Goal: Task Accomplishment & Management: Complete application form

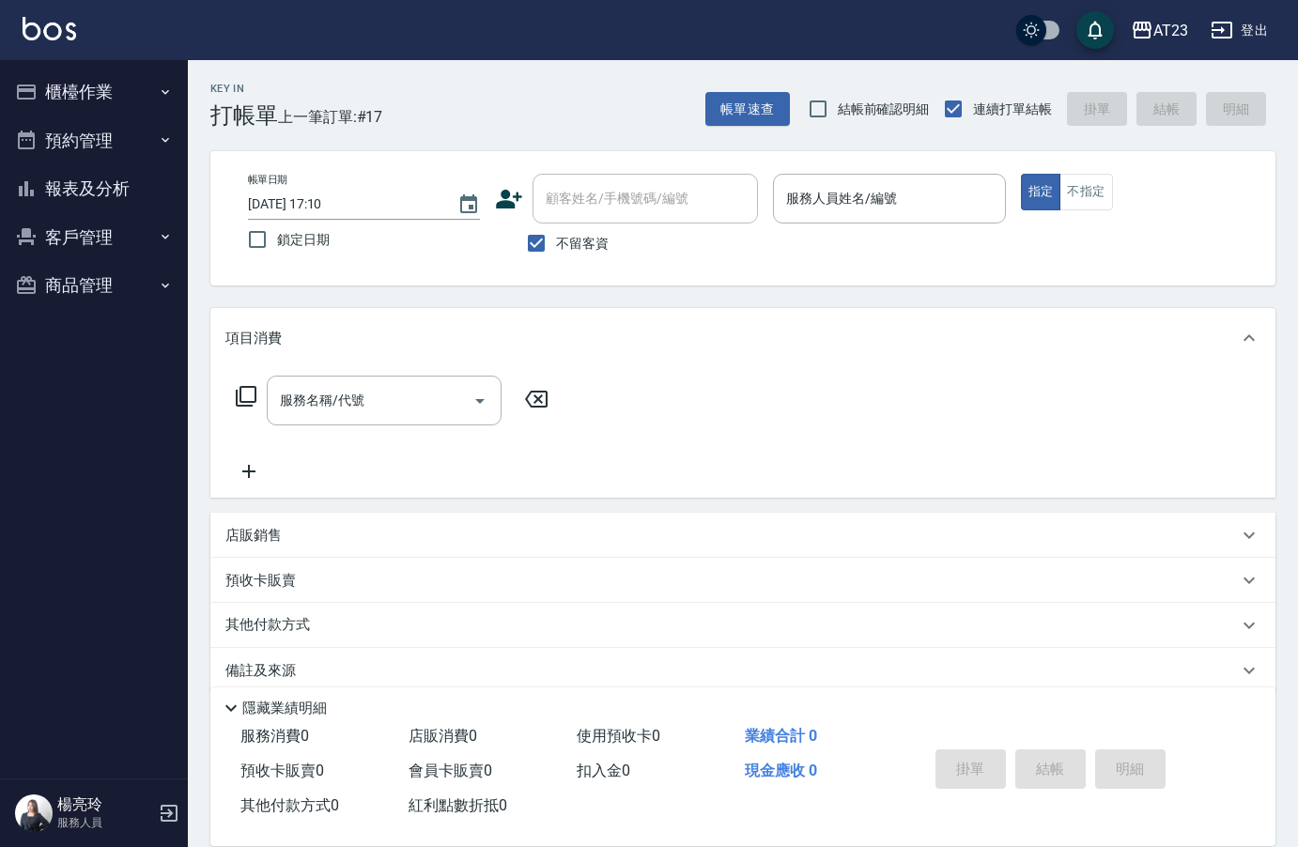
scroll to position [26, 0]
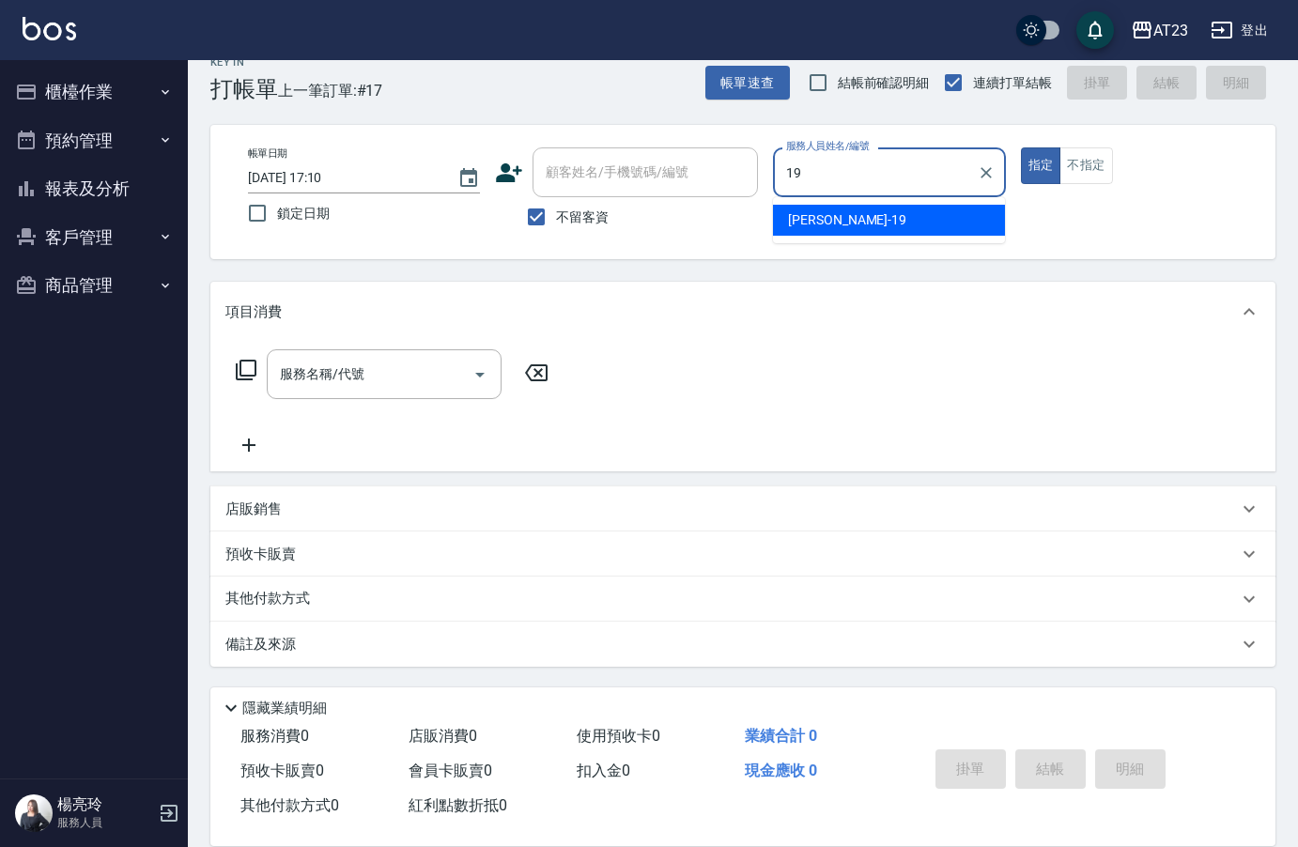
type input "19"
type button "true"
type input "[PERSON_NAME]-19"
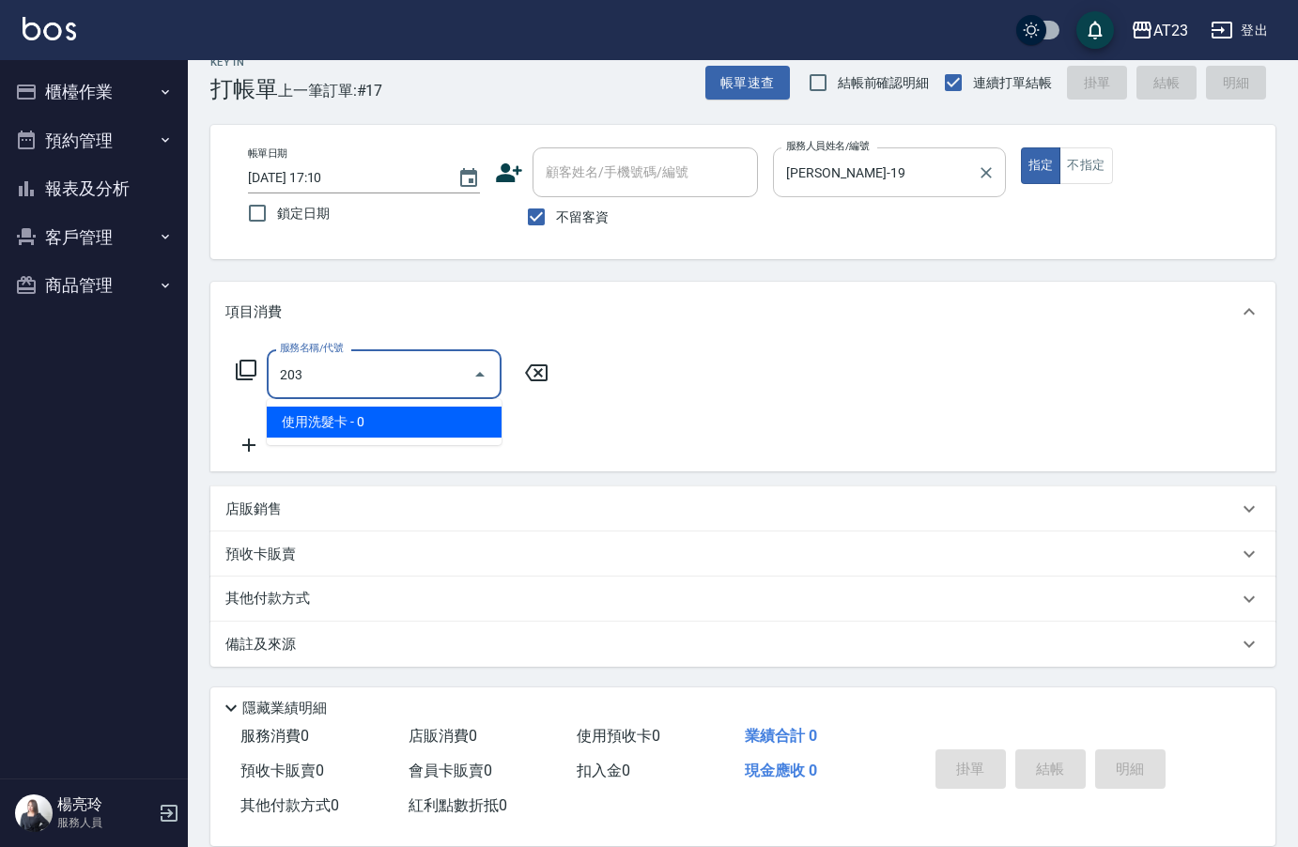
type input "使用洗髮卡(203)"
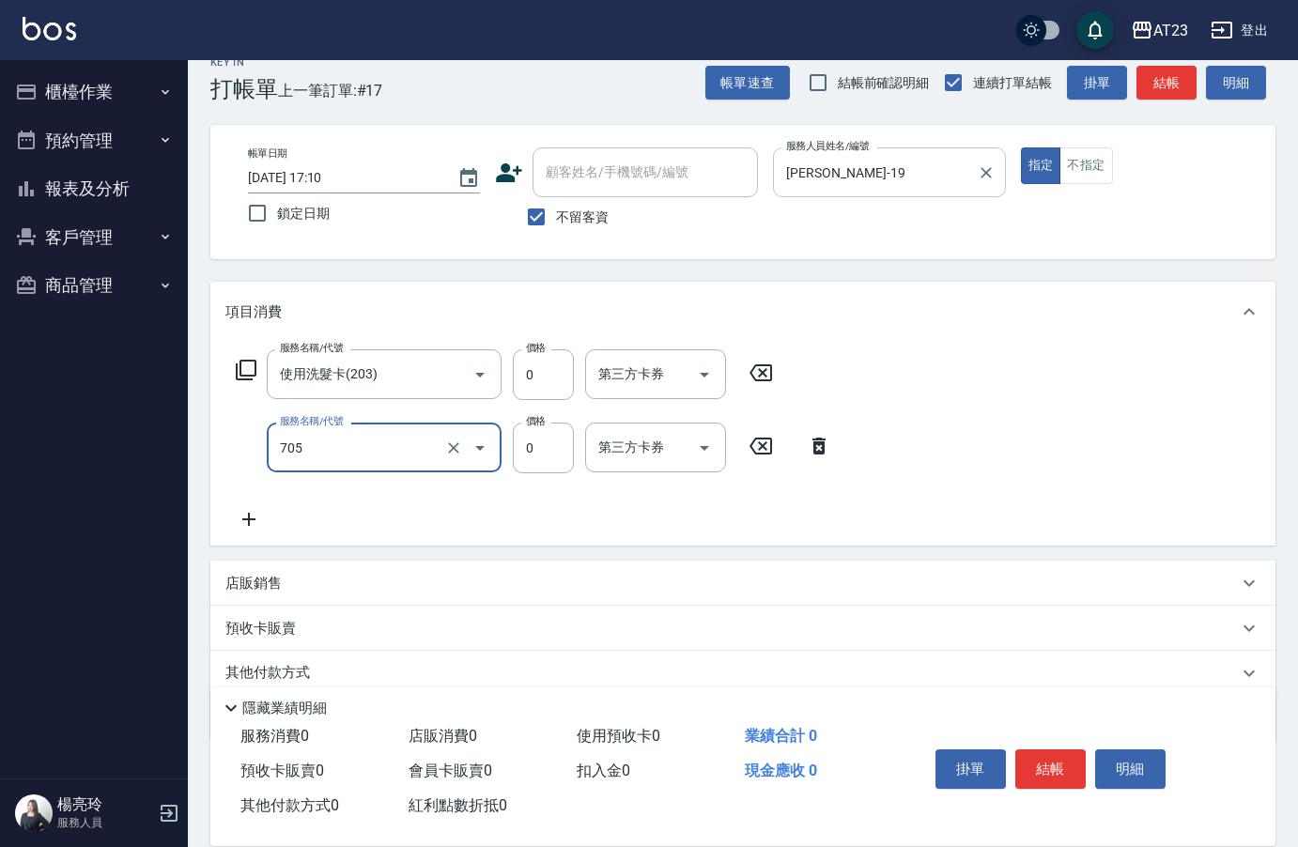
type input "互助50(705)"
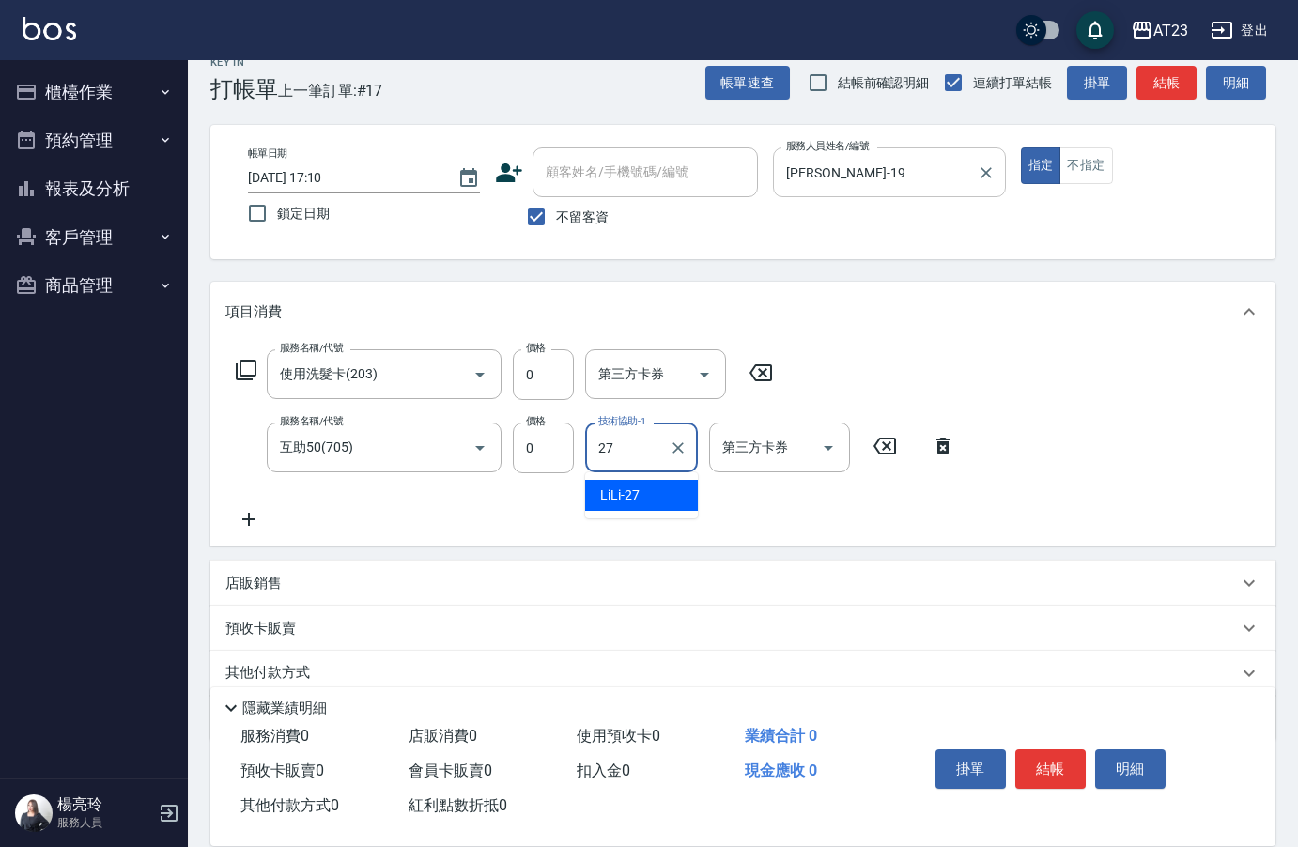
type input "LiLi-27"
click at [1045, 763] on button "結帳" at bounding box center [1050, 768] width 70 height 39
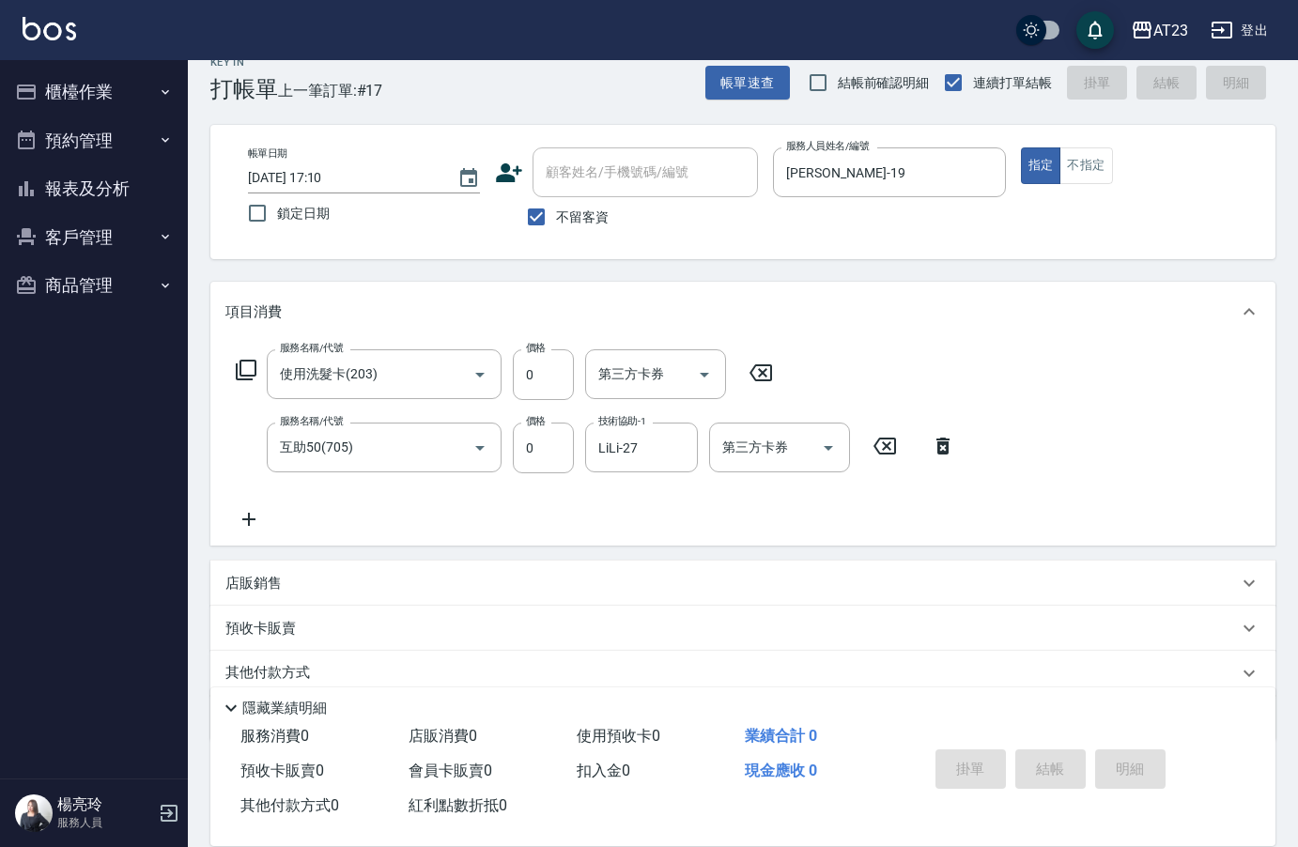
type input "[DATE] 18:37"
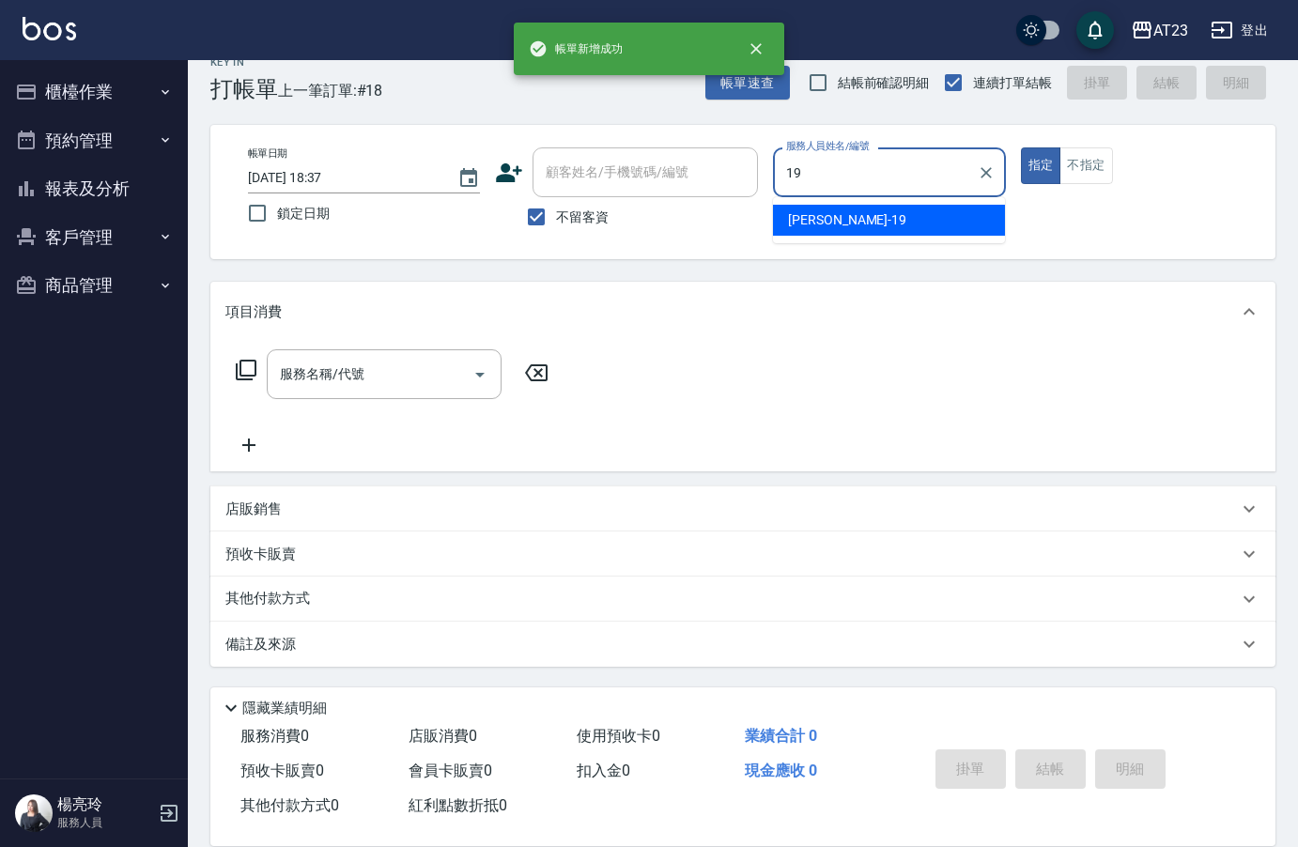
type input "[PERSON_NAME]-19"
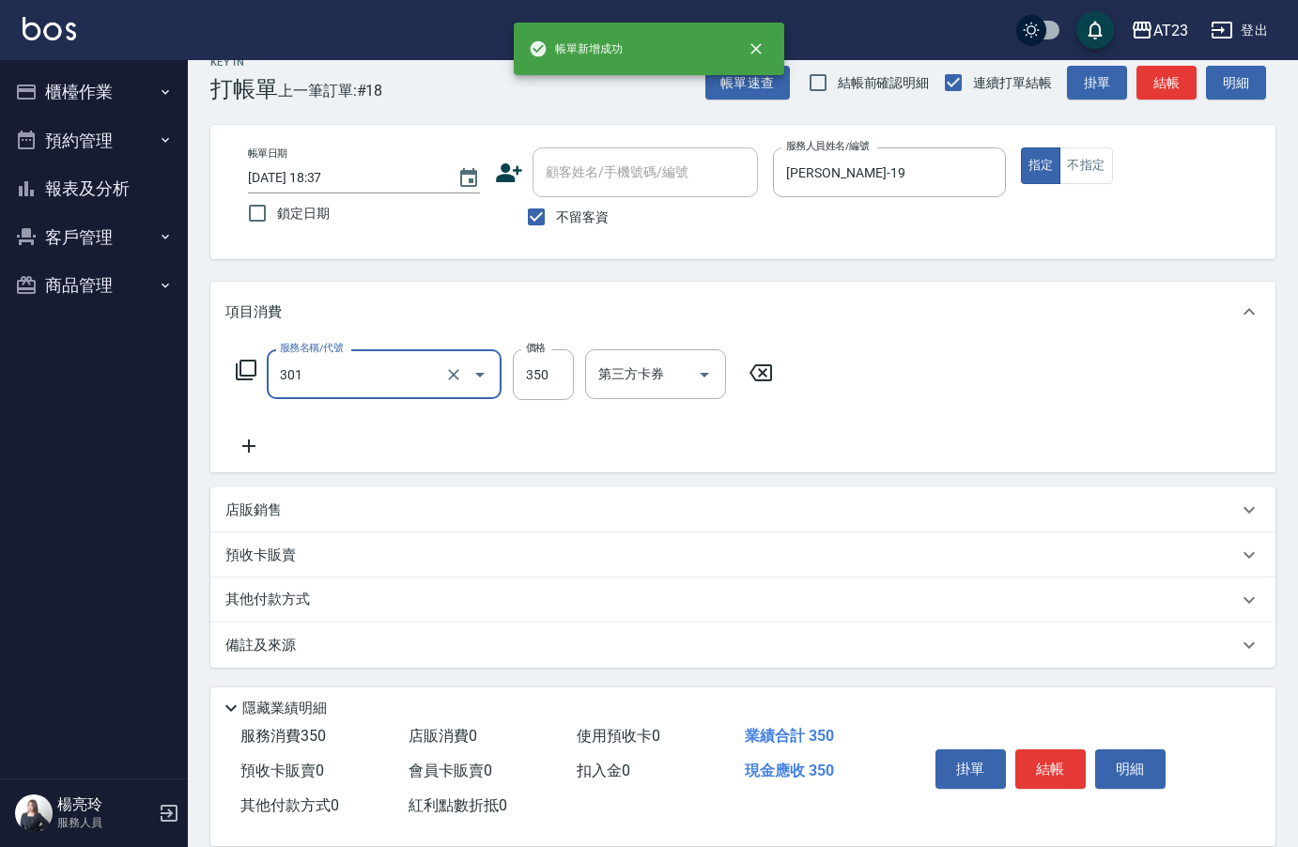
type input "造型剪髮(301)"
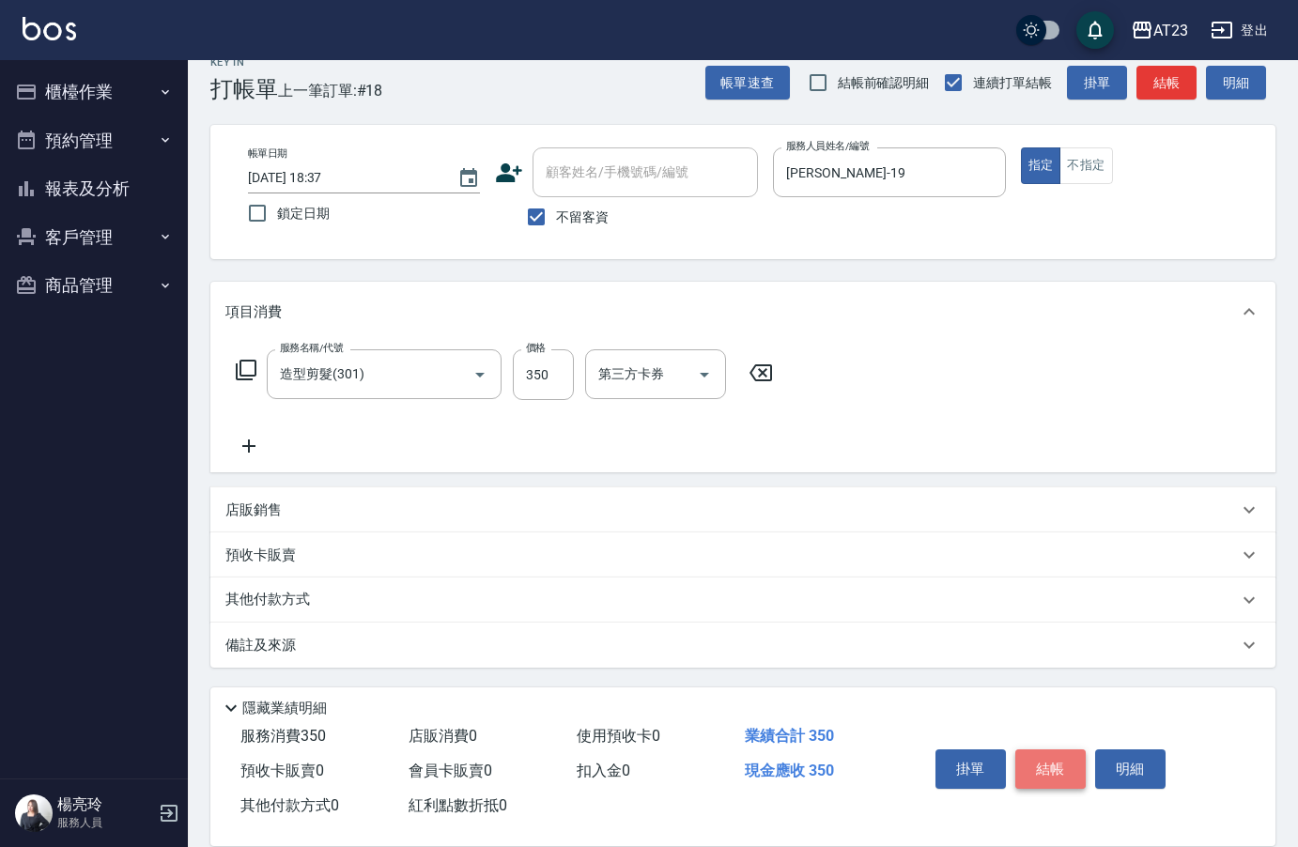
click at [1059, 756] on button "結帳" at bounding box center [1050, 768] width 70 height 39
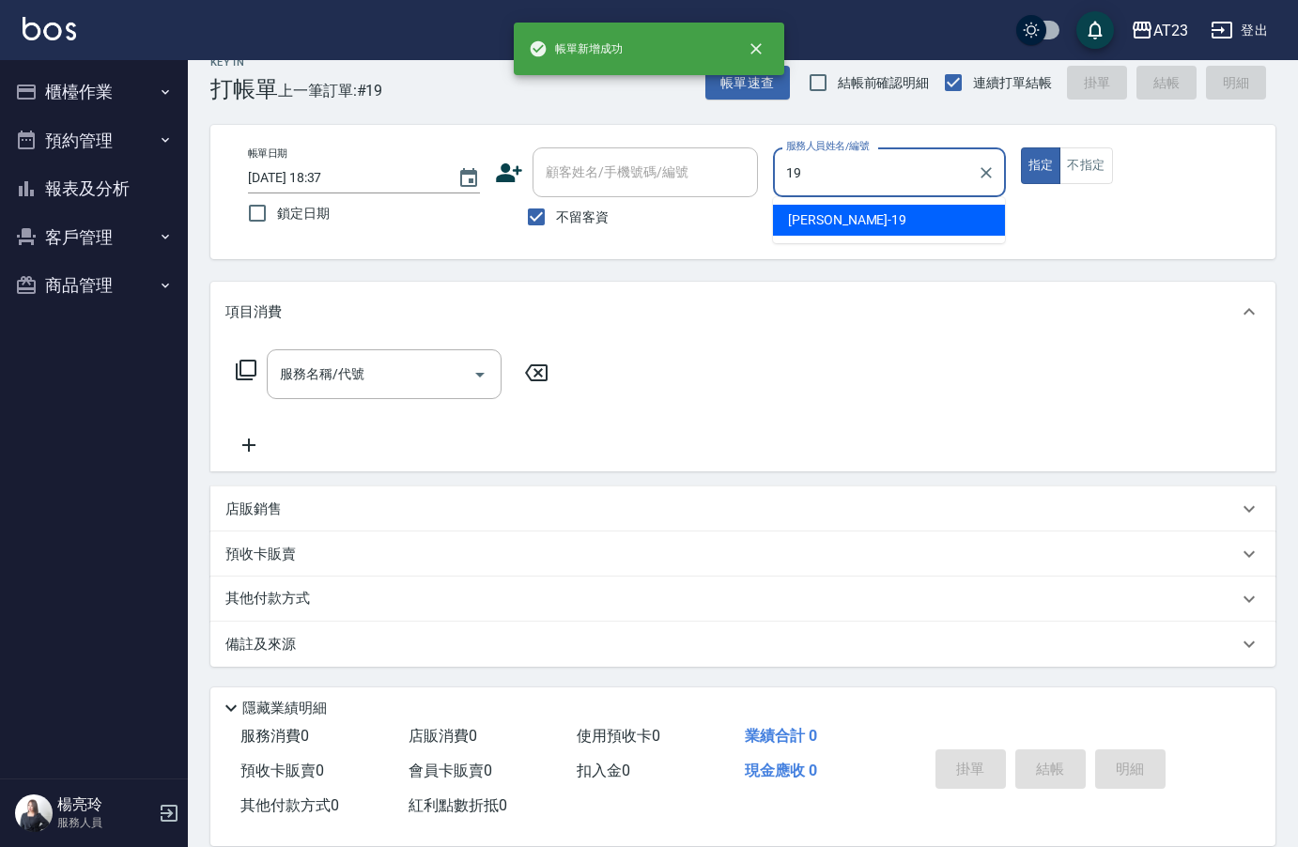
type input "[PERSON_NAME]-19"
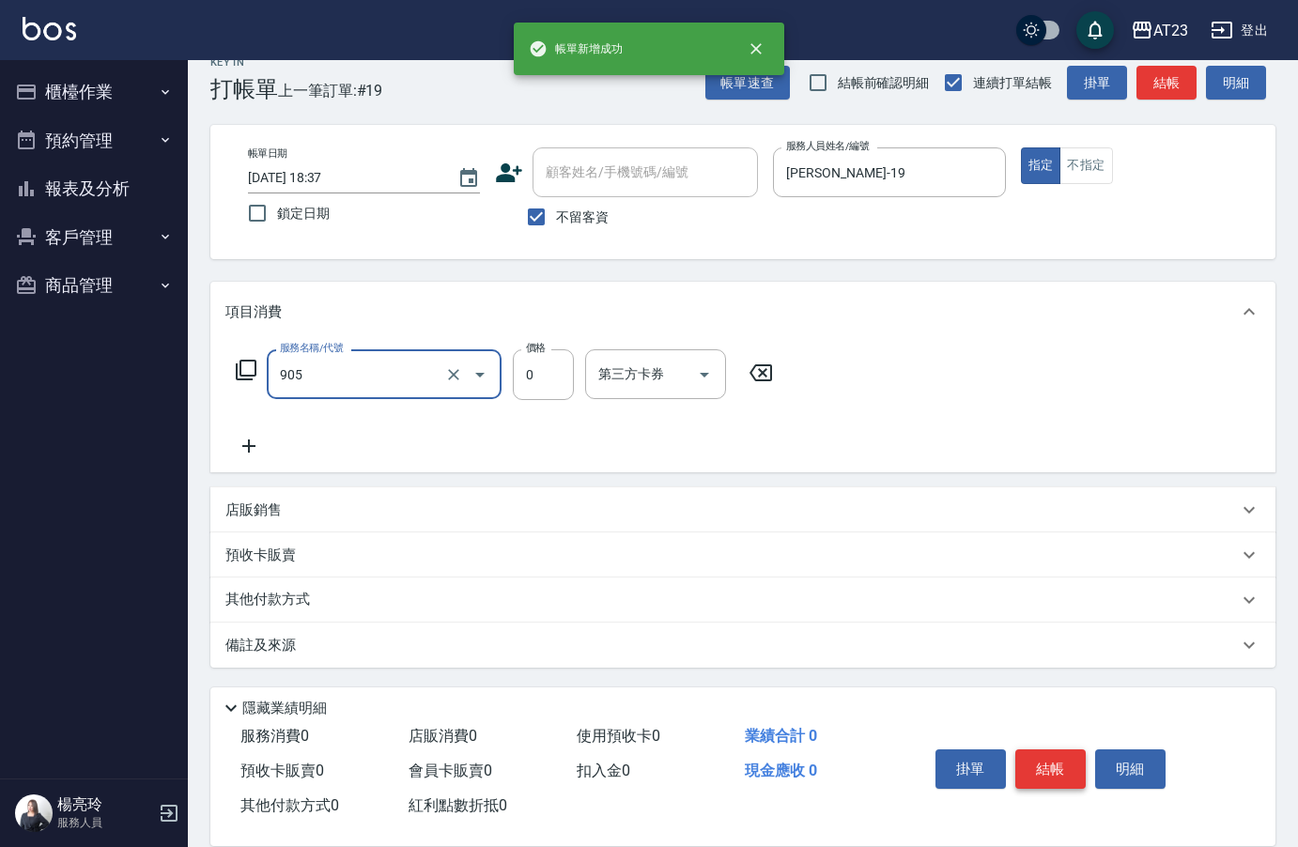
type input "頭皮卡使用(905)"
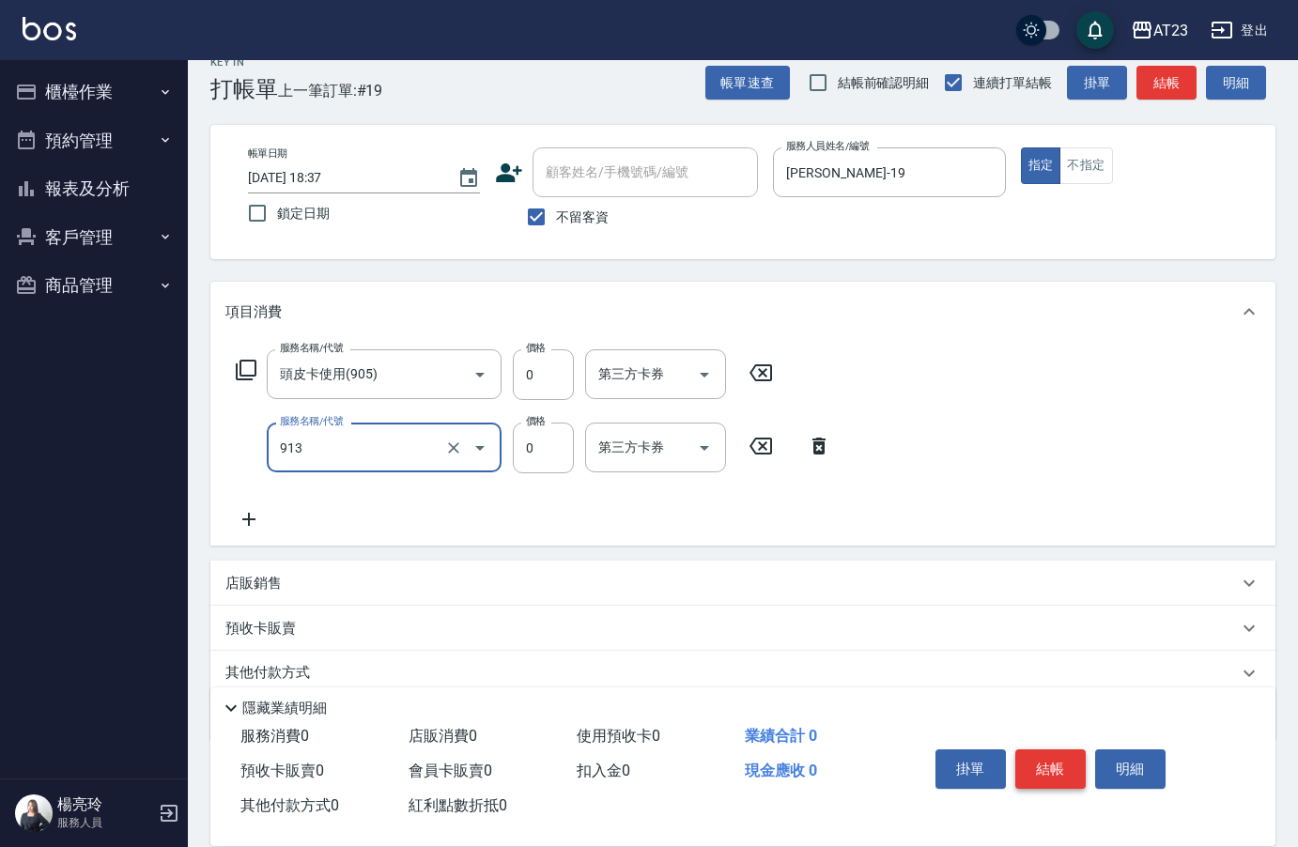
type input "蘆薈卡(913)"
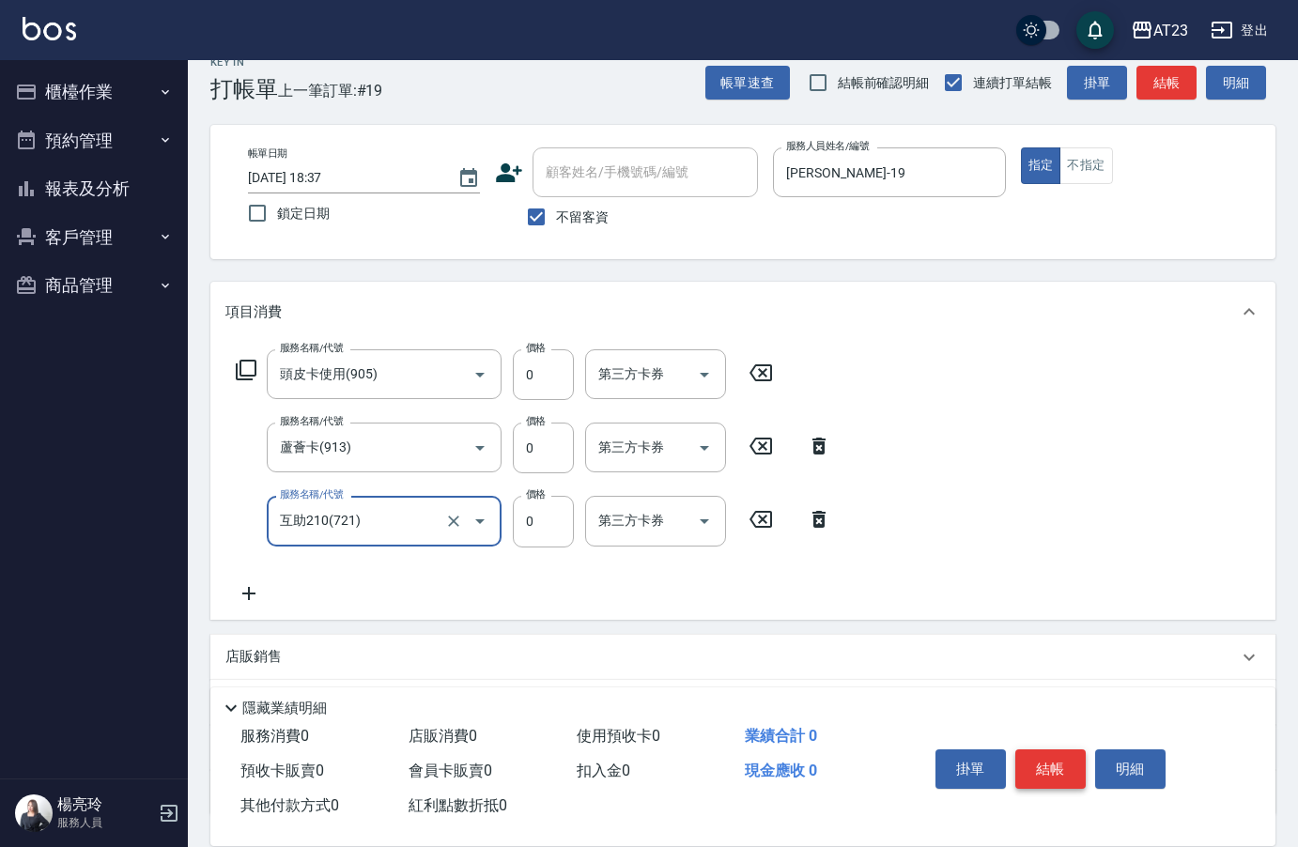
type input "互助210(721)"
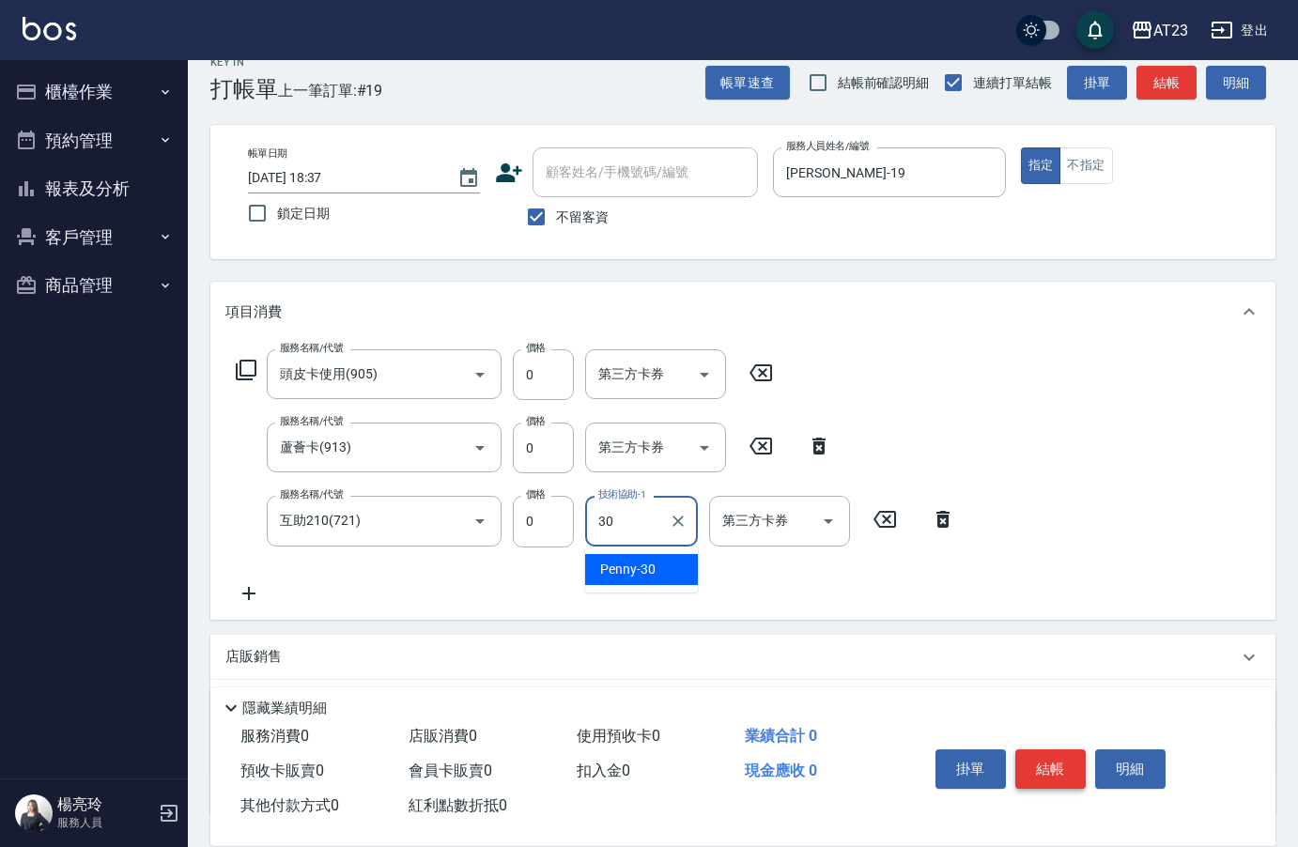
type input "Penny-30"
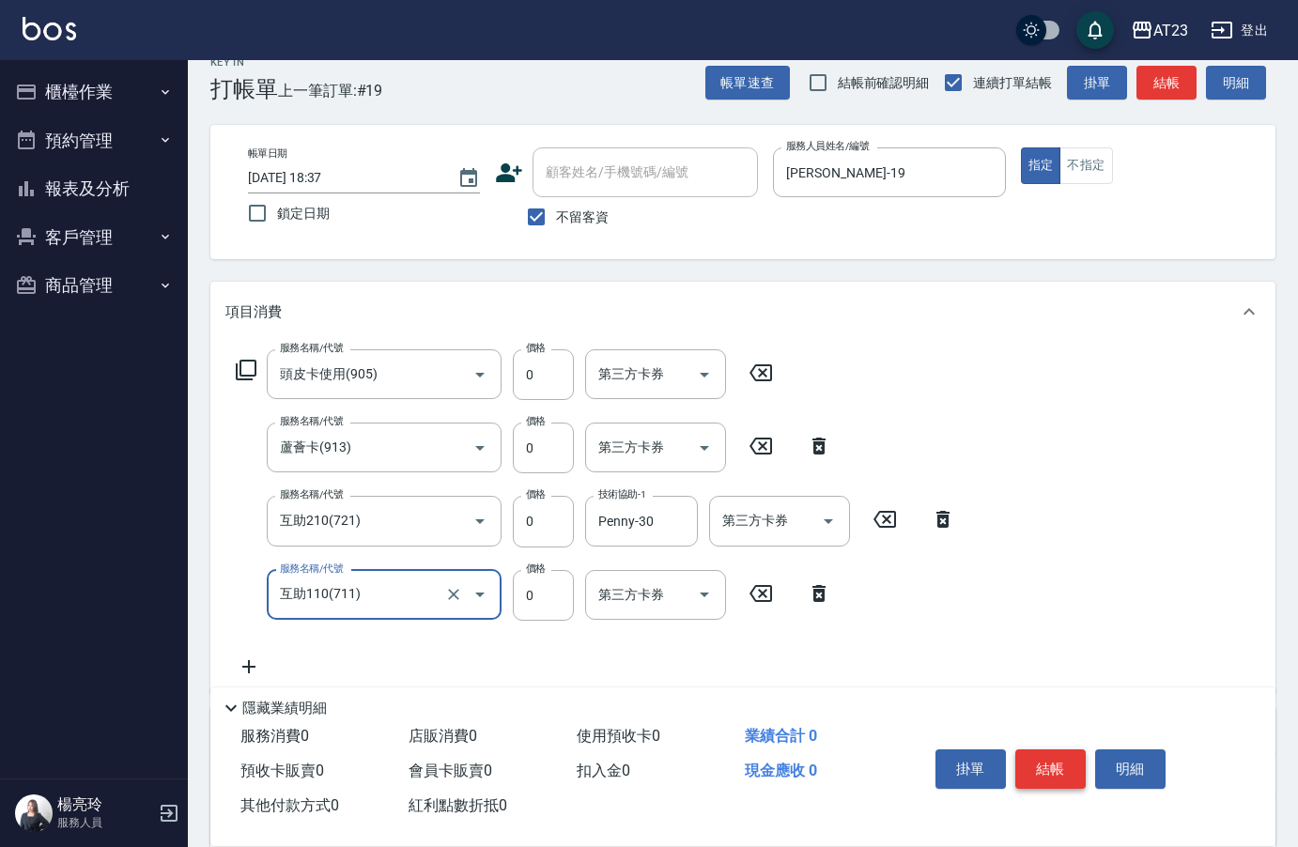
type input "互助110(711)"
type input "0"
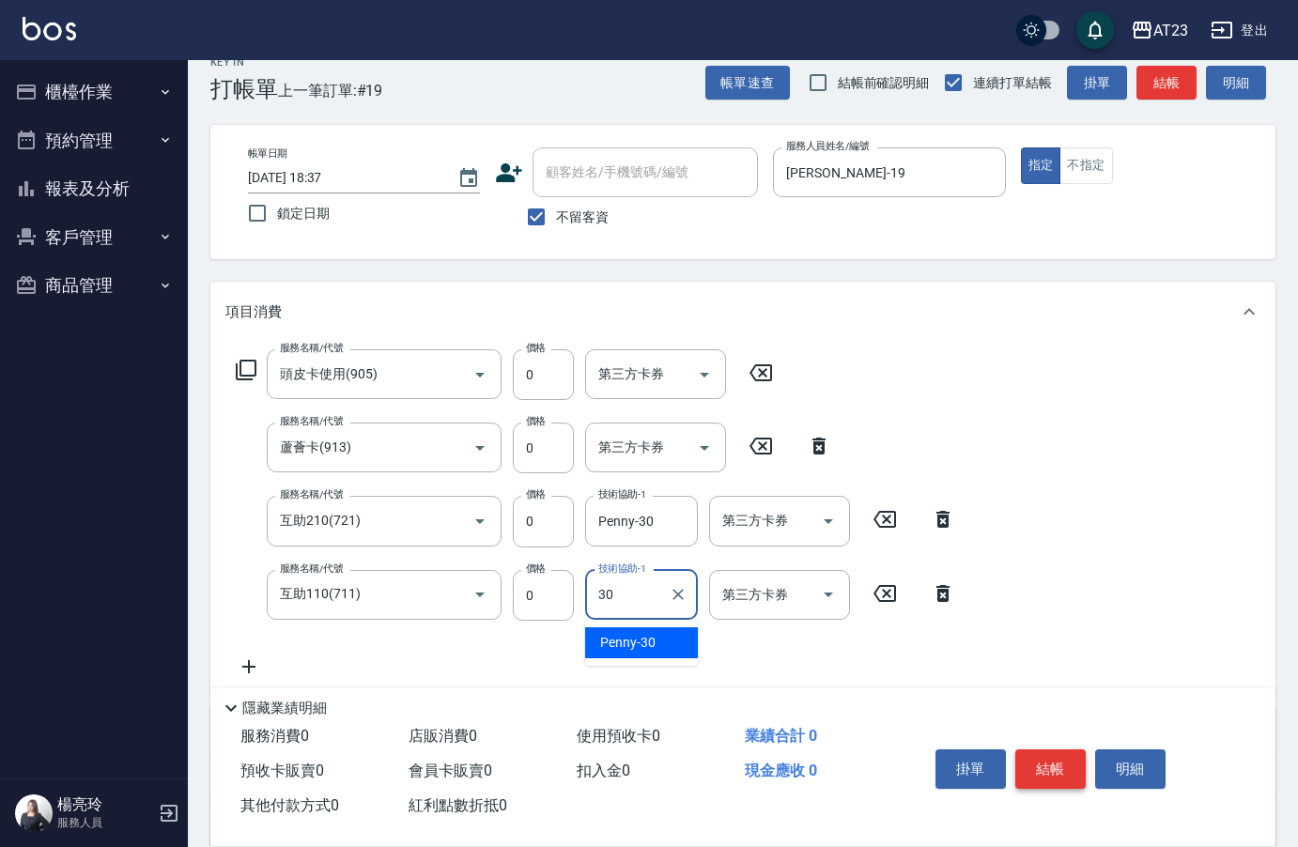
type input "Penny-30"
click at [1059, 756] on button "結帳" at bounding box center [1050, 768] width 70 height 39
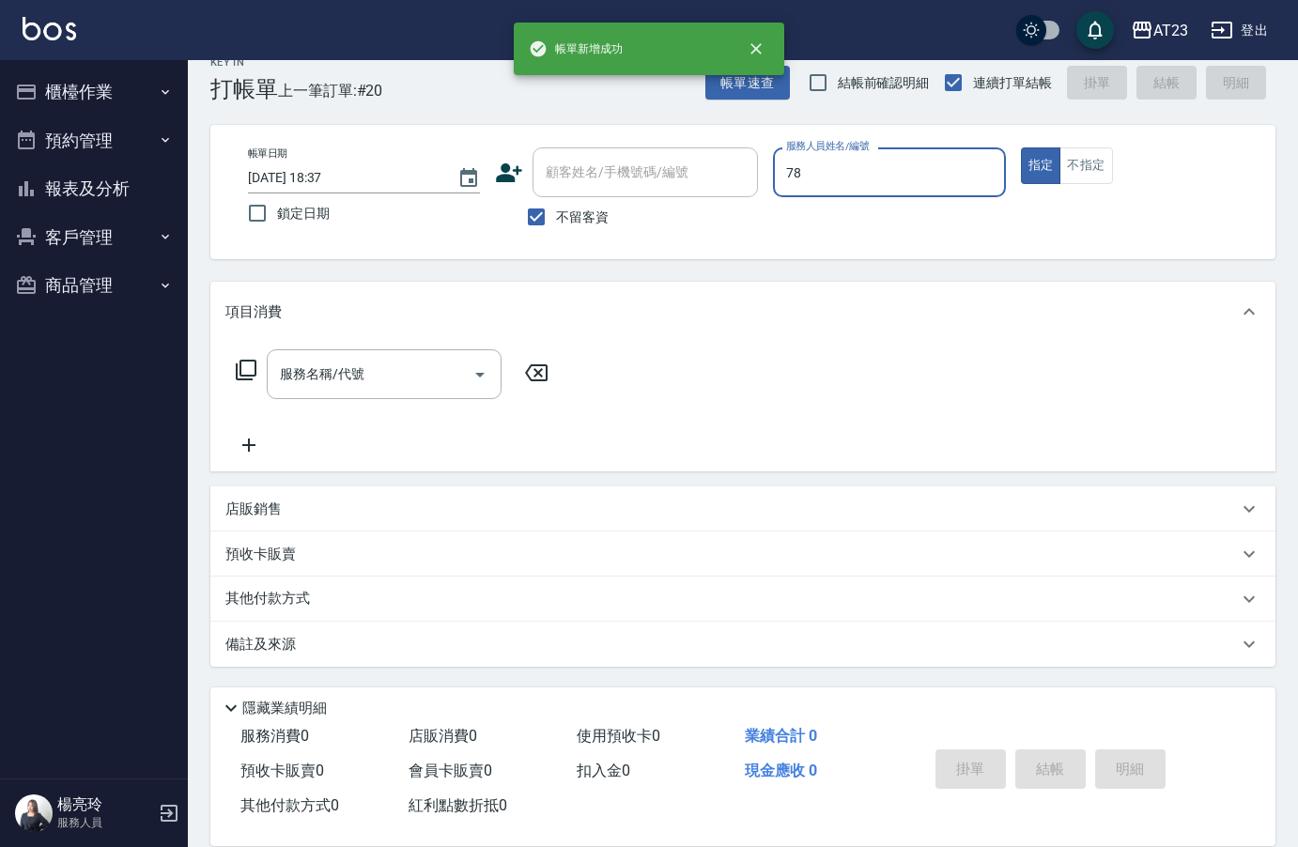
type input "78"
click at [1021, 147] on button "指定" at bounding box center [1041, 165] width 40 height 37
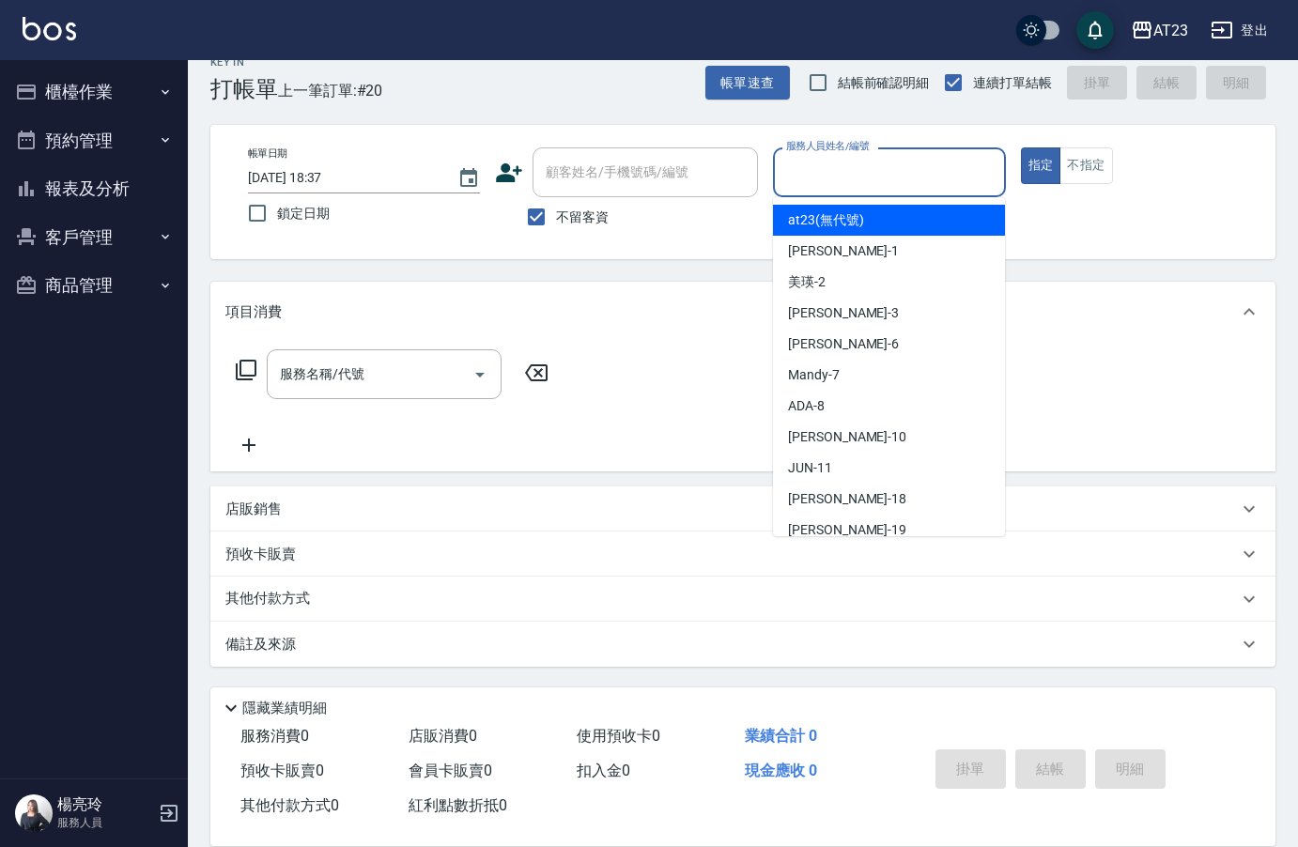
click at [839, 169] on div "服務人員姓名/編號 服務人員姓名/編號" at bounding box center [889, 172] width 232 height 50
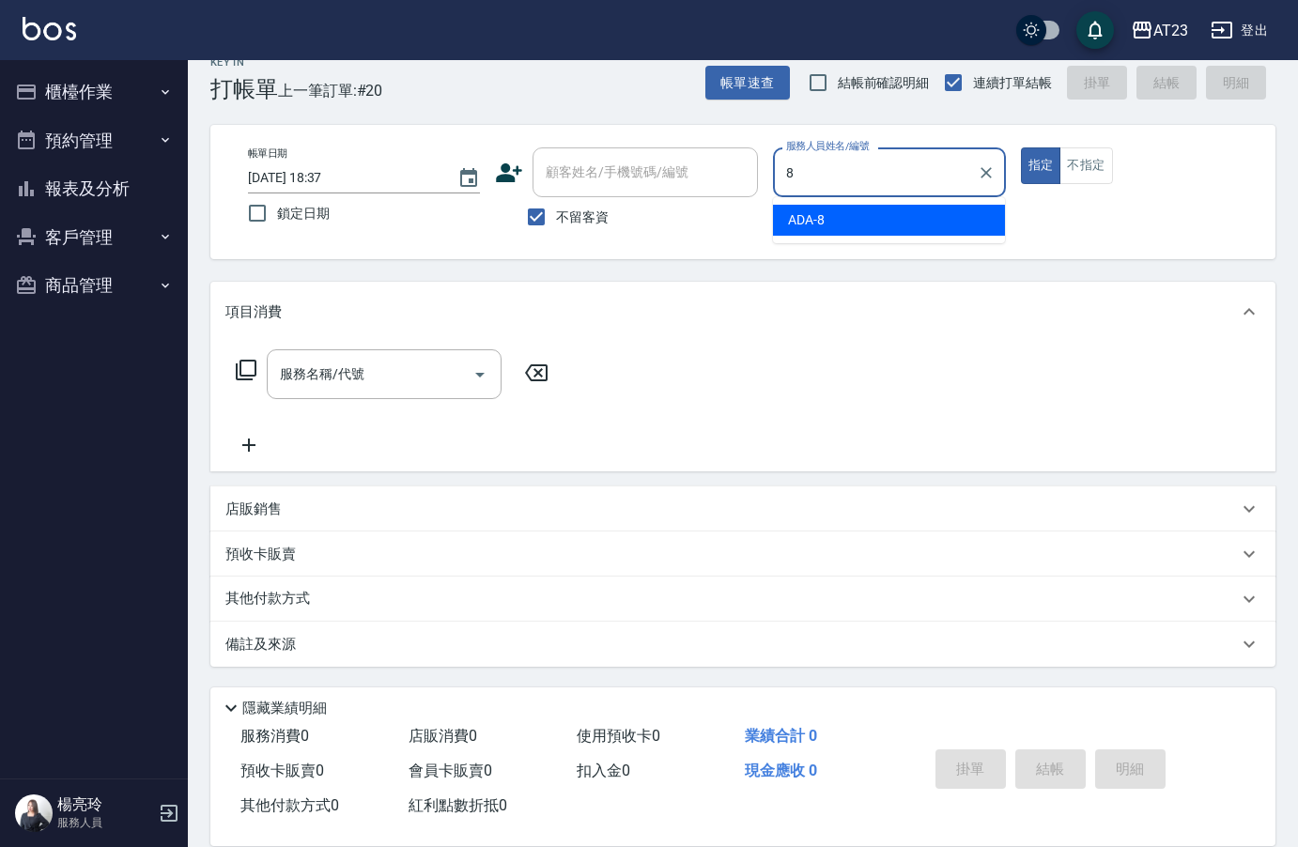
type input "ADA-8"
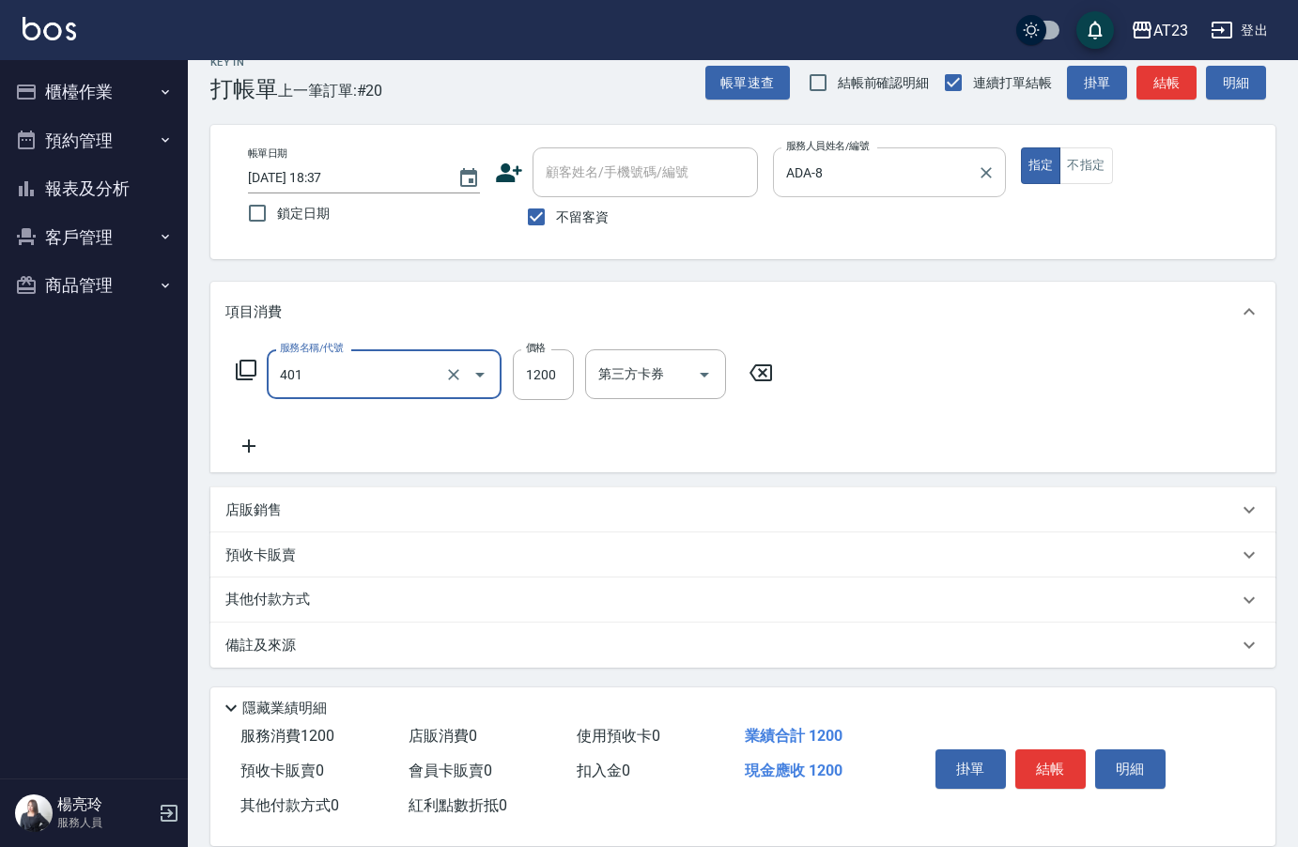
type input "燙髮(401)"
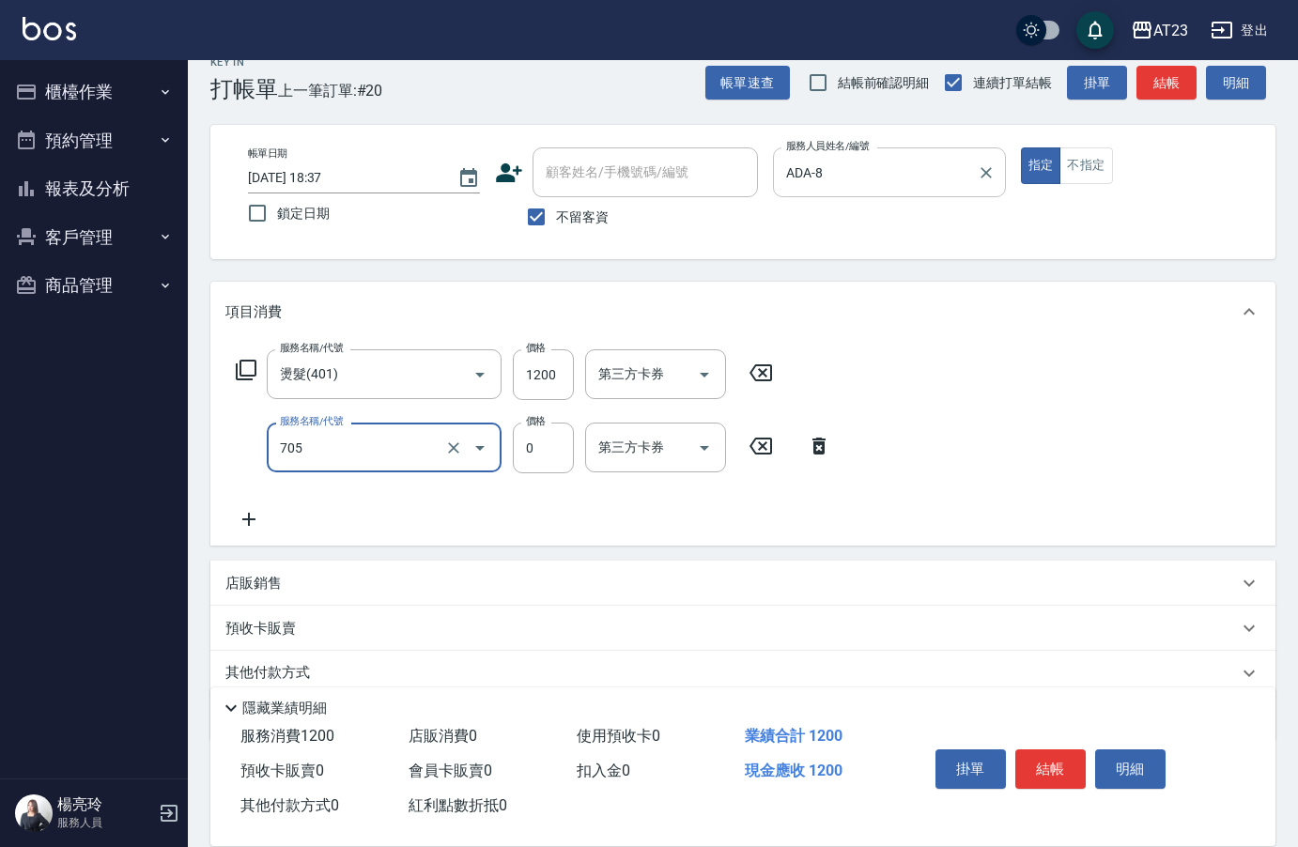
type input "互助50(705)"
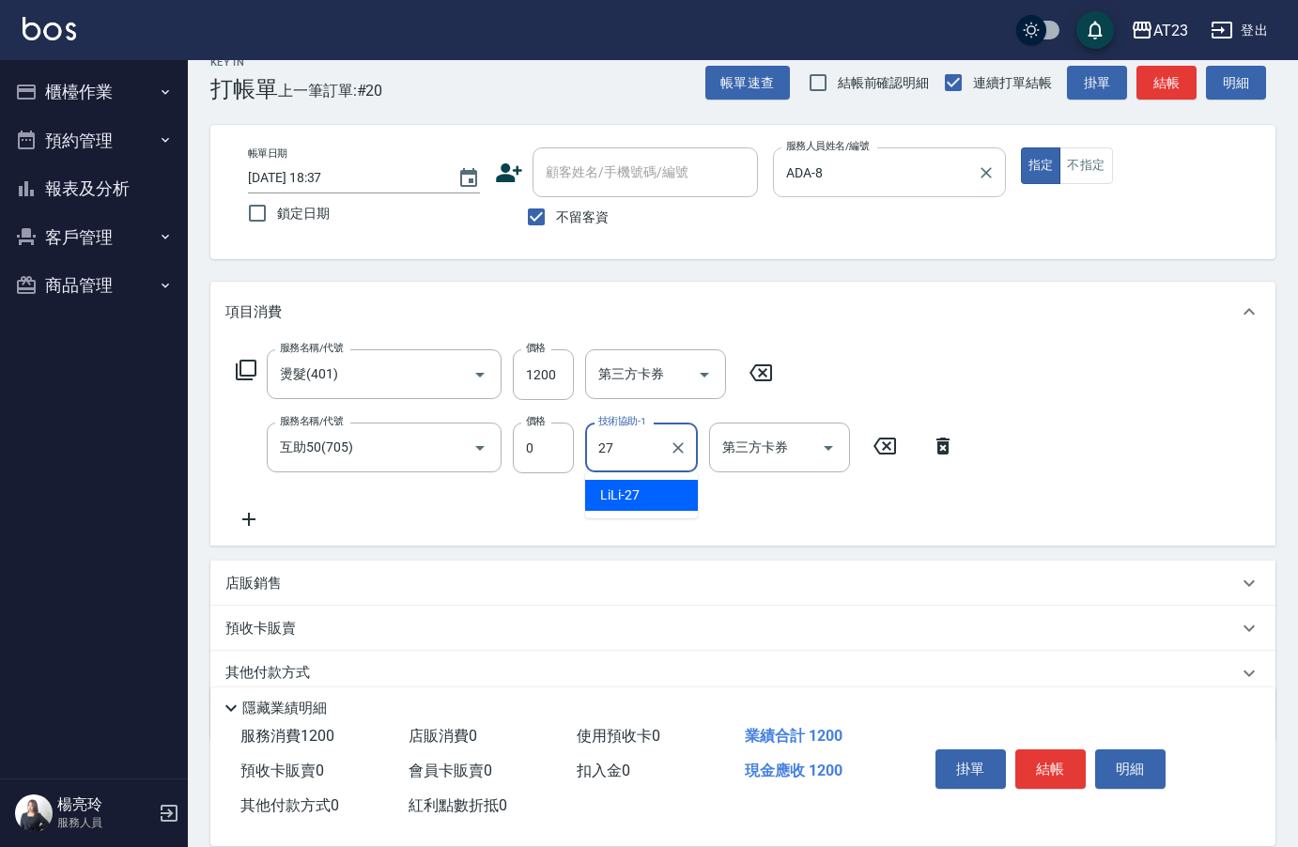
type input "LiLi-27"
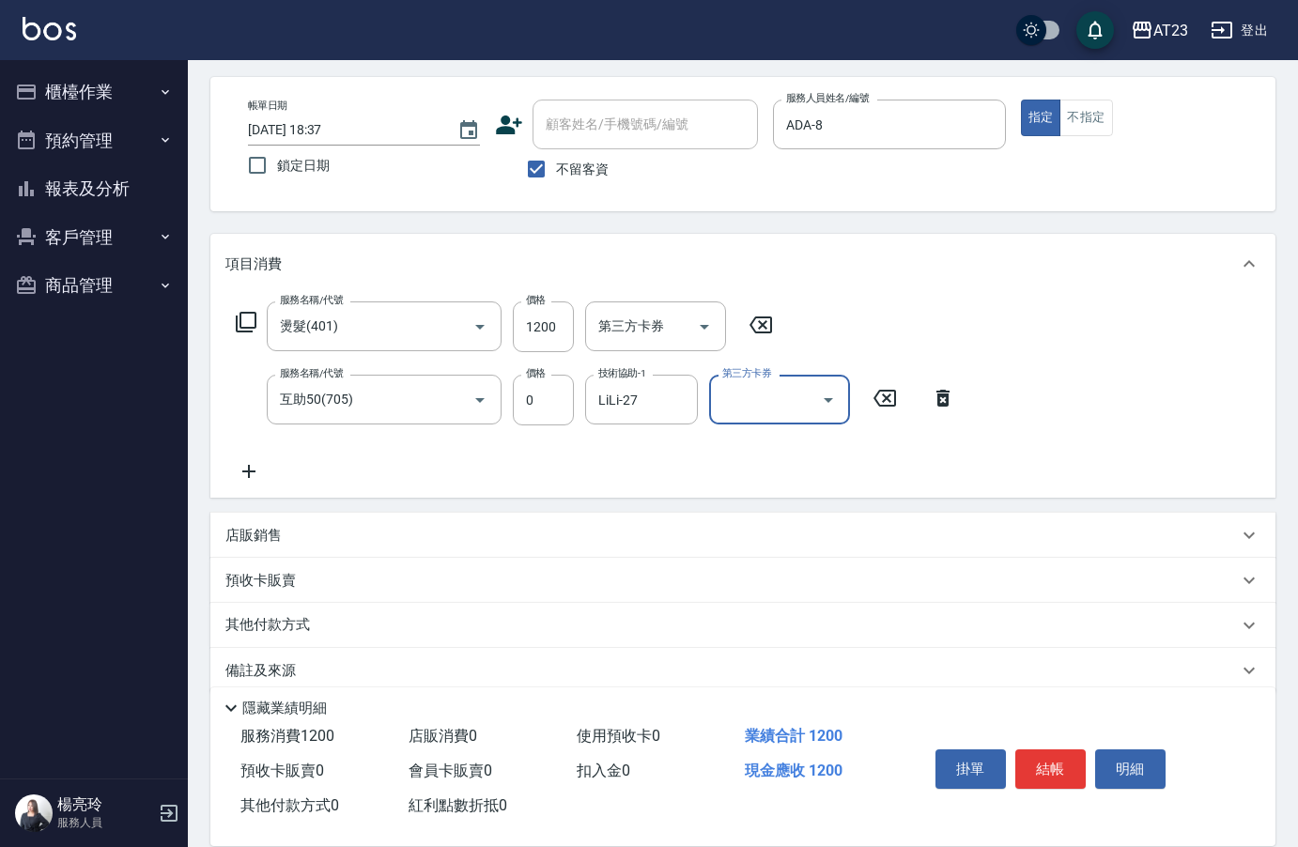
scroll to position [100, 0]
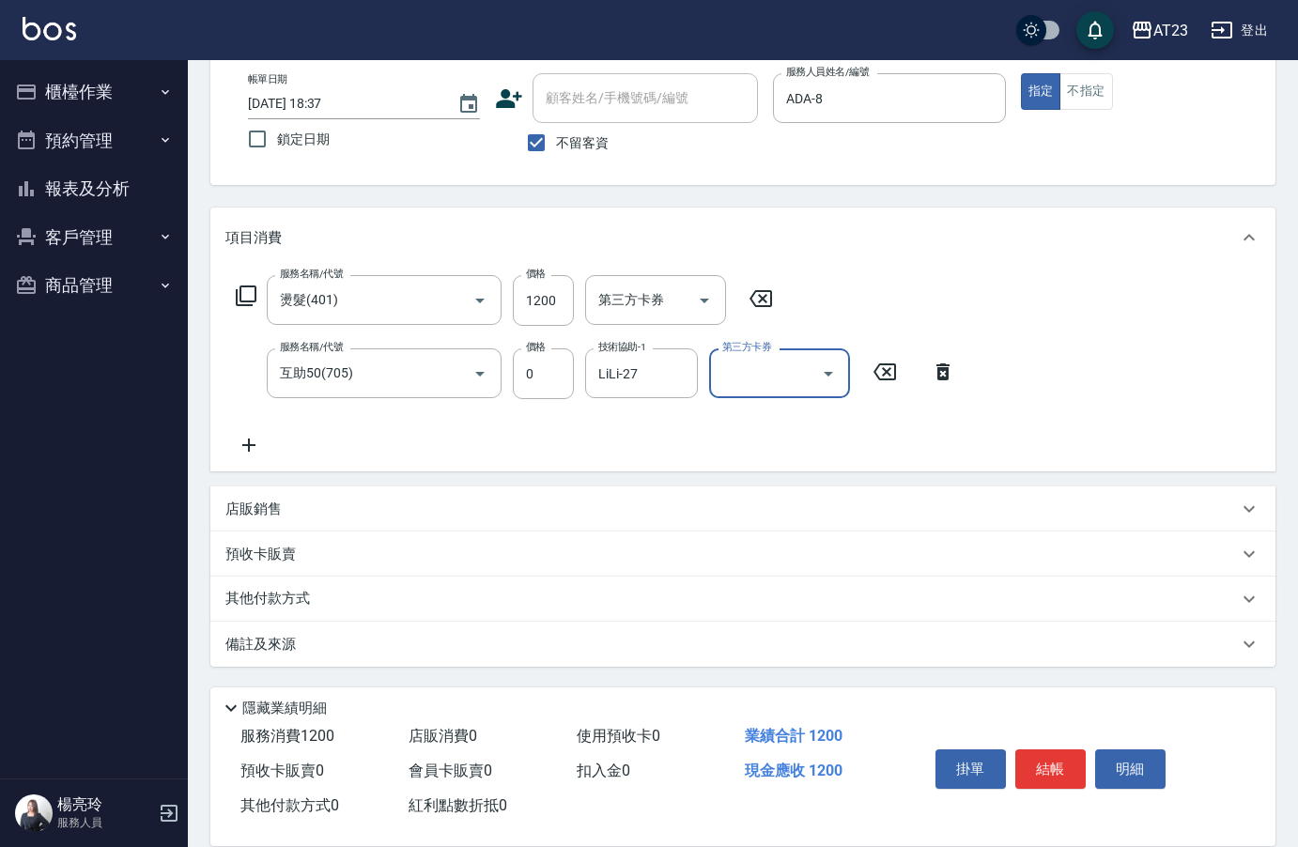
click at [265, 615] on div "其他付款方式" at bounding box center [742, 599] width 1065 height 45
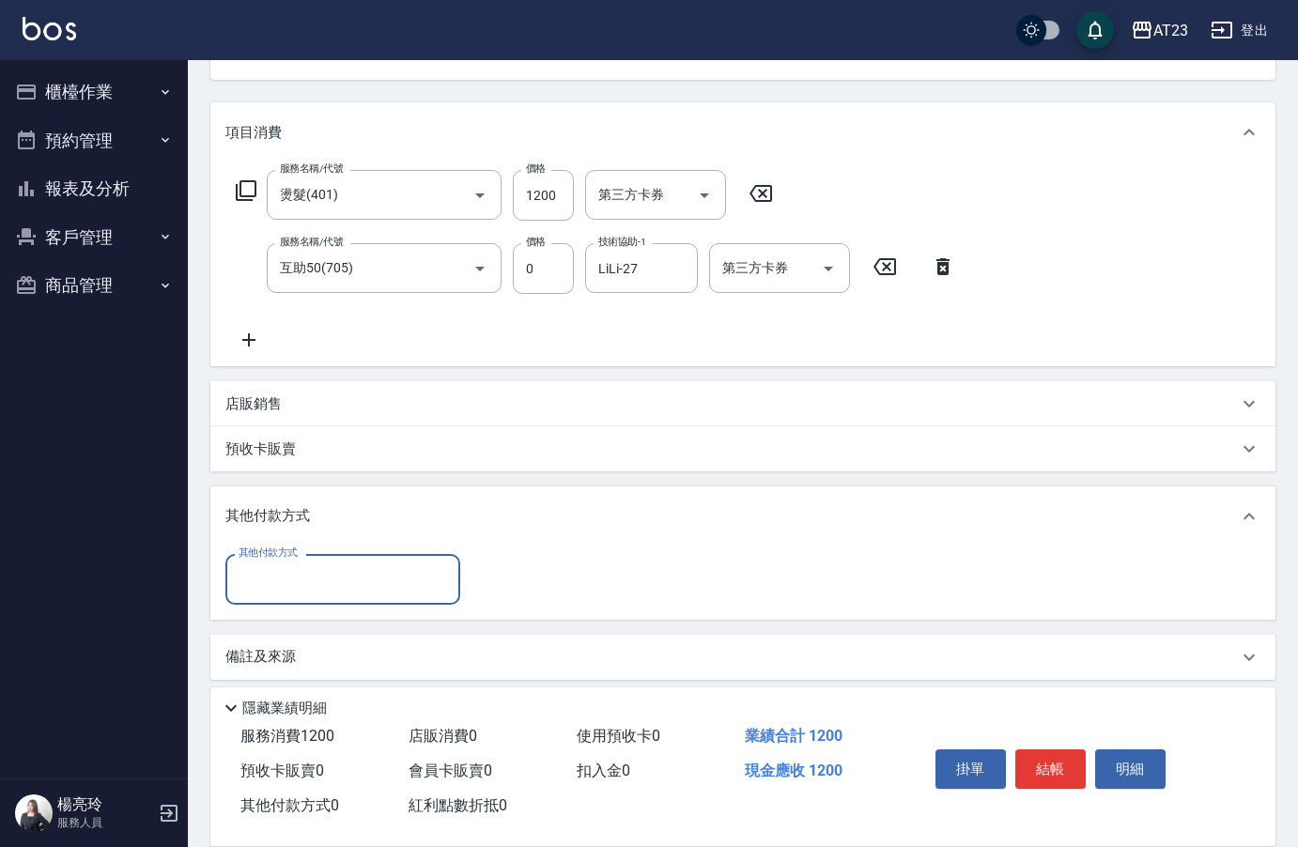
scroll to position [212, 0]
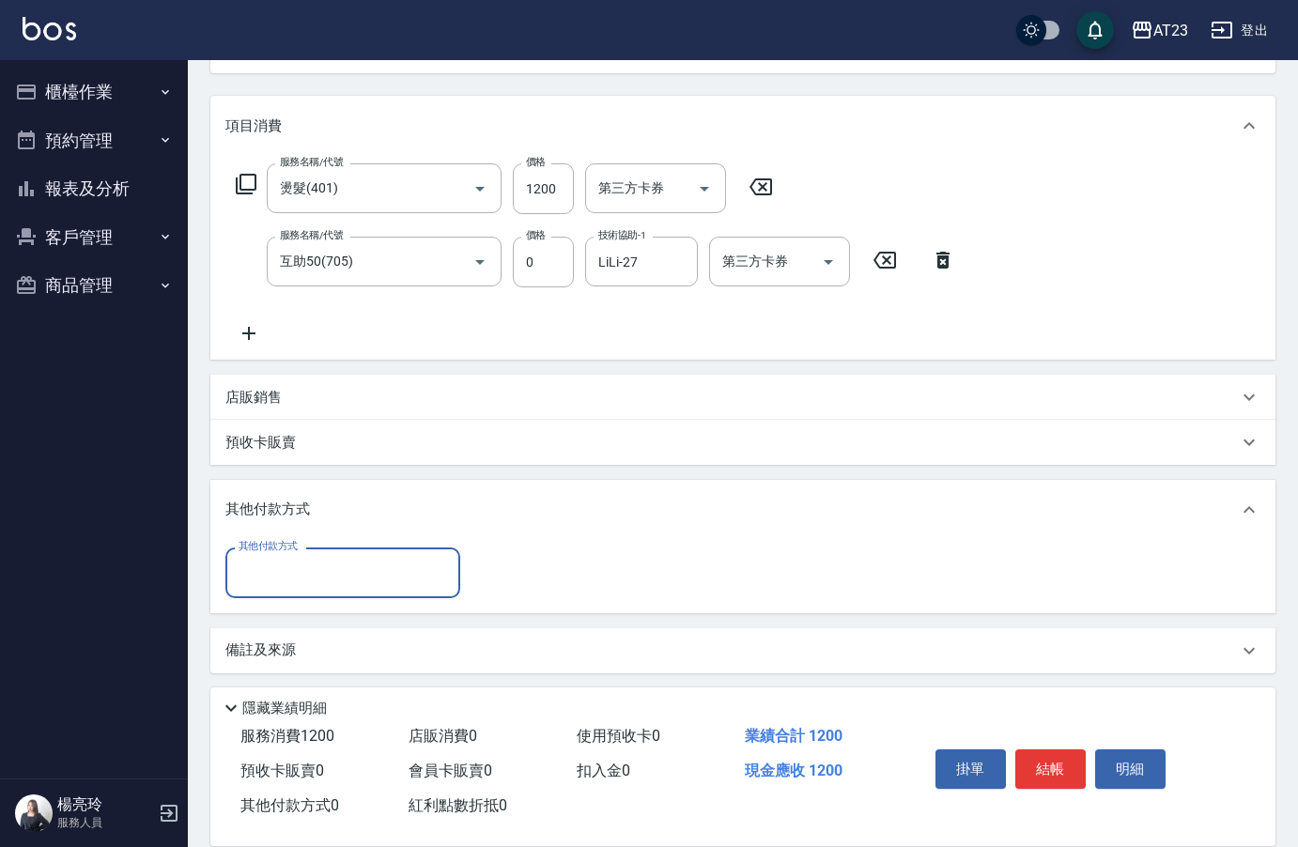
click at [316, 578] on input "其他付款方式" at bounding box center [343, 572] width 218 height 33
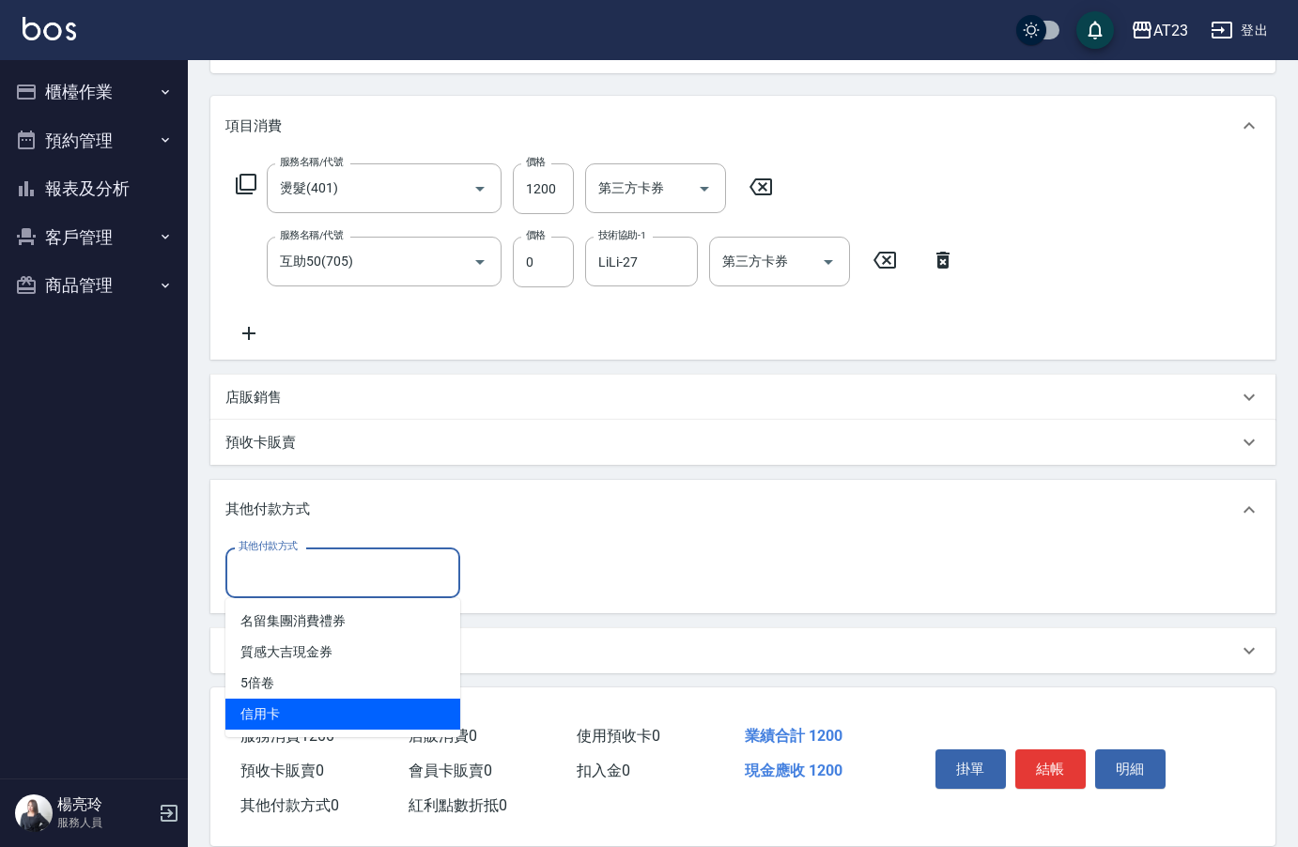
drag, startPoint x: 317, startPoint y: 717, endPoint x: 329, endPoint y: 715, distance: 11.4
click at [317, 717] on span "信用卡" at bounding box center [342, 714] width 235 height 31
type input "信用卡"
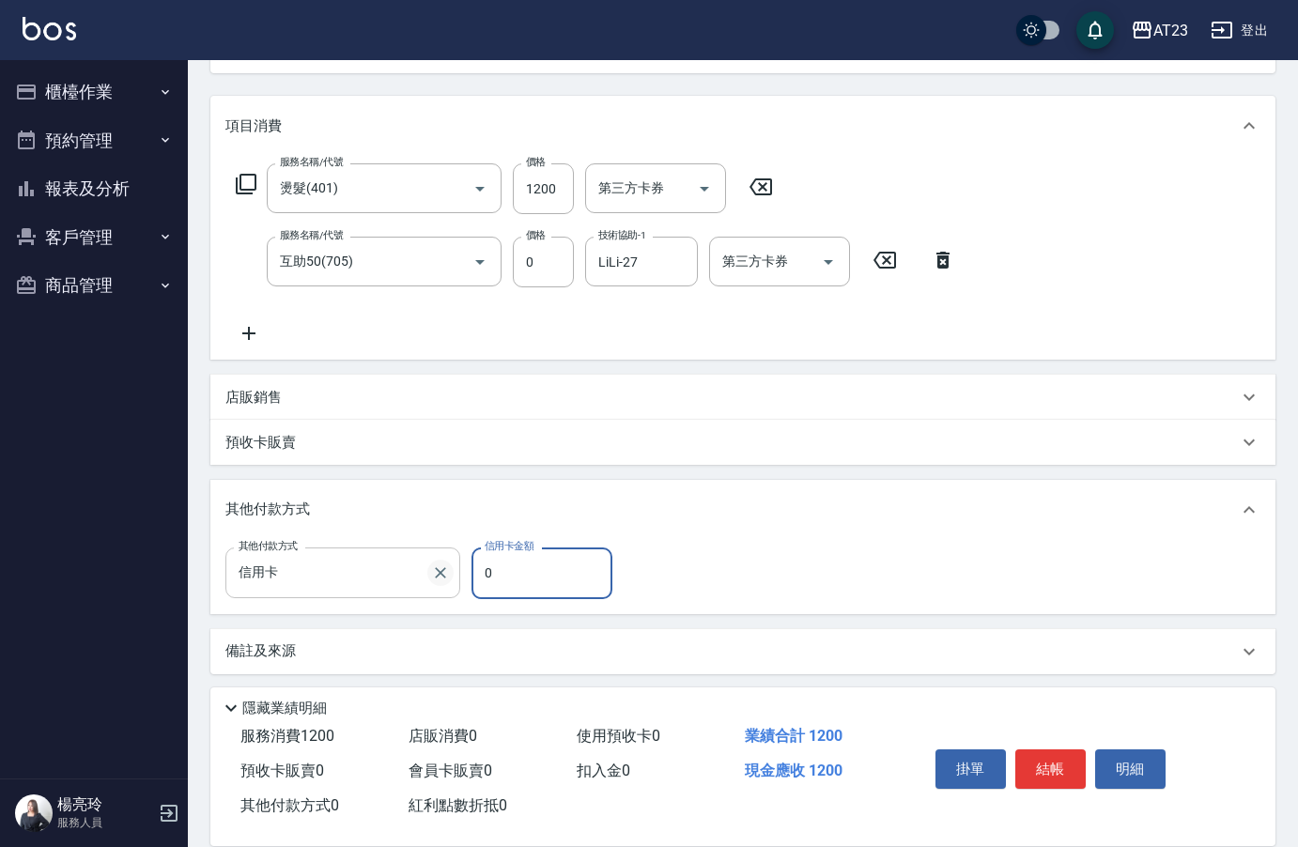
drag, startPoint x: 470, startPoint y: 583, endPoint x: 449, endPoint y: 578, distance: 22.1
click at [449, 578] on div "其他付款方式 信用卡 其他付款方式 信用卡金額 0 信用卡金額" at bounding box center [424, 572] width 398 height 51
type input "1200"
click at [1041, 770] on button "結帳" at bounding box center [1050, 768] width 70 height 39
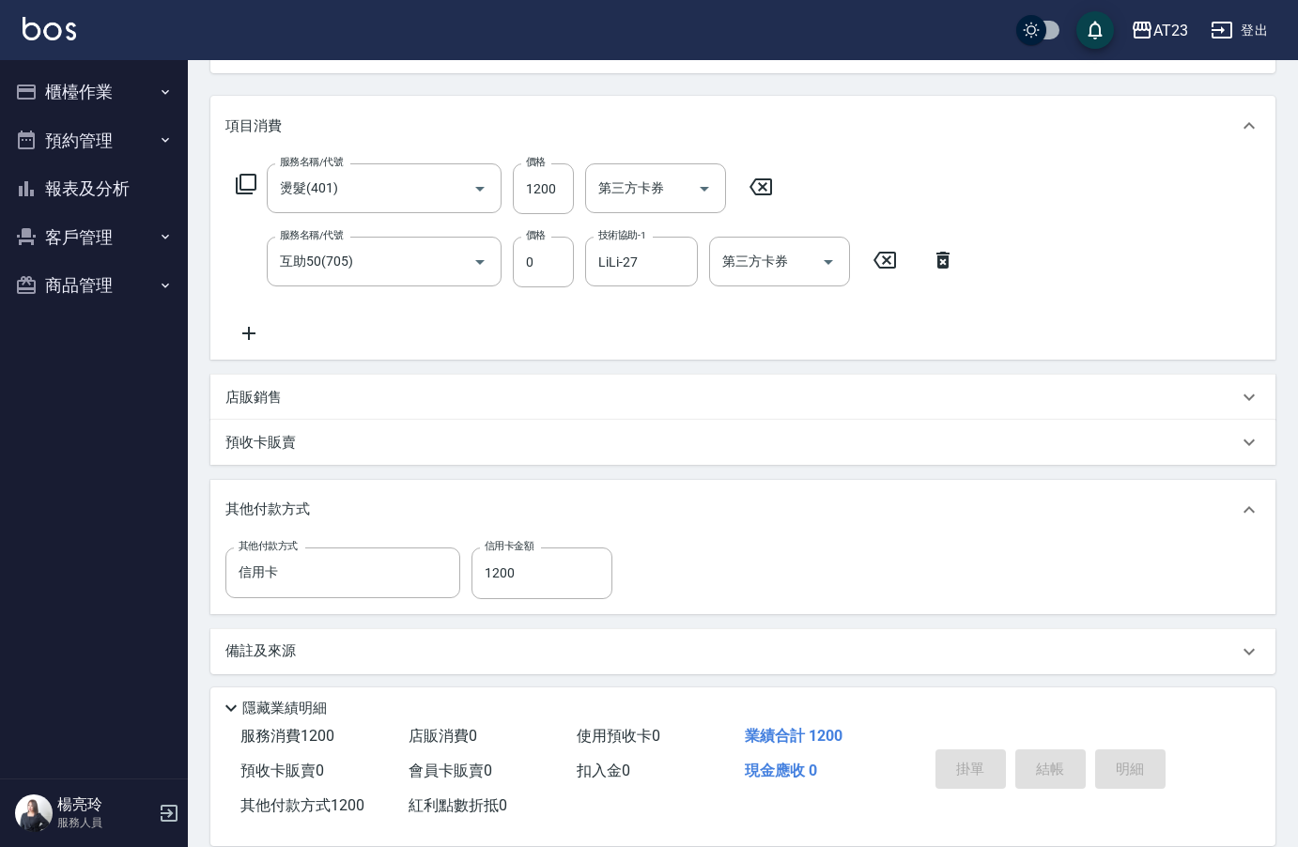
type input "[DATE] 18:38"
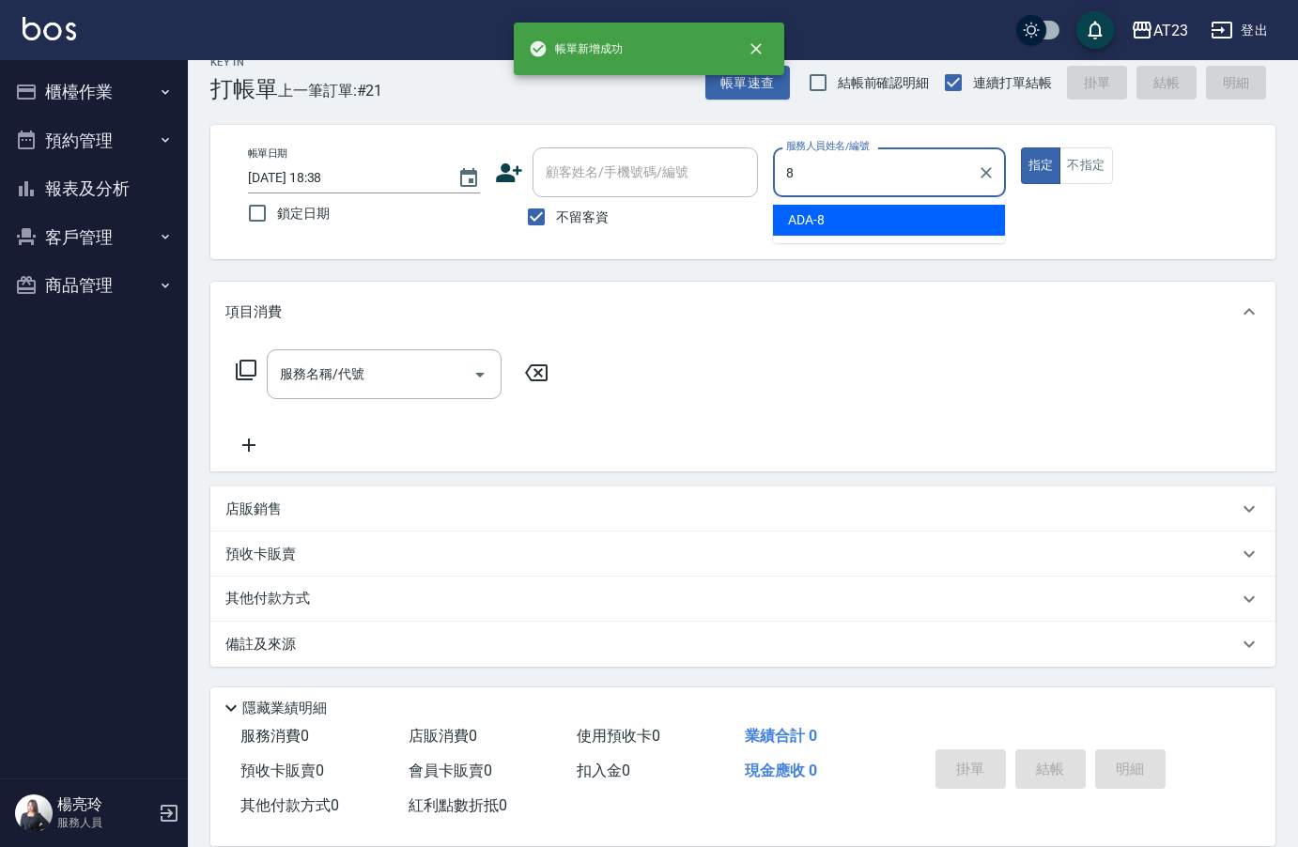
scroll to position [26, 0]
type input "ADA-8"
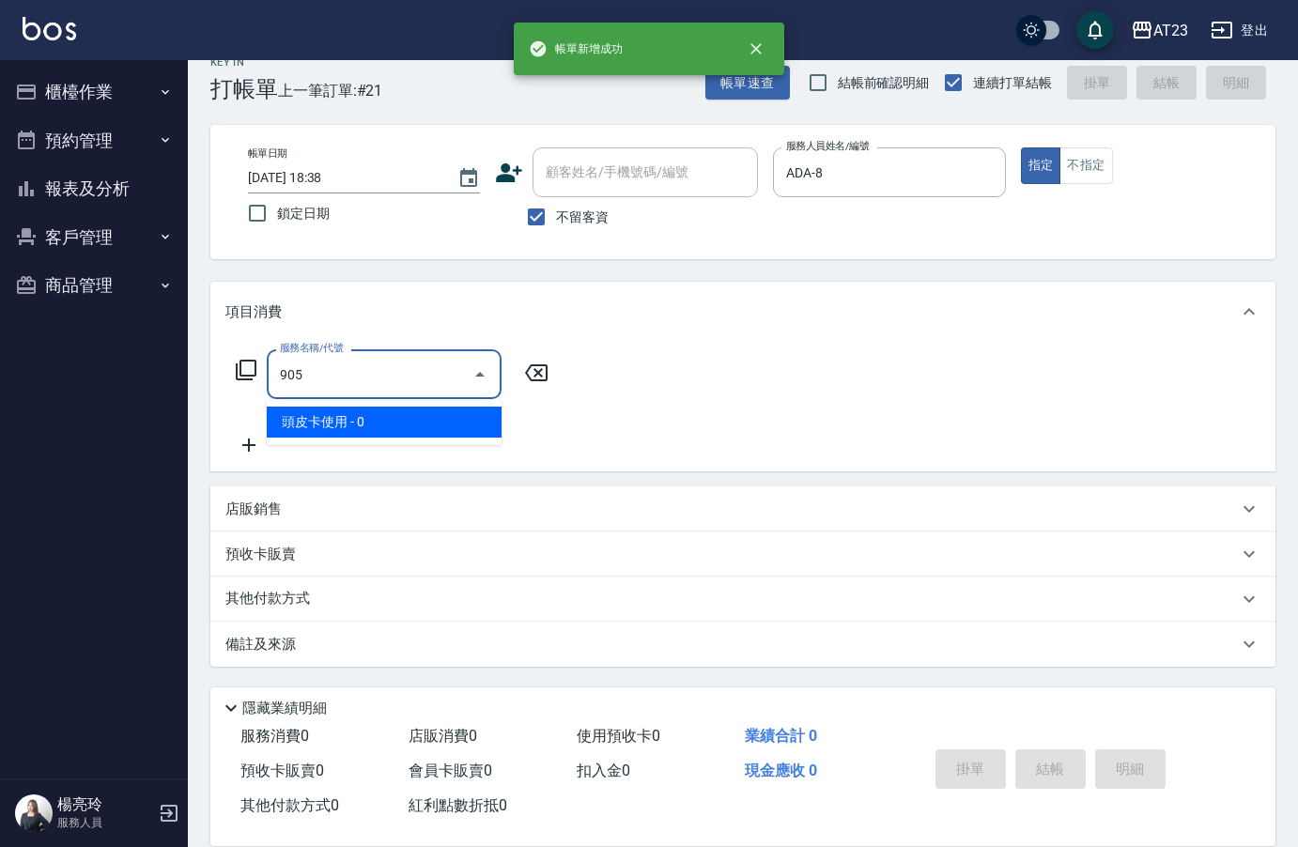
type input "頭皮卡使用(905)"
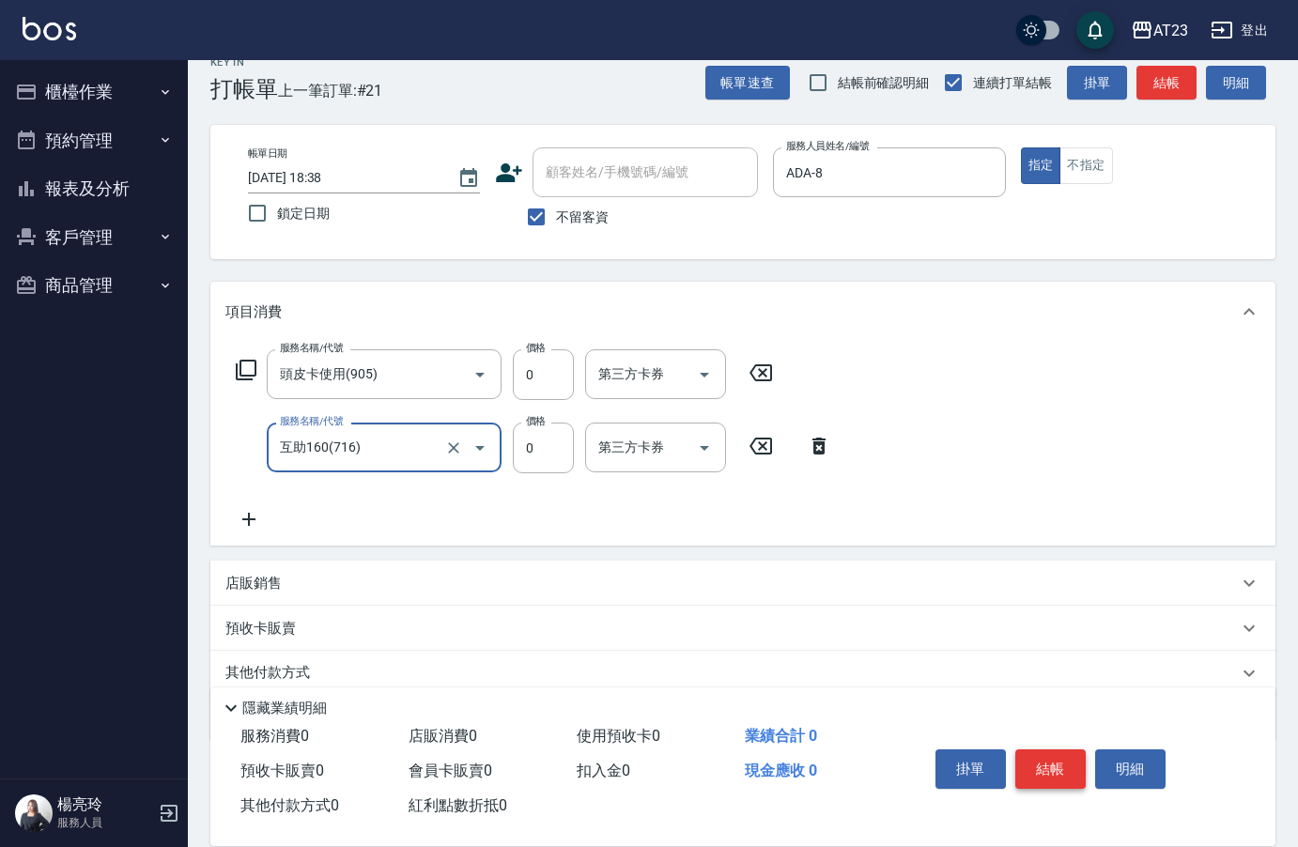
type input "互助160(716)"
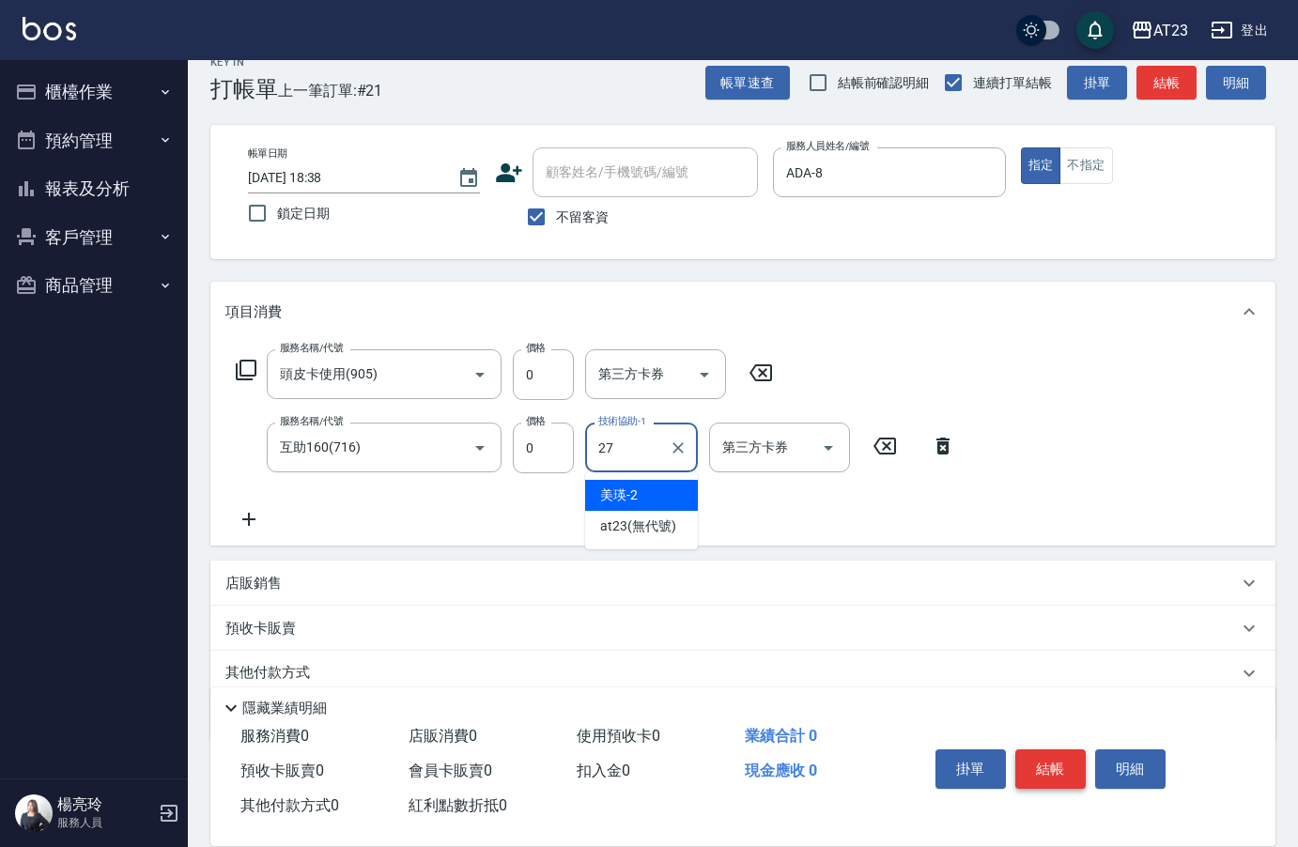
type input "LiLi-27"
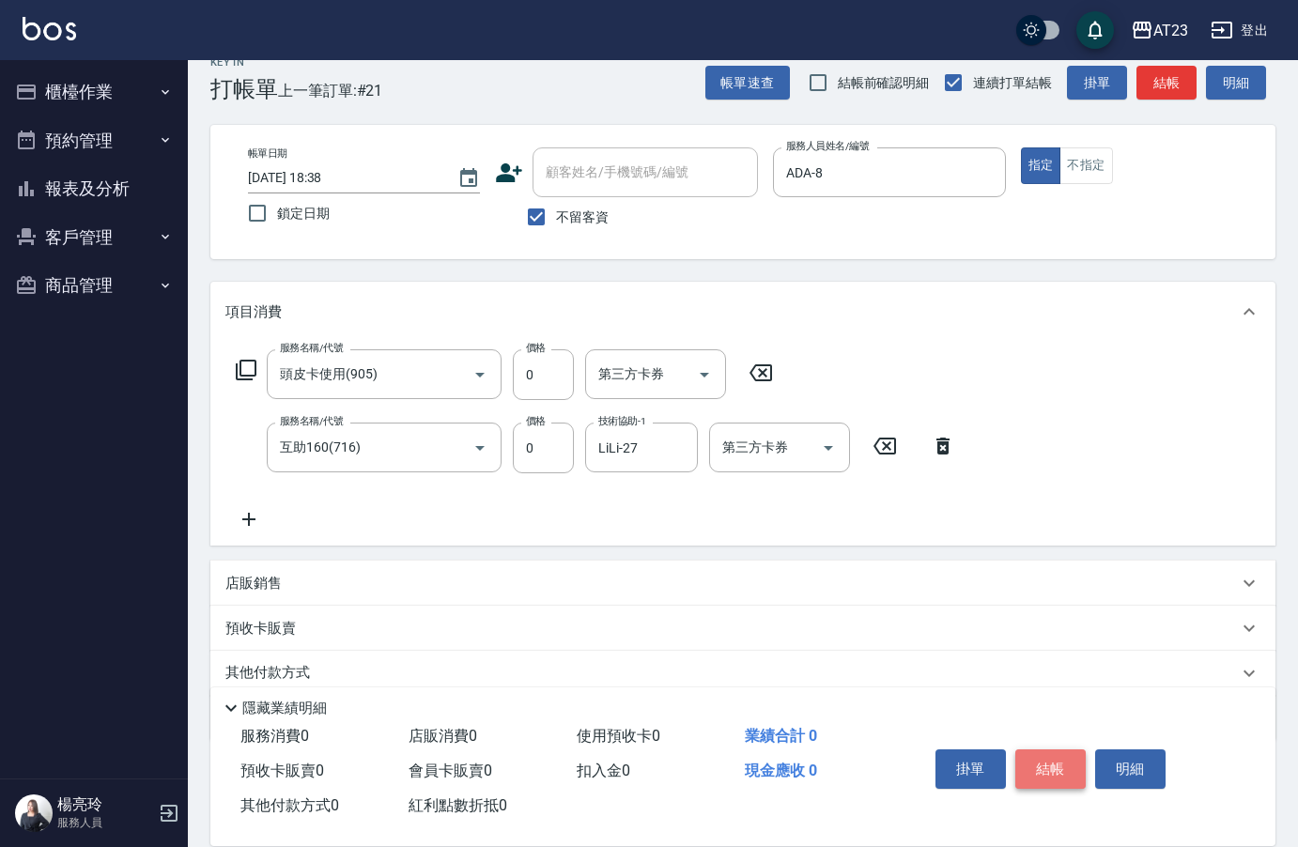
click at [1041, 770] on button "結帳" at bounding box center [1050, 768] width 70 height 39
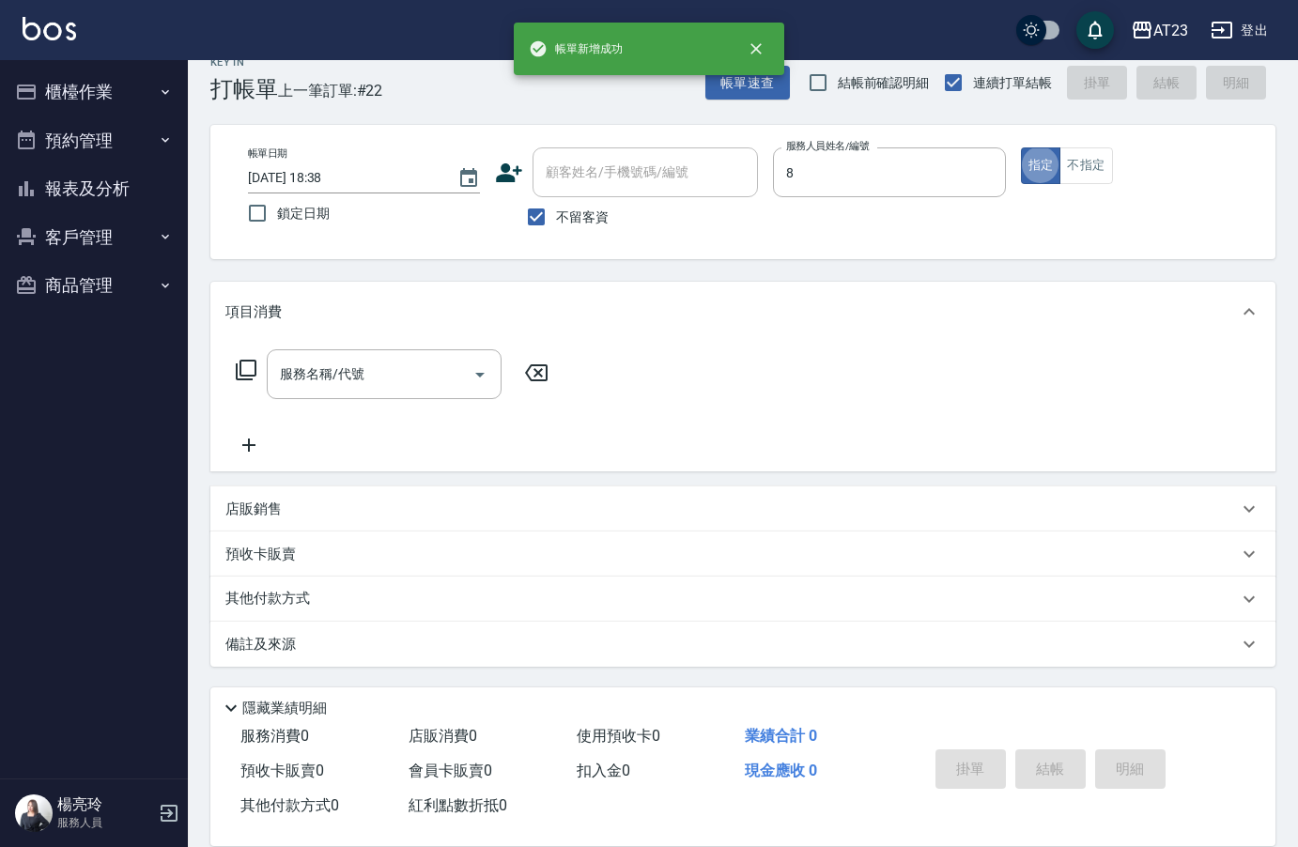
type input "ADA-8"
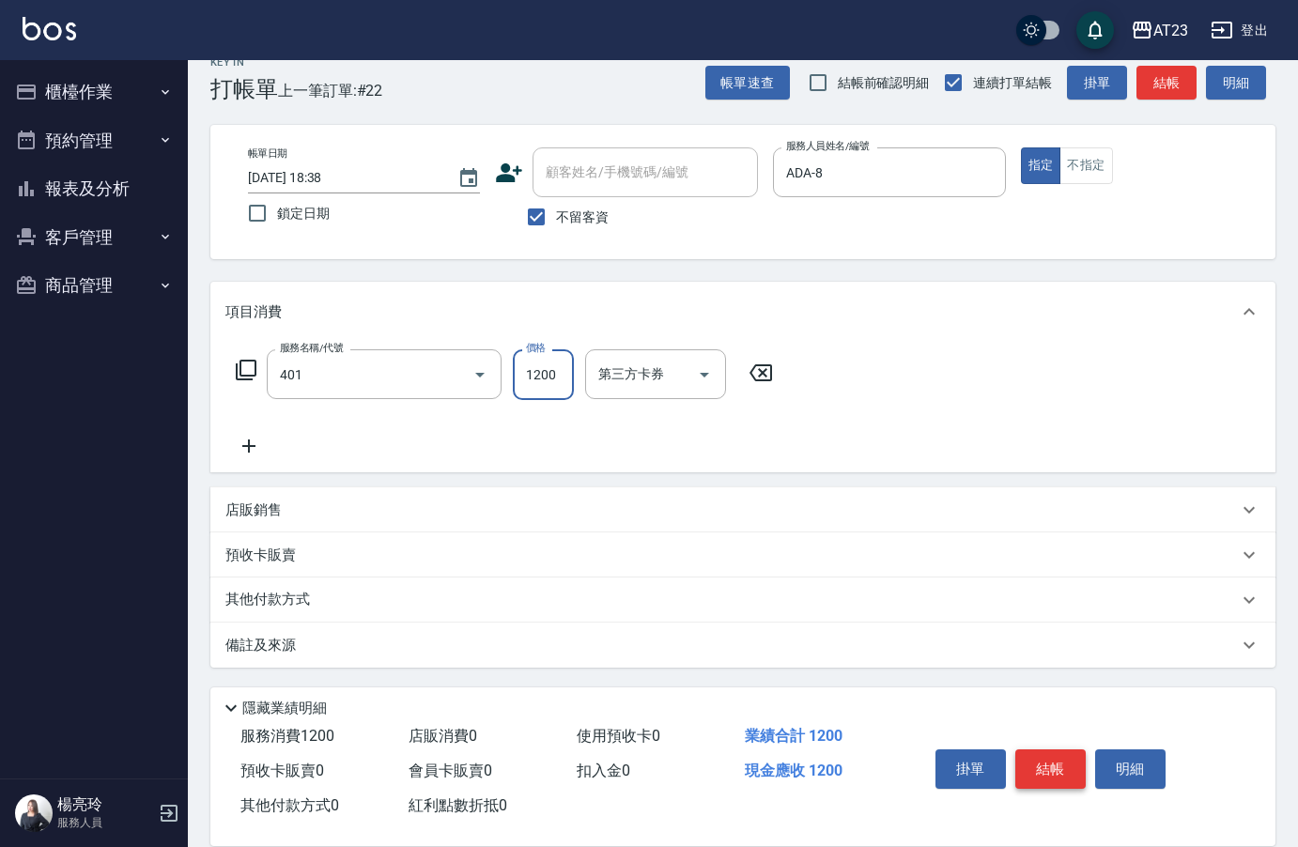
type input "燙髮(401)"
type input "1500"
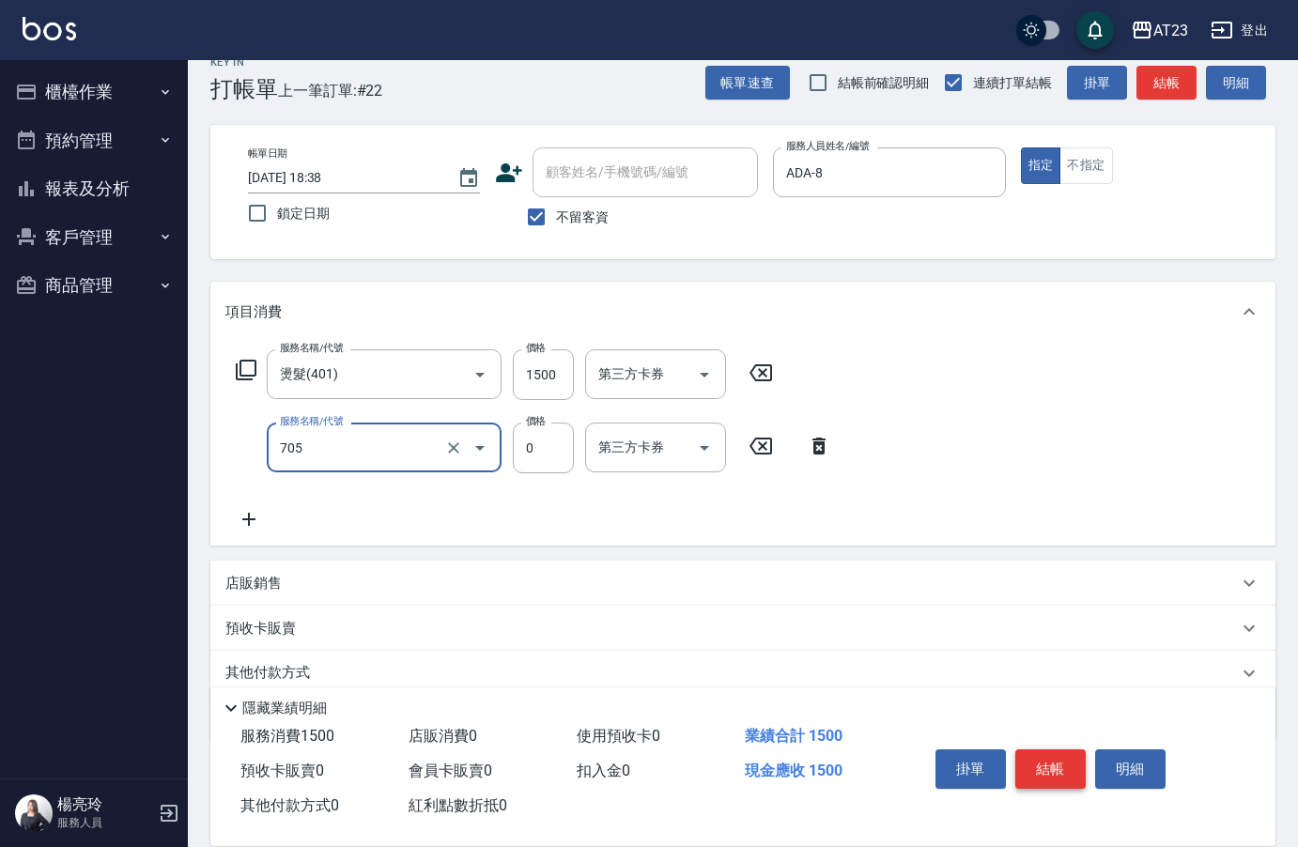
type input "互助50(705)"
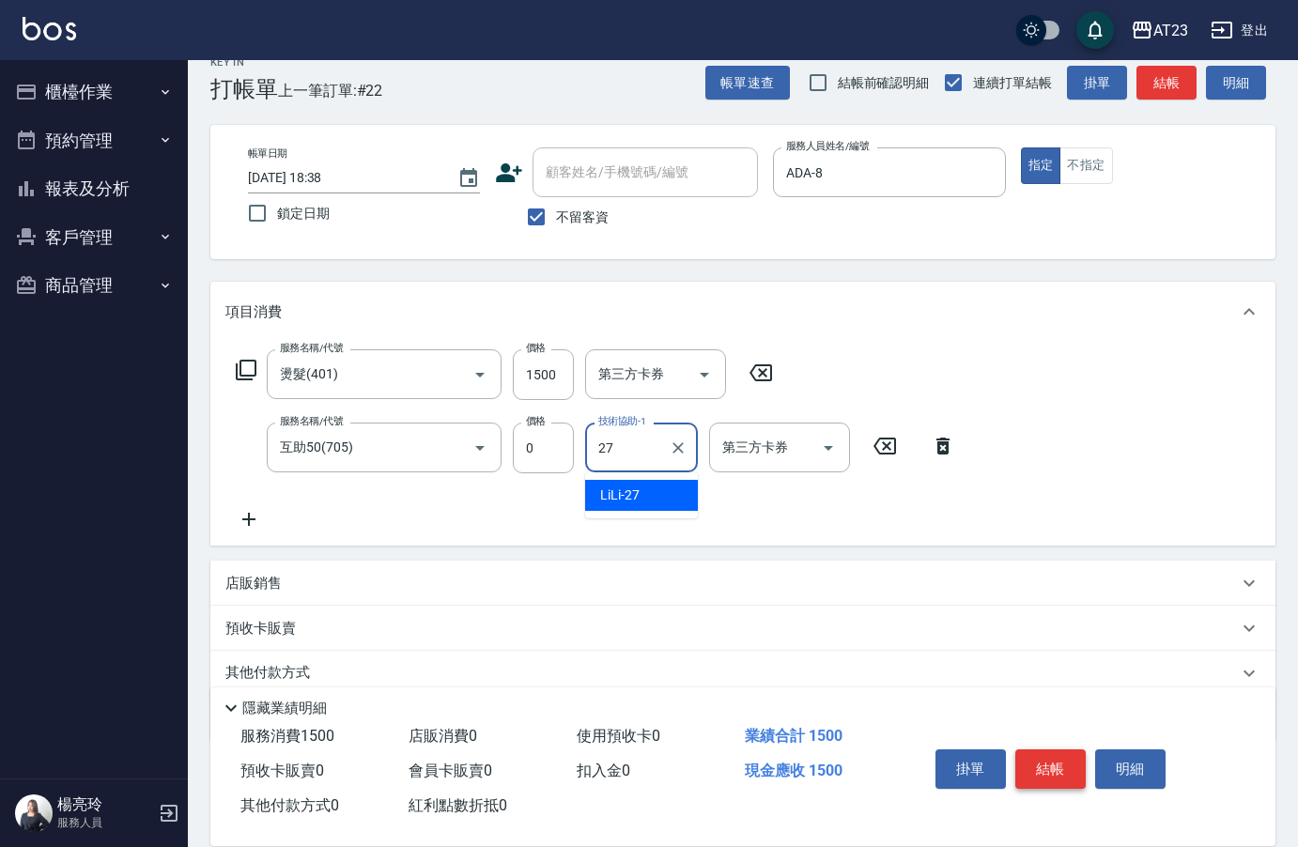
type input "LiLi-27"
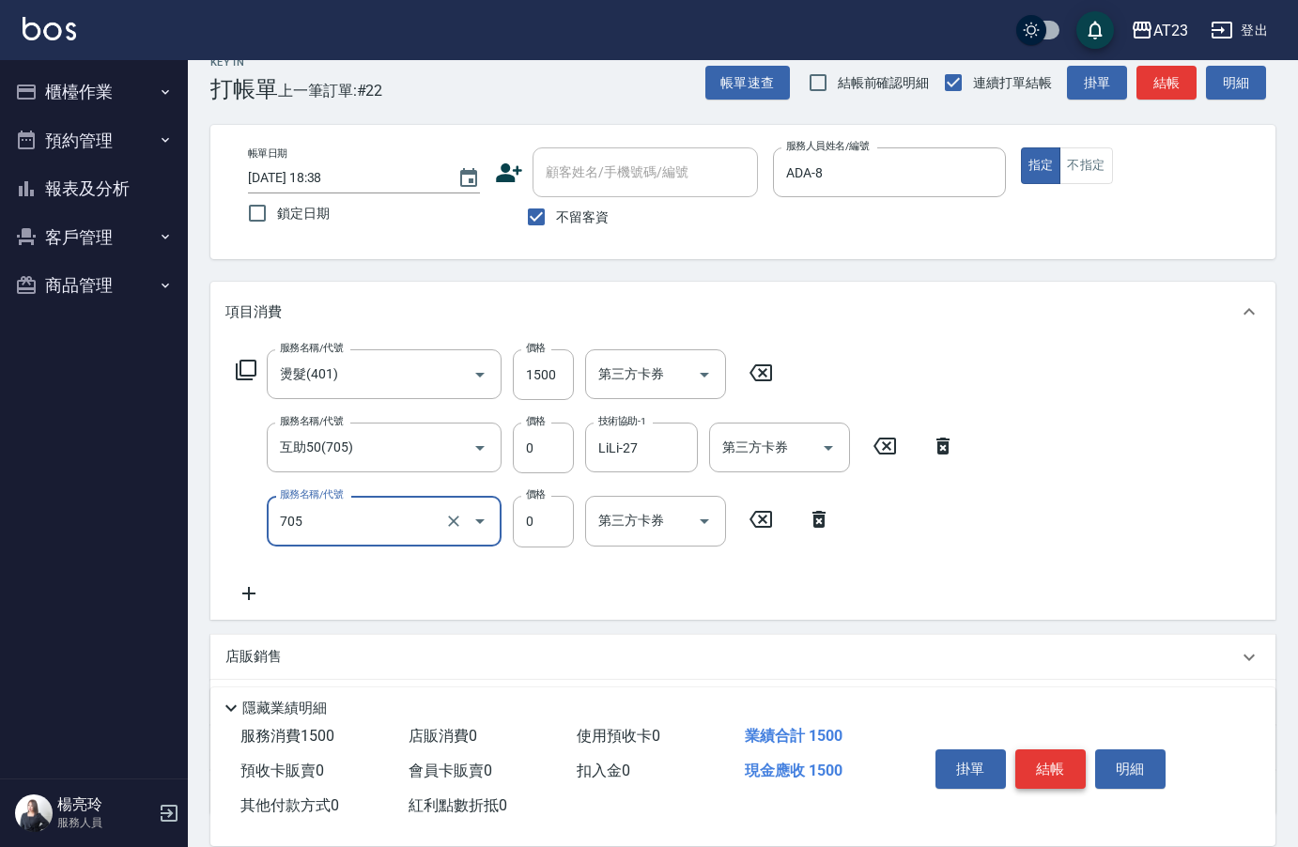
type input "互助50(705)"
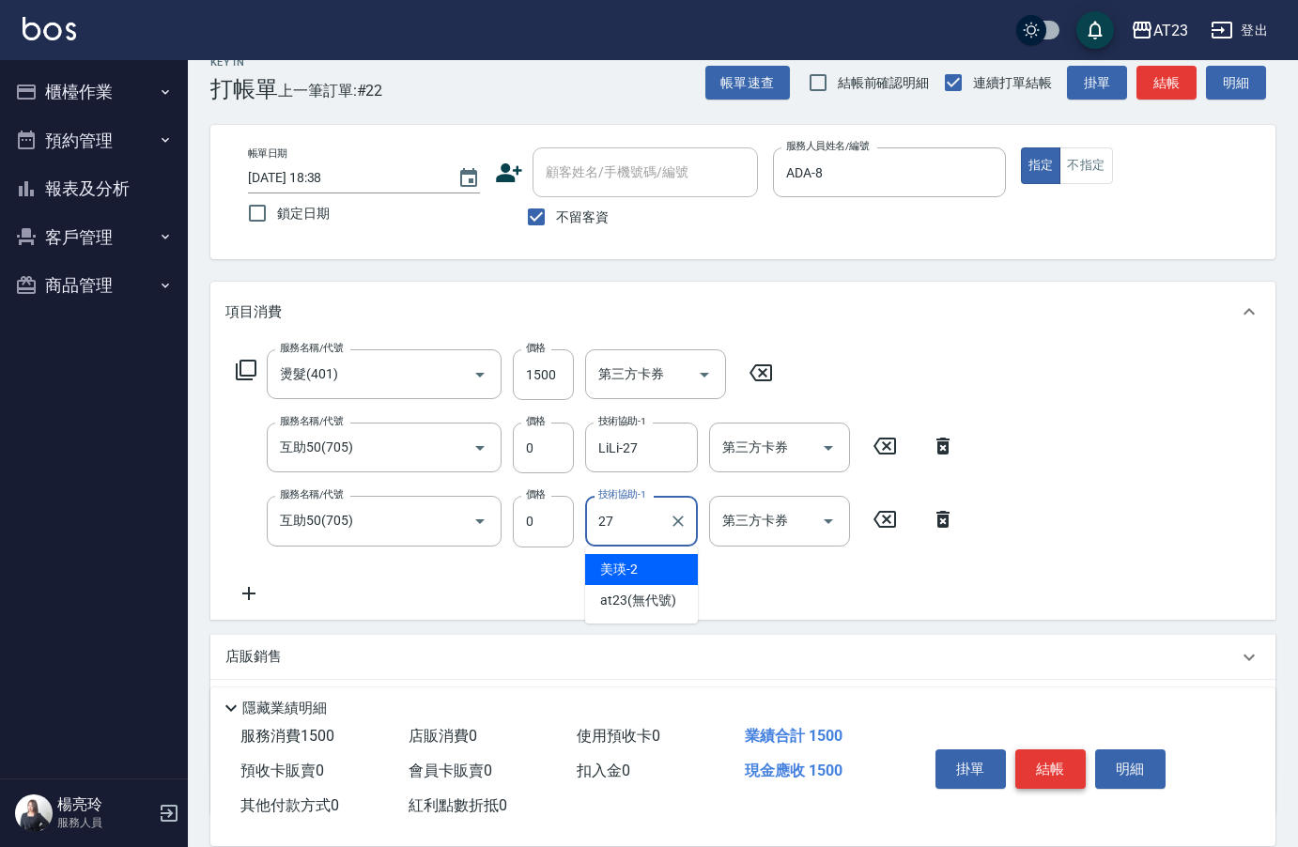
type input "LiLi-27"
click at [1042, 752] on button "結帳" at bounding box center [1050, 768] width 70 height 39
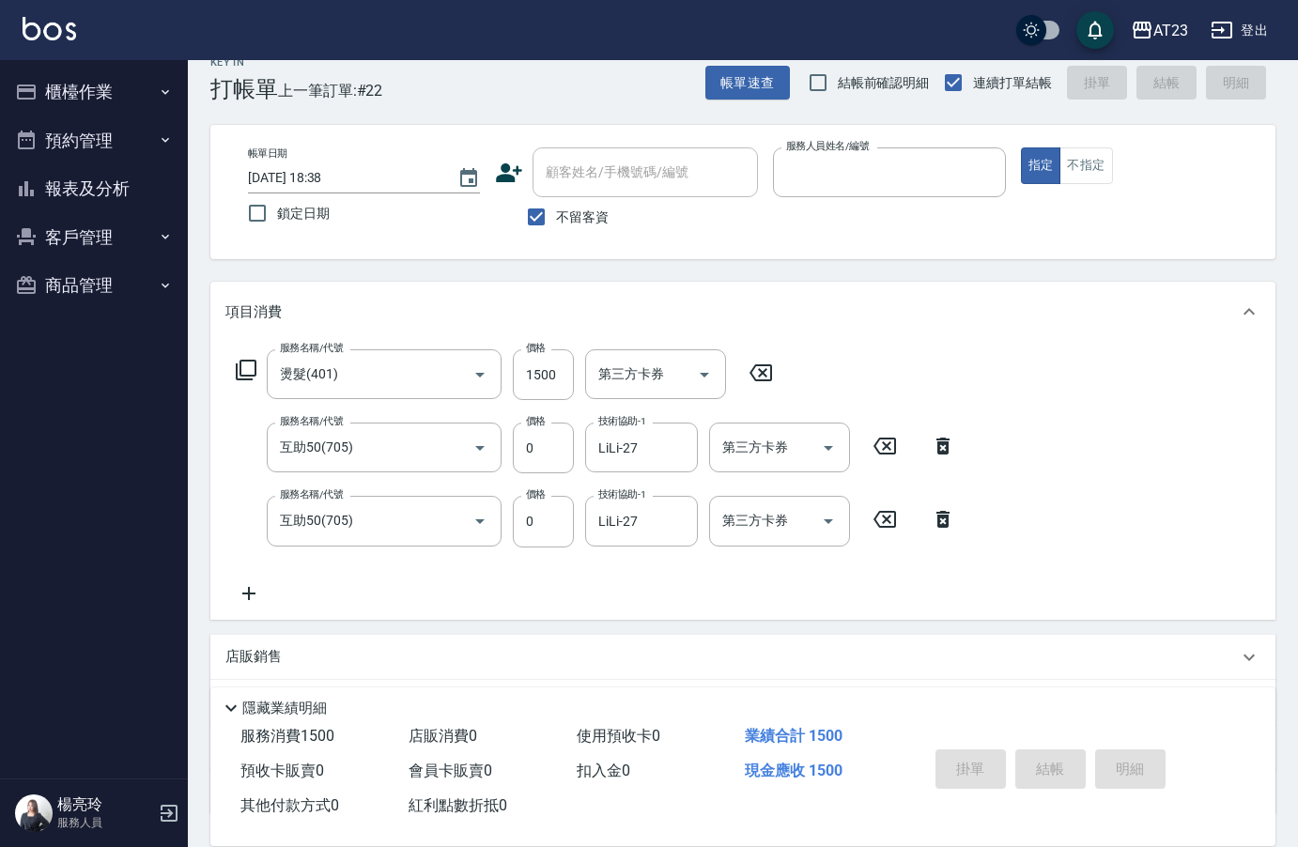
type input "9"
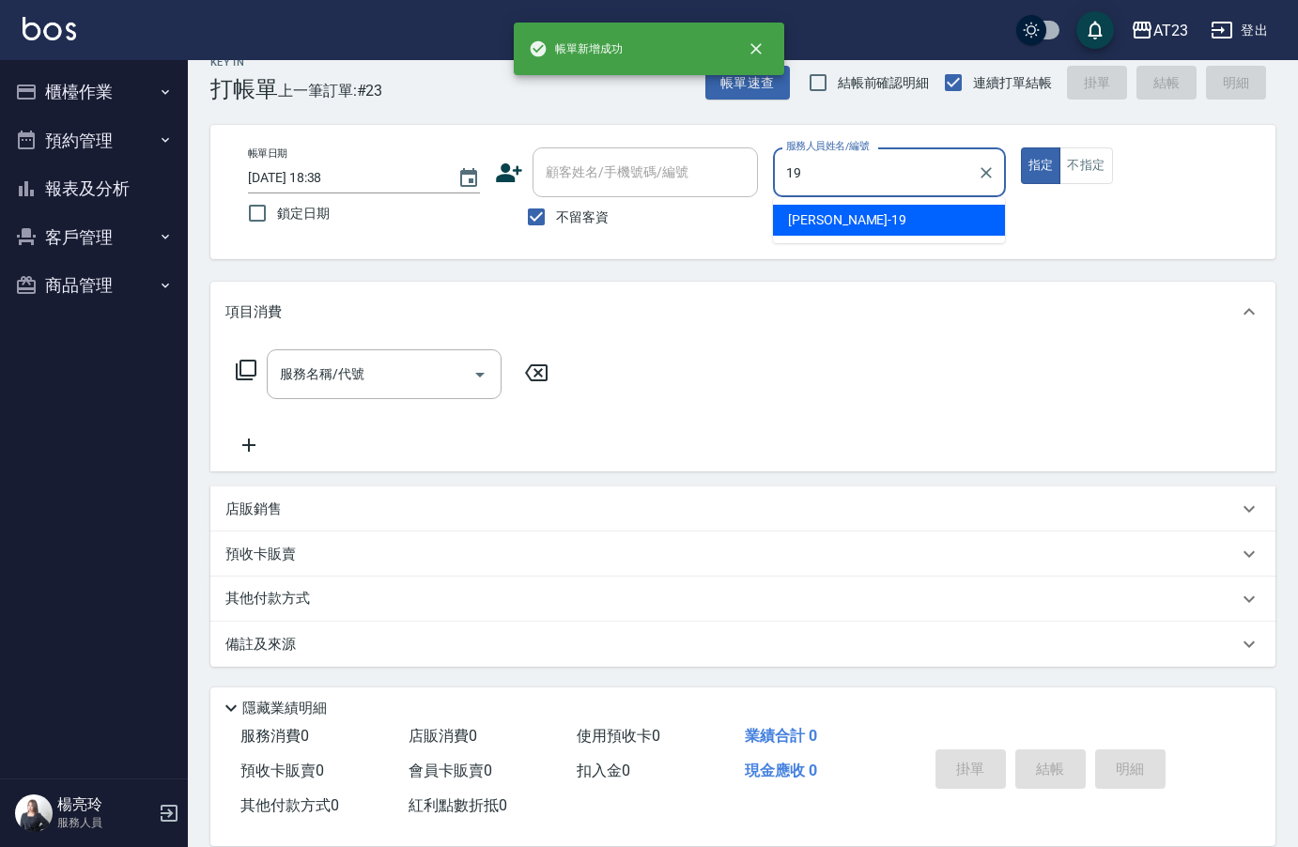
type input "1"
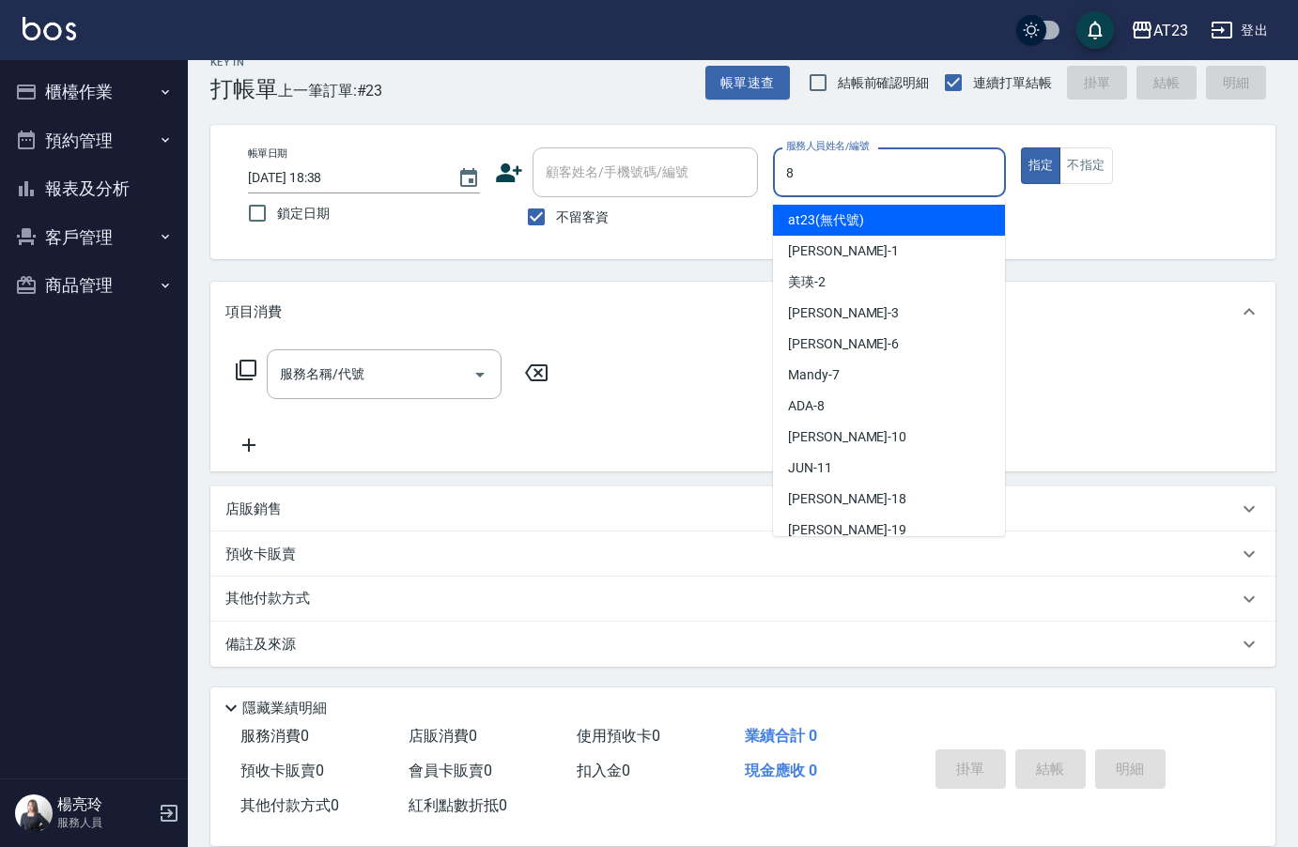
type input "ADA-8"
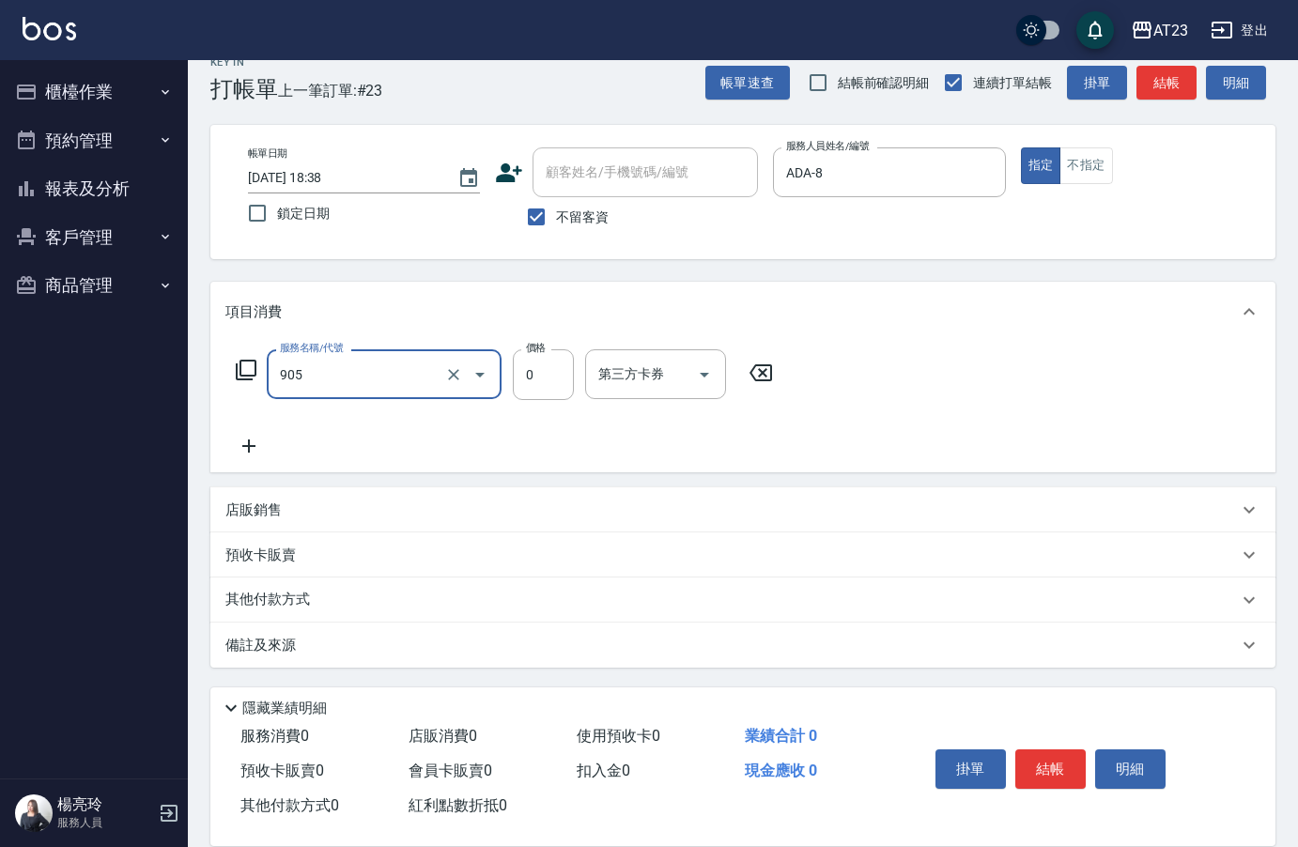
type input "頭皮卡使用(905)"
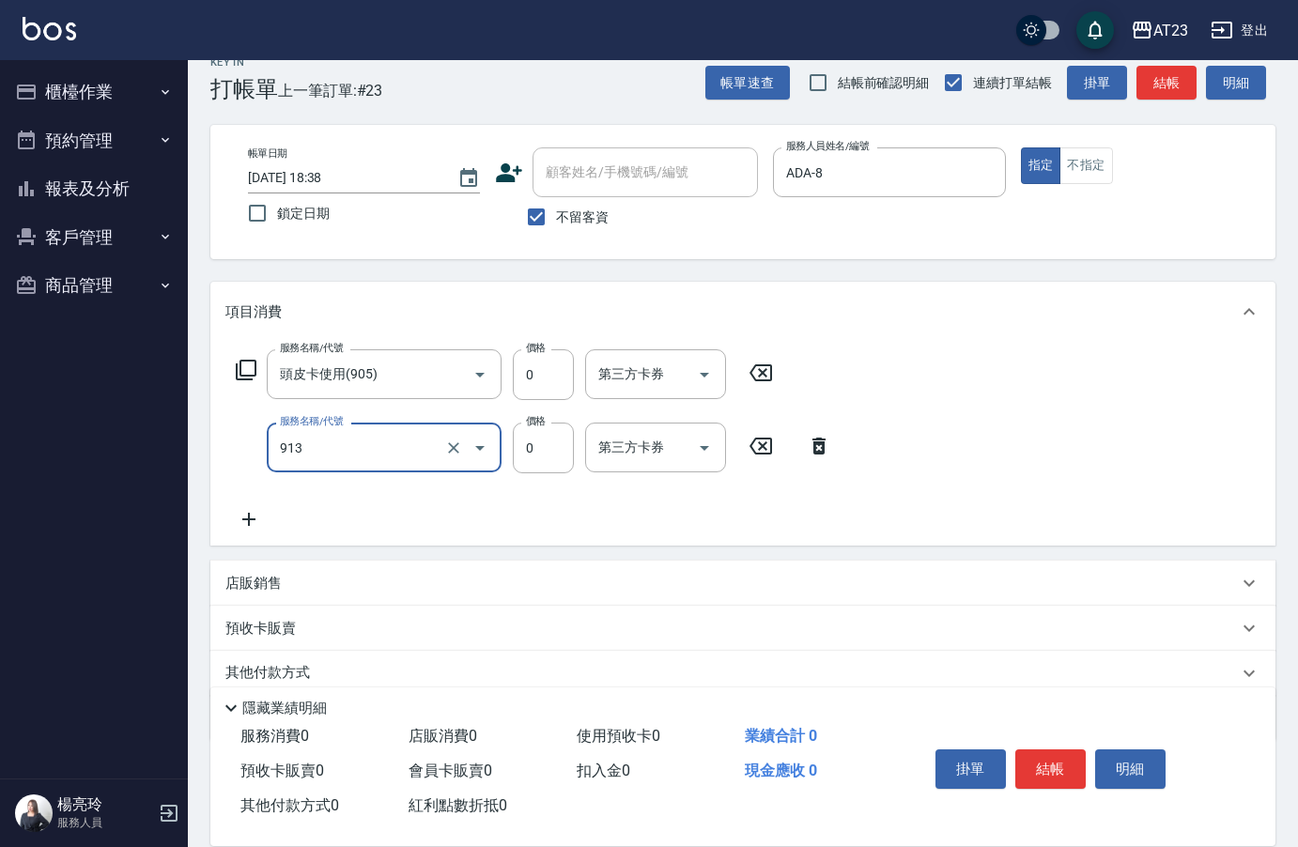
type input "蘆薈卡(913)"
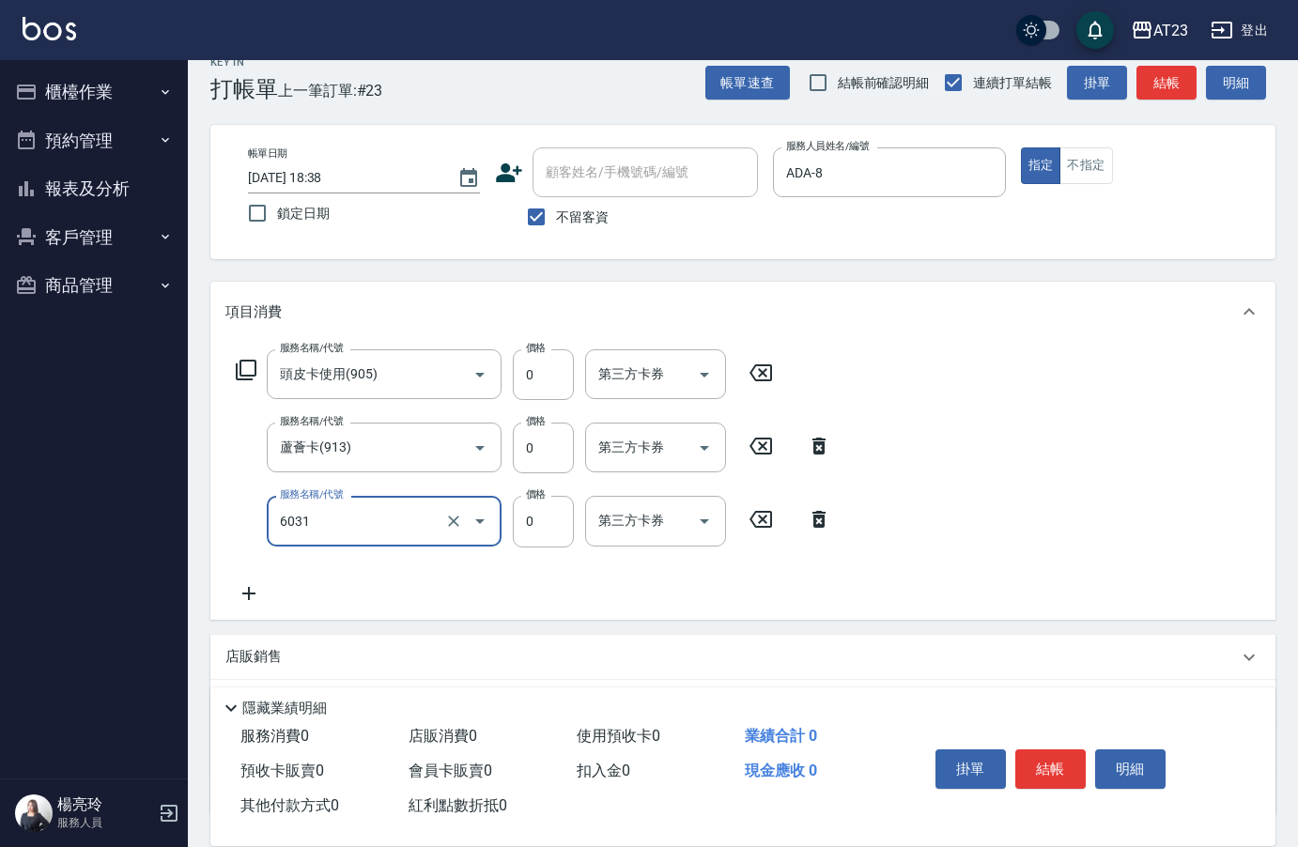
type input "P+卡(6031)"
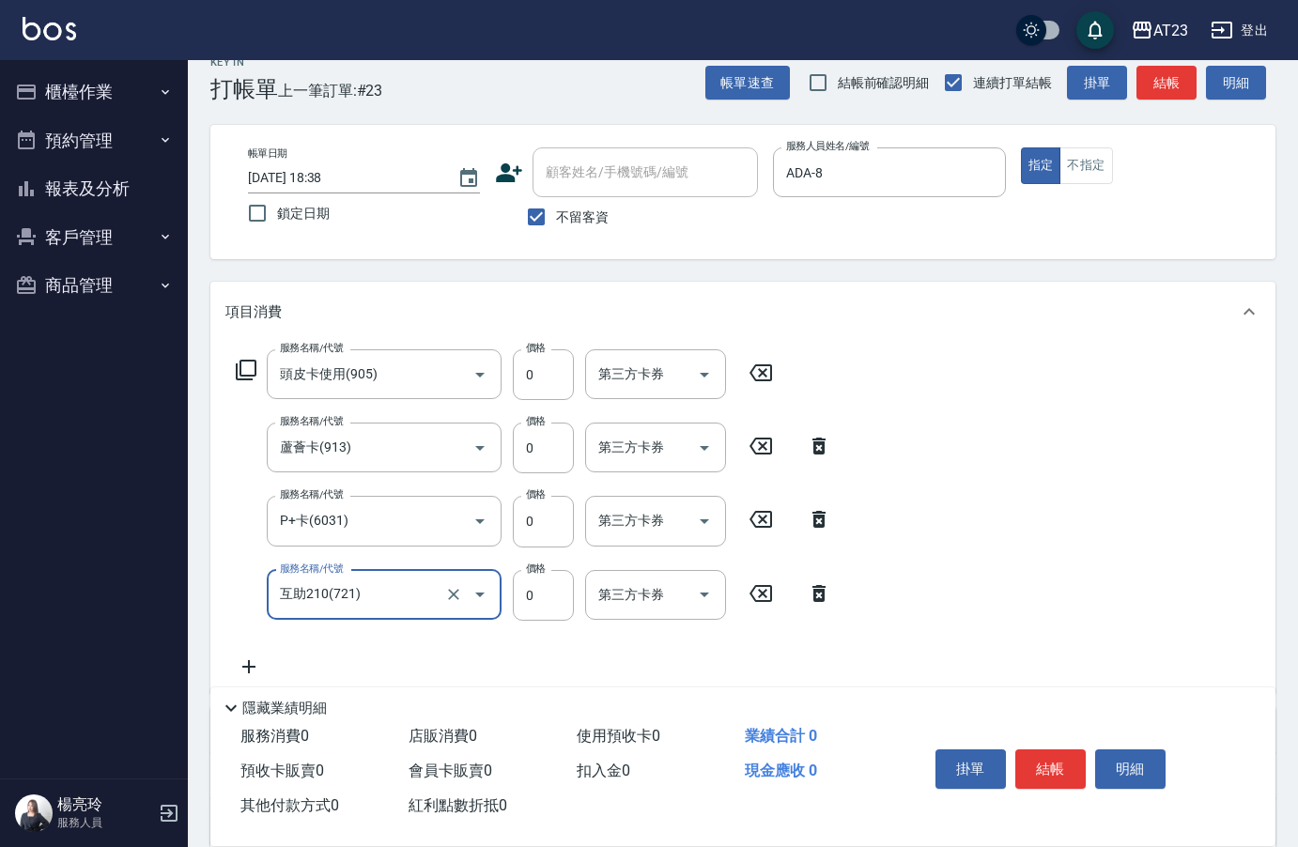
type input "互助210(721)"
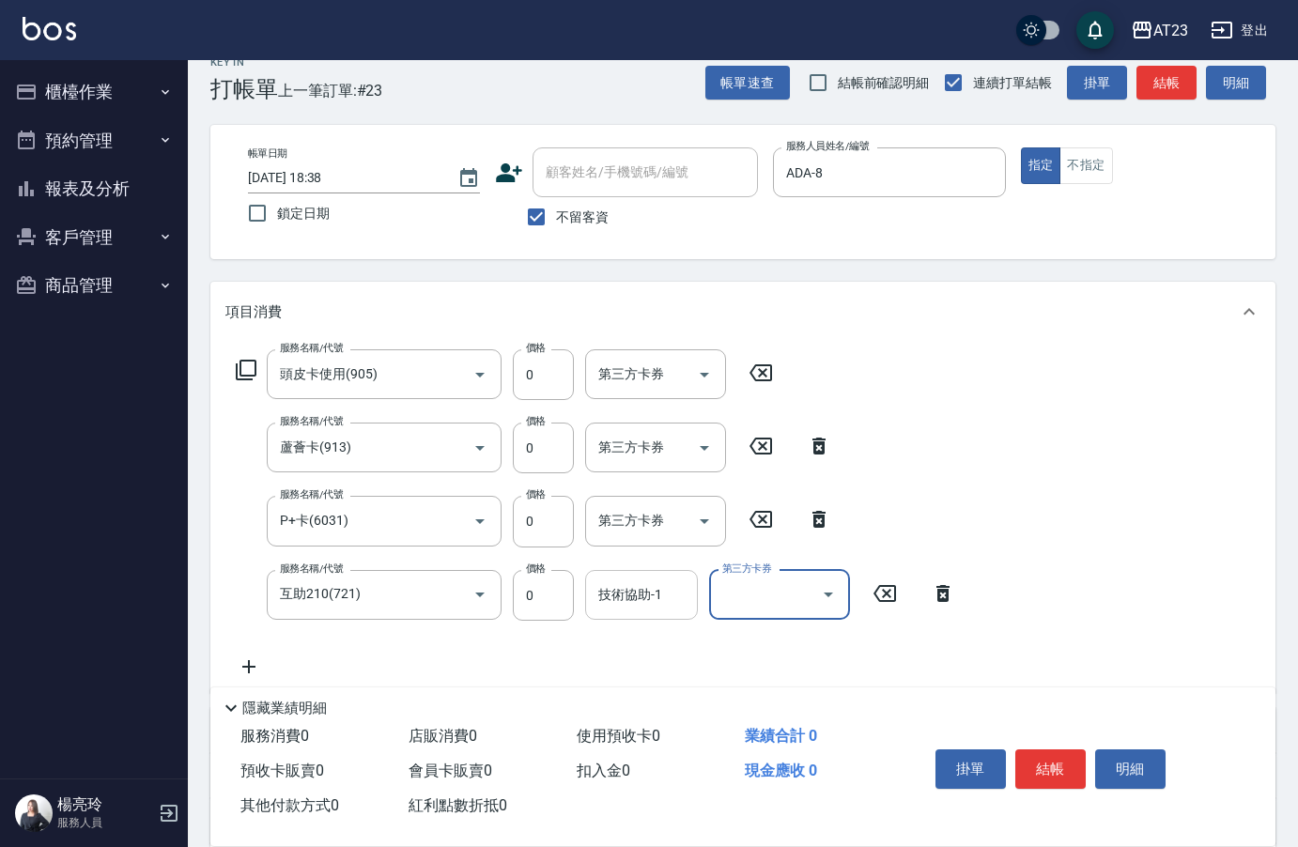
click at [663, 586] on input "技術協助-1" at bounding box center [641, 594] width 96 height 33
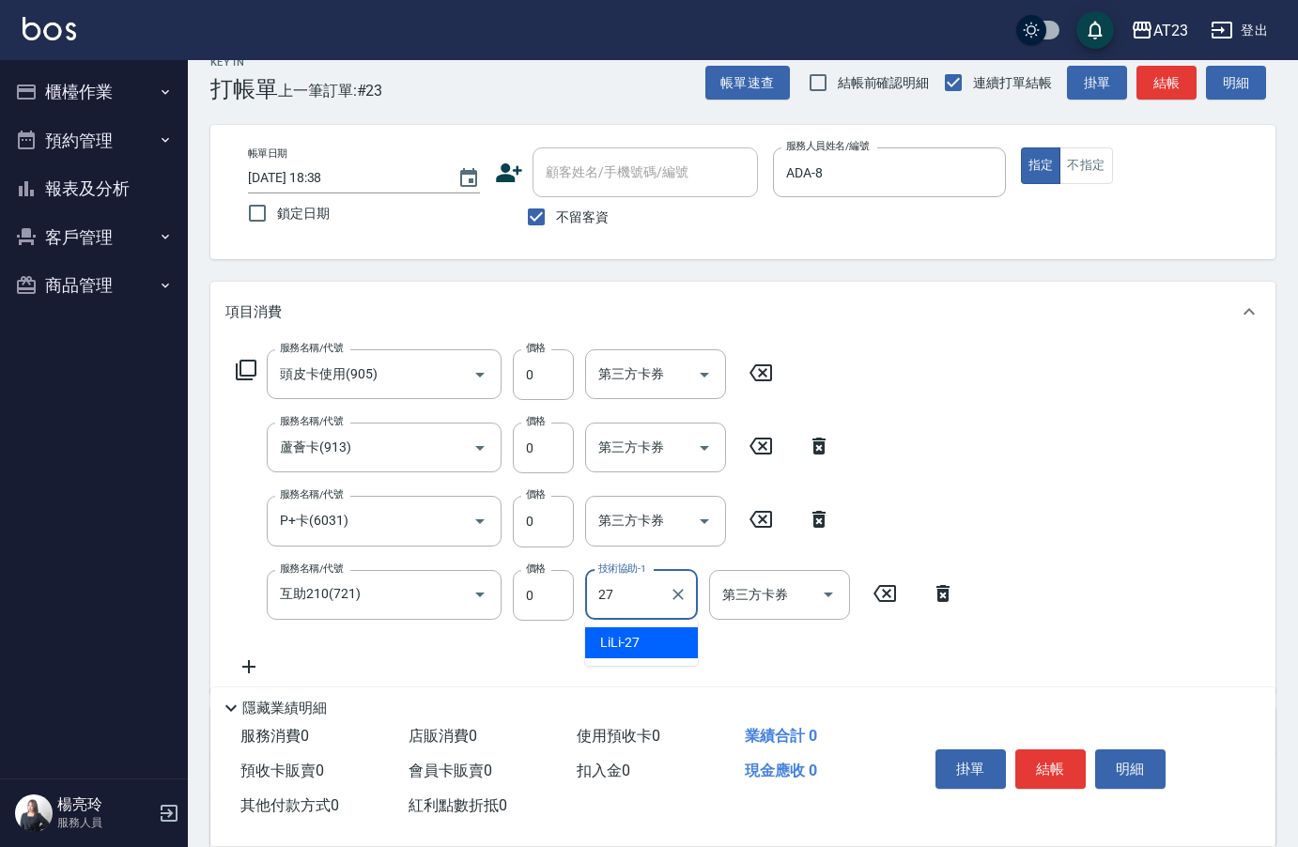
type input "LiLi-27"
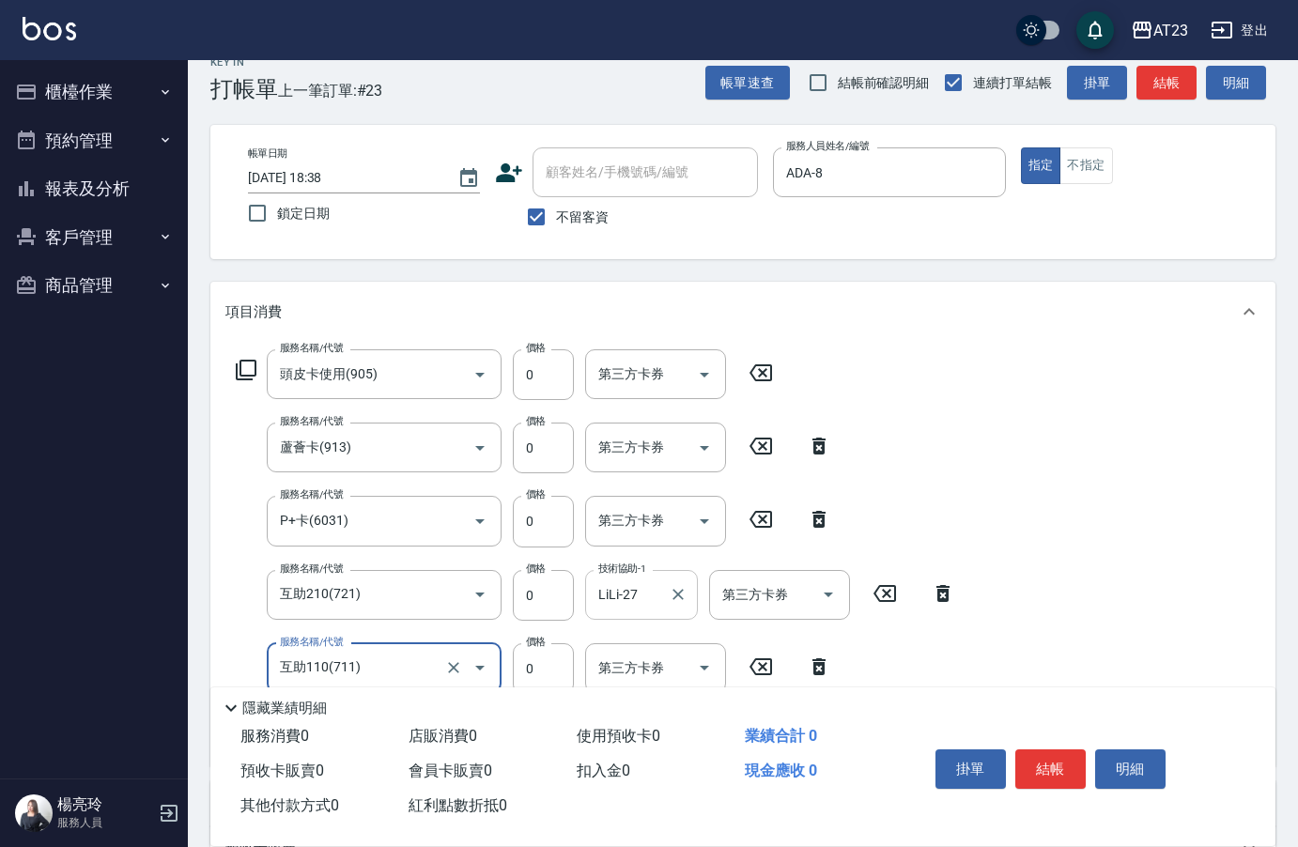
type input "互助110(711)"
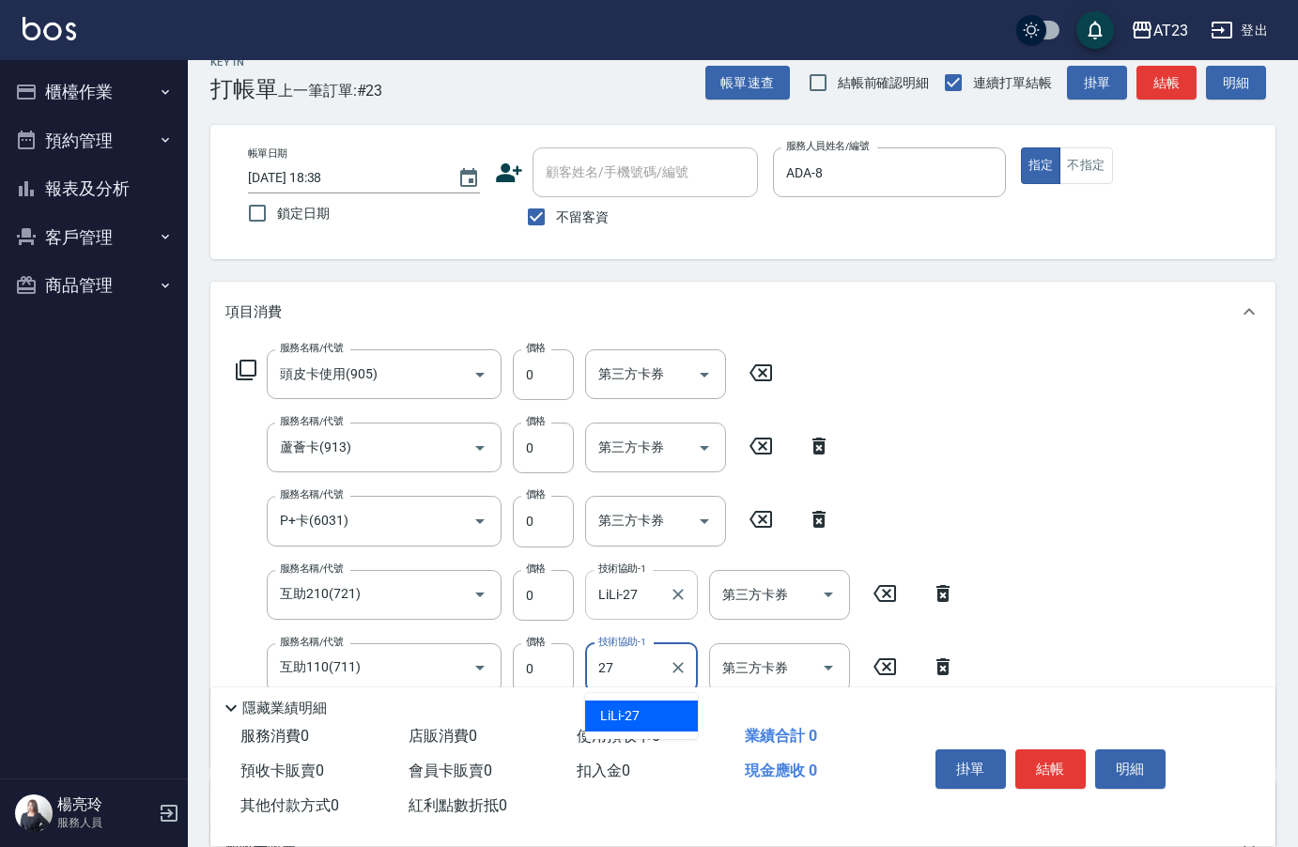
type input "LiLi-27"
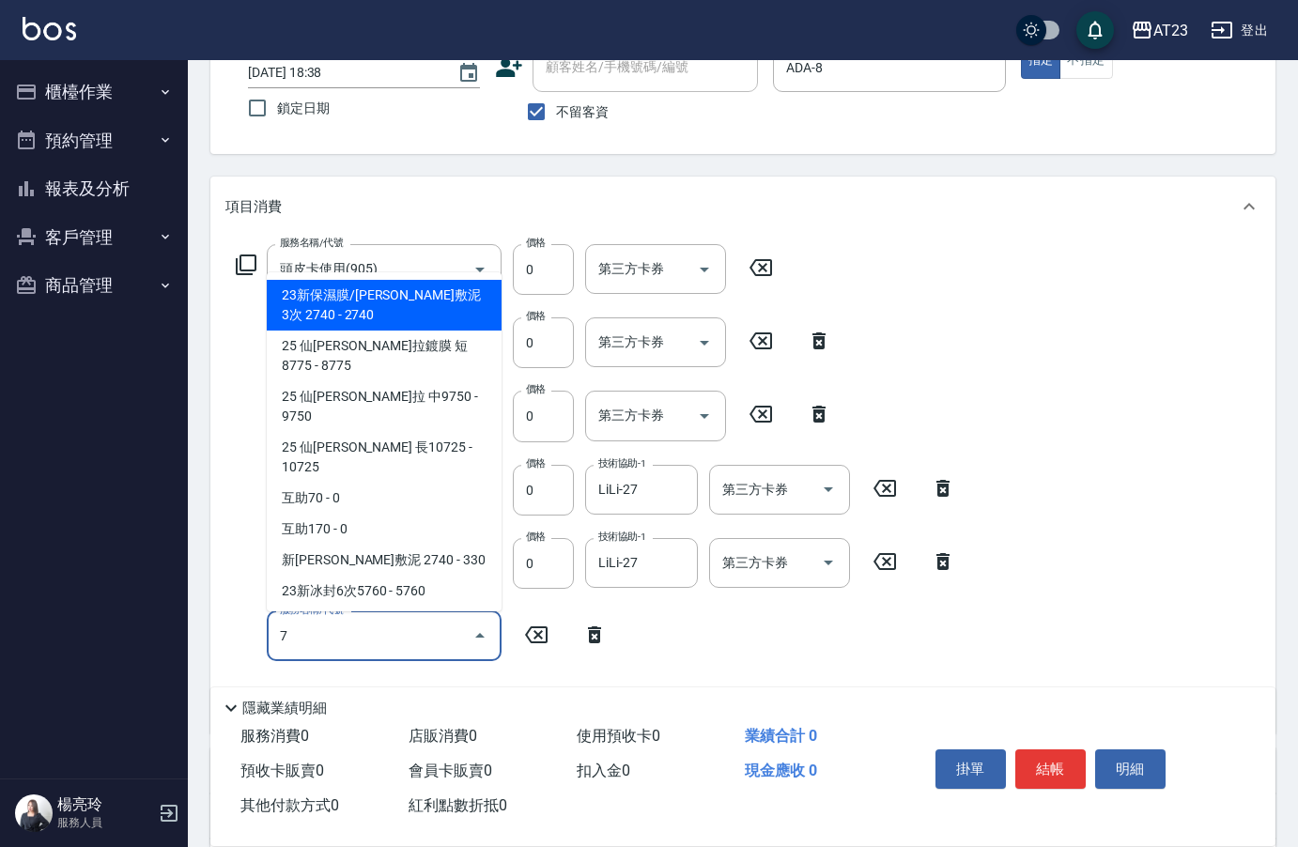
scroll to position [214, 0]
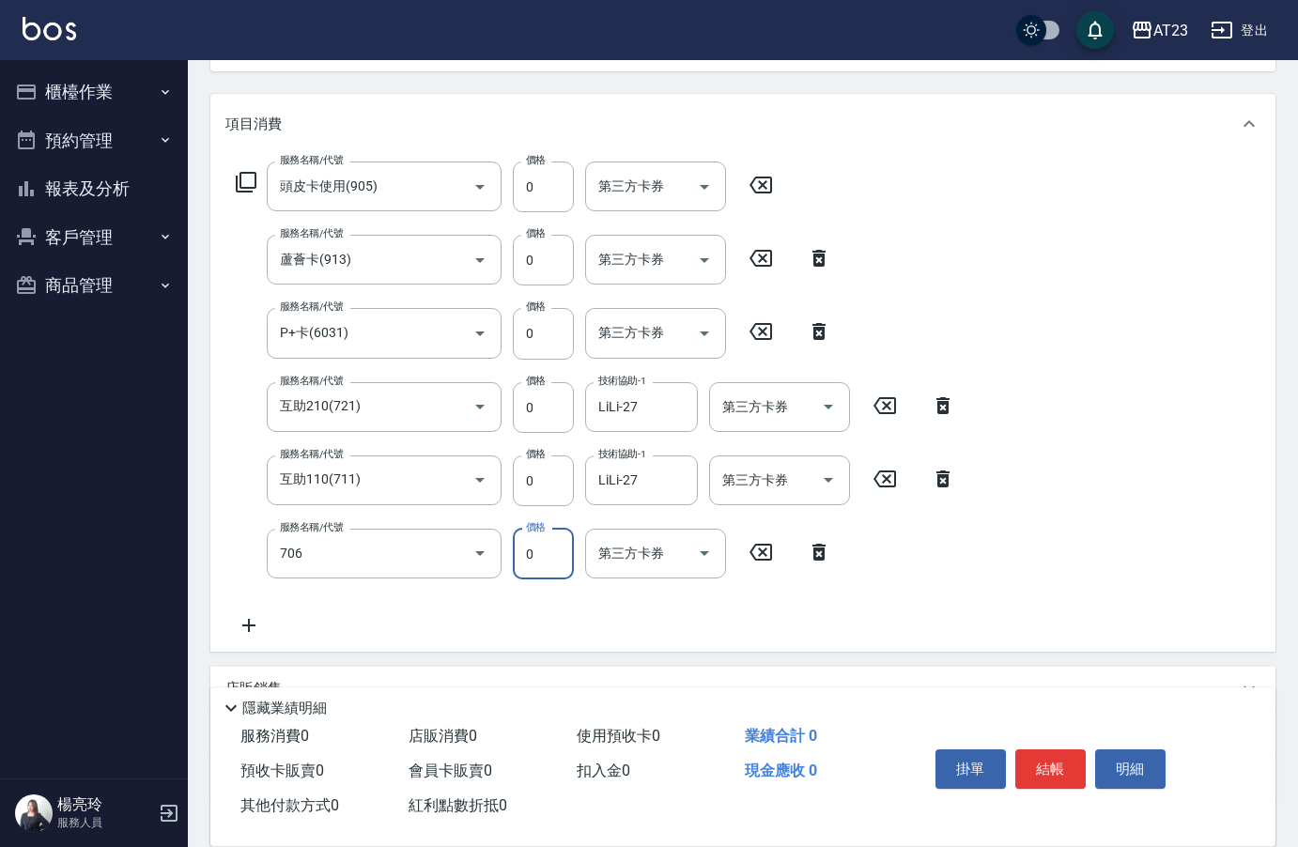
type input "互助60(706)"
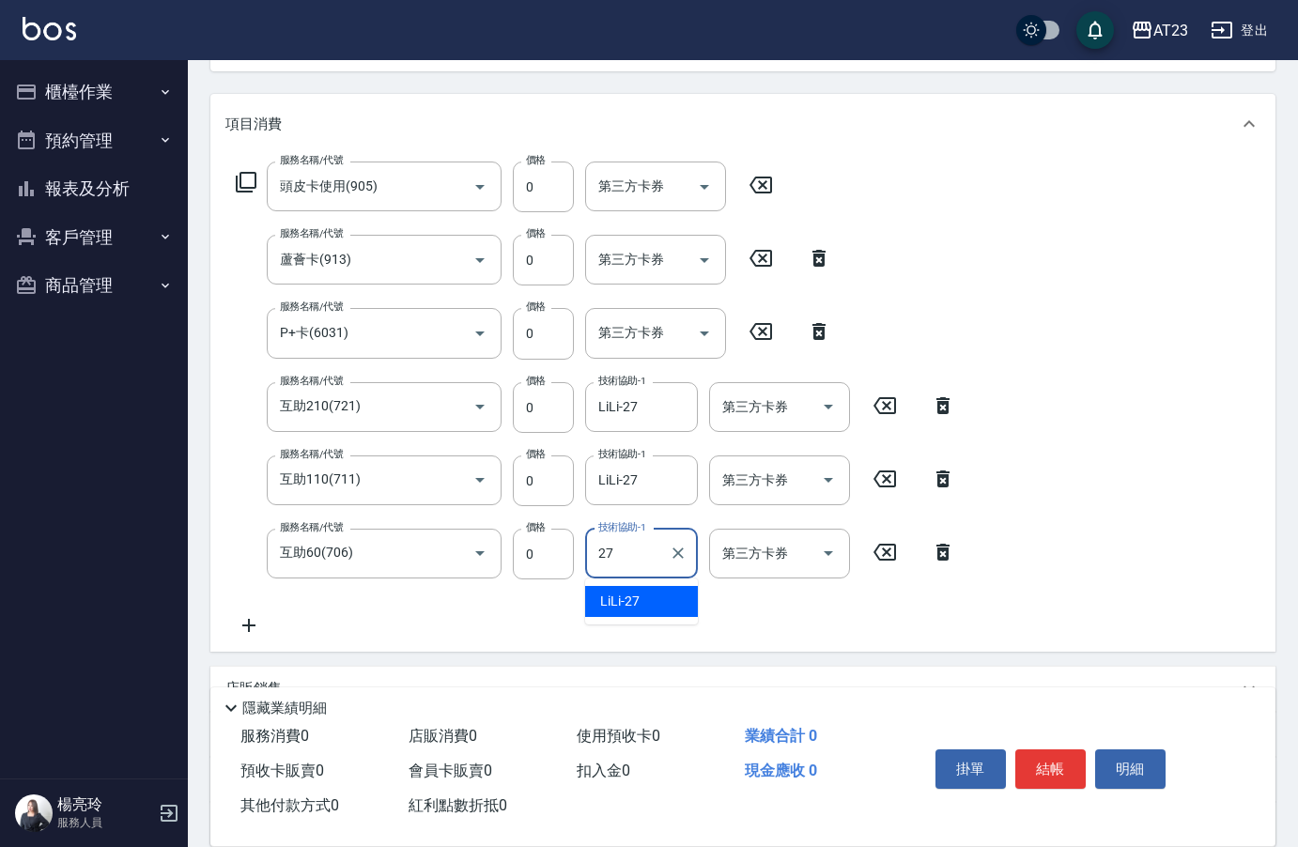
type input "LiLi-27"
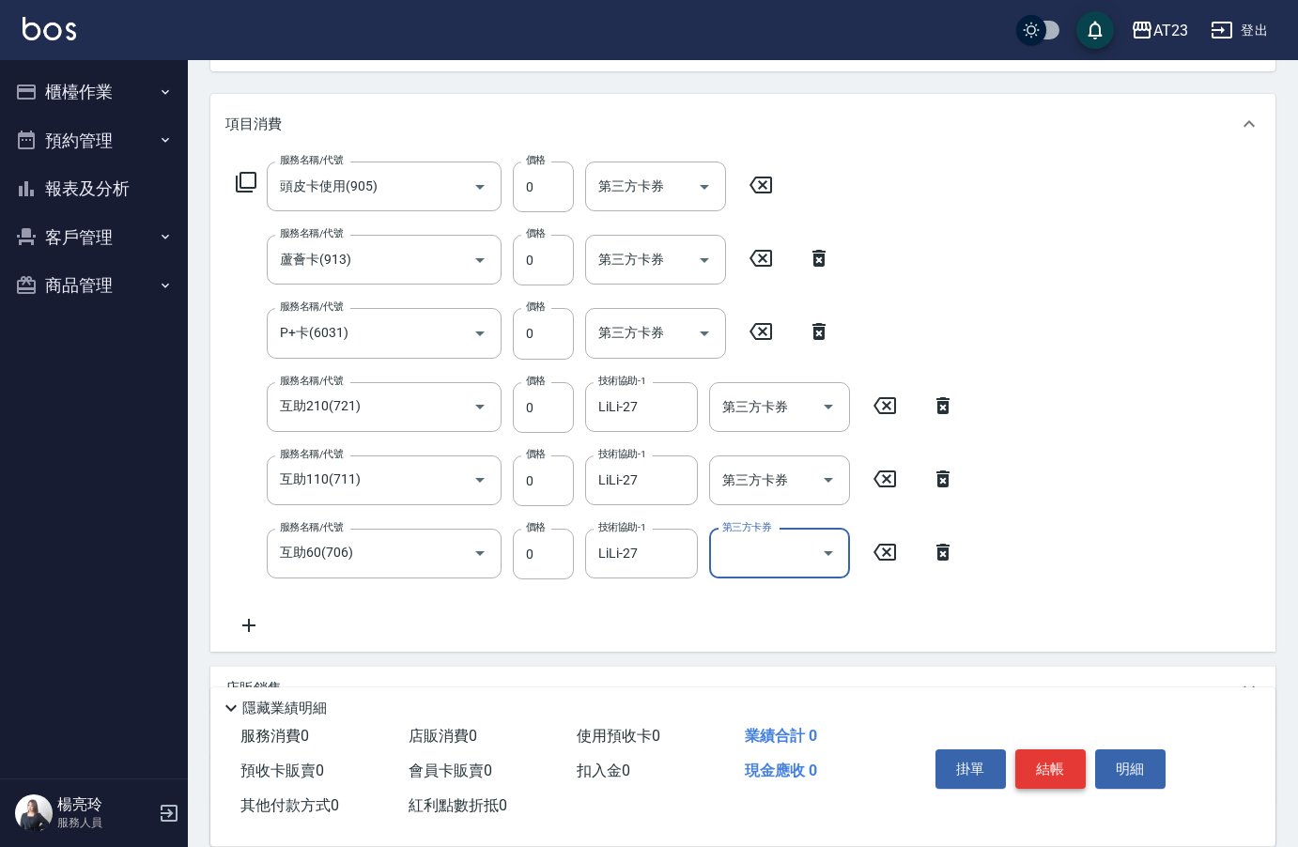
click at [1047, 761] on button "結帳" at bounding box center [1050, 768] width 70 height 39
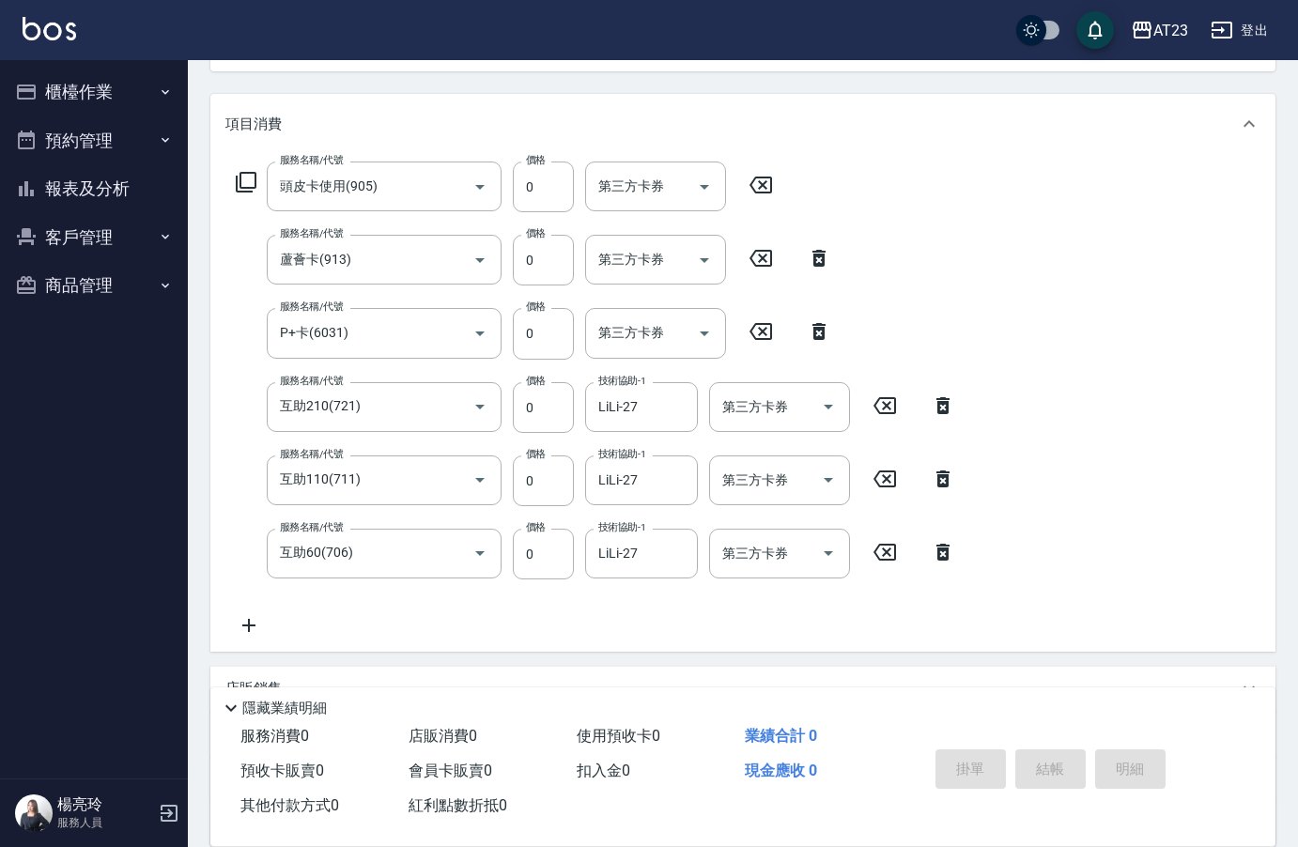
type input "[DATE] 18:39"
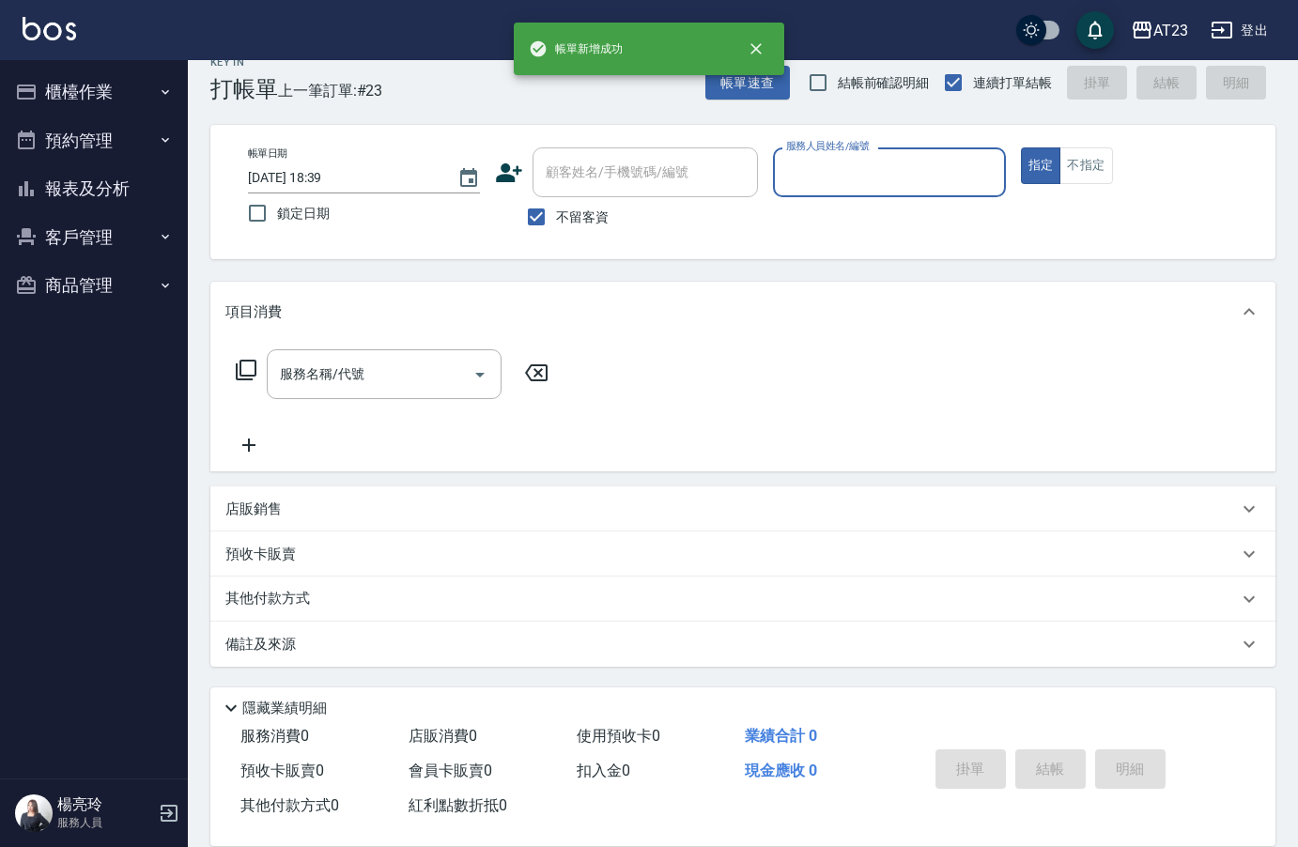
scroll to position [26, 0]
click at [85, 203] on button "報表及分析" at bounding box center [94, 188] width 173 height 49
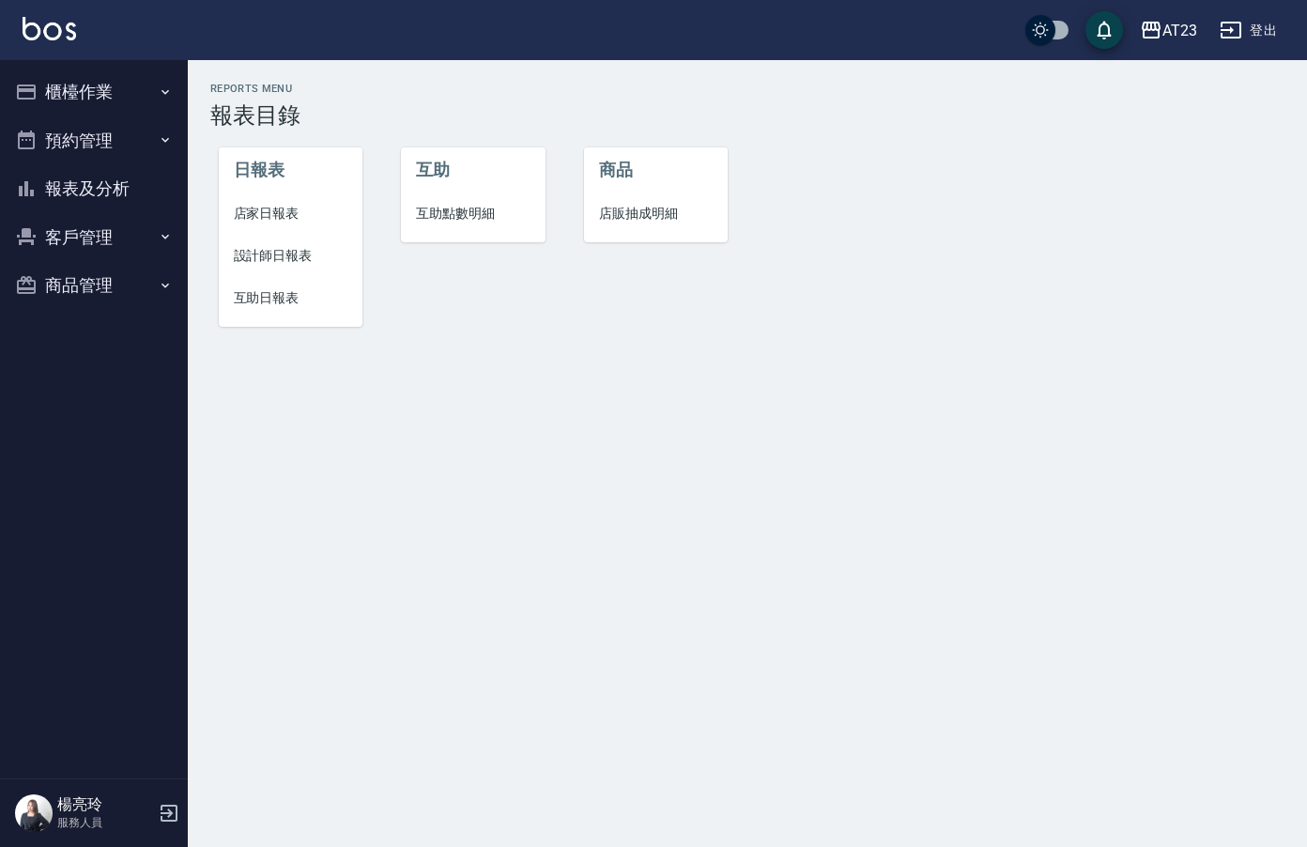
click at [288, 262] on span "設計師日報表" at bounding box center [291, 256] width 115 height 20
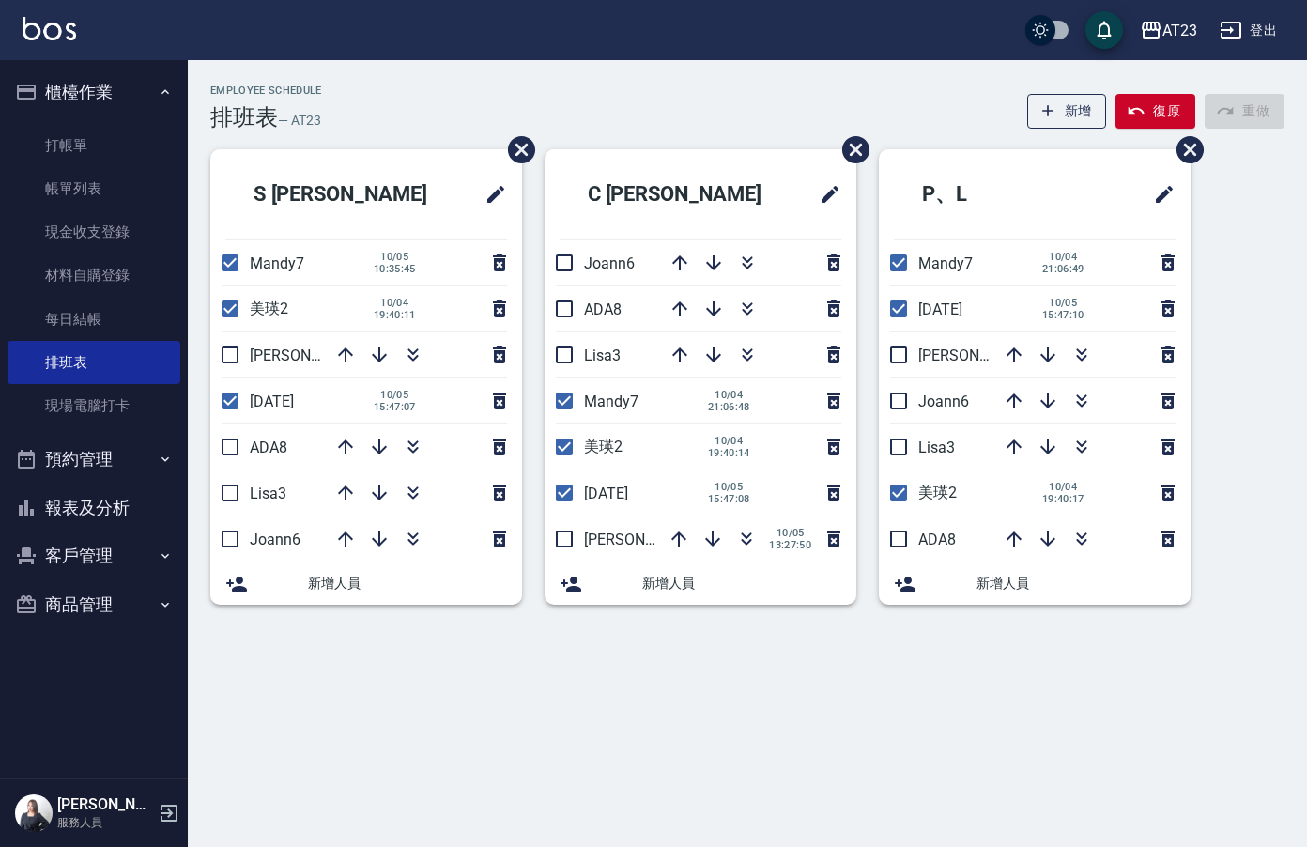
drag, startPoint x: 584, startPoint y: 261, endPoint x: 650, endPoint y: 268, distance: 66.1
click at [655, 259] on p "Joann6" at bounding box center [620, 263] width 73 height 18
click at [643, 203] on h2 "C 班" at bounding box center [677, 195] width 235 height 68
drag, startPoint x: 586, startPoint y: 493, endPoint x: 672, endPoint y: 640, distance: 170.9
click at [672, 643] on div "Employee Schedule 排班表 — AT23 新增 復原 重做 S 班 Mandy7 10/05 10:35:45 美瑛2 10/04 19:40…" at bounding box center [653, 423] width 1307 height 847
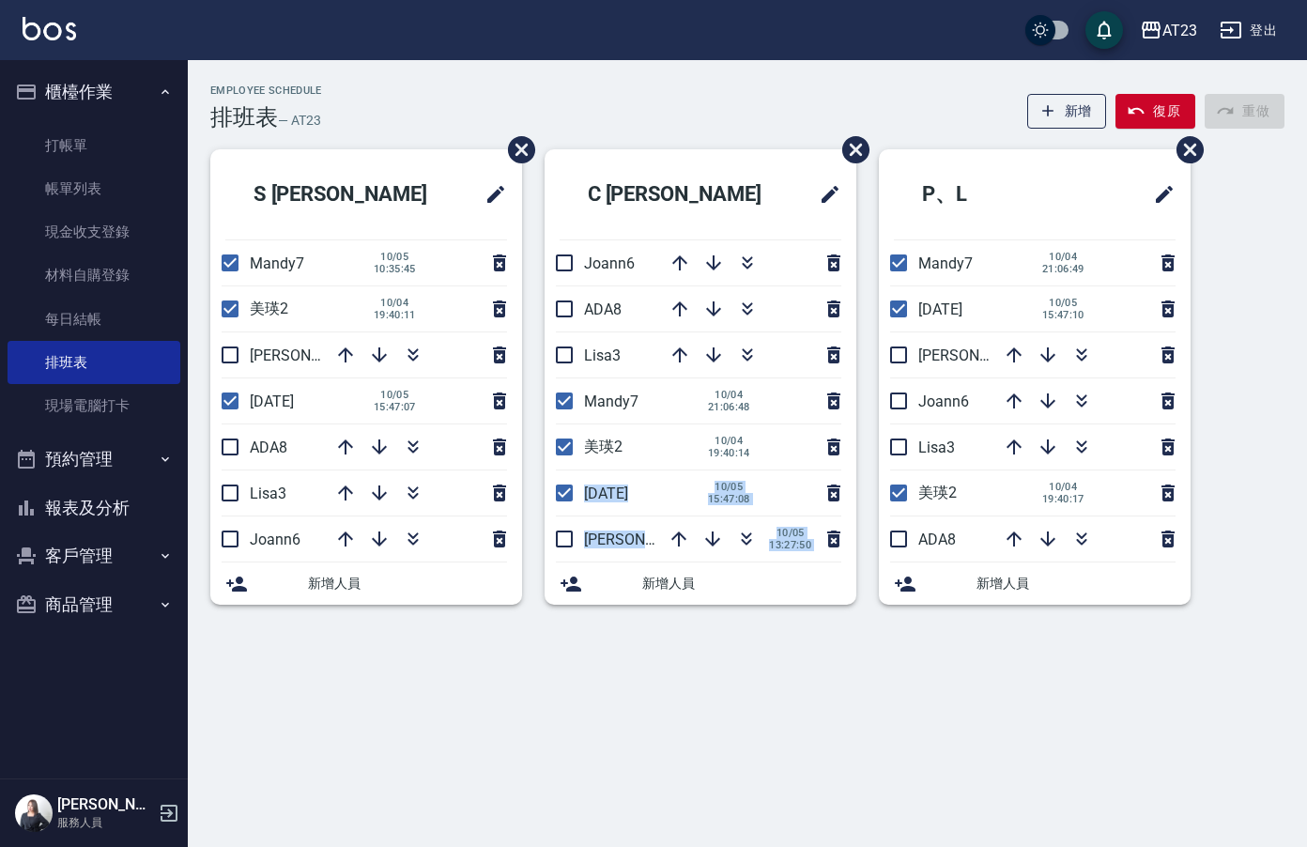
click at [672, 638] on div "Employee Schedule 排班表 — AT23 新增 復原 重做 S 班 Mandy7 10/05 10:35:45 美瑛2 10/04 19:40…" at bounding box center [653, 423] width 1307 height 847
drag, startPoint x: 582, startPoint y: 264, endPoint x: 680, endPoint y: 768, distance: 513.6
click at [682, 771] on div "Employee Schedule 排班表 — AT23 新增 復原 重做 S 班 Mandy7 10/05 10:35:45 美瑛2 10/04 19:40…" at bounding box center [653, 423] width 1307 height 847
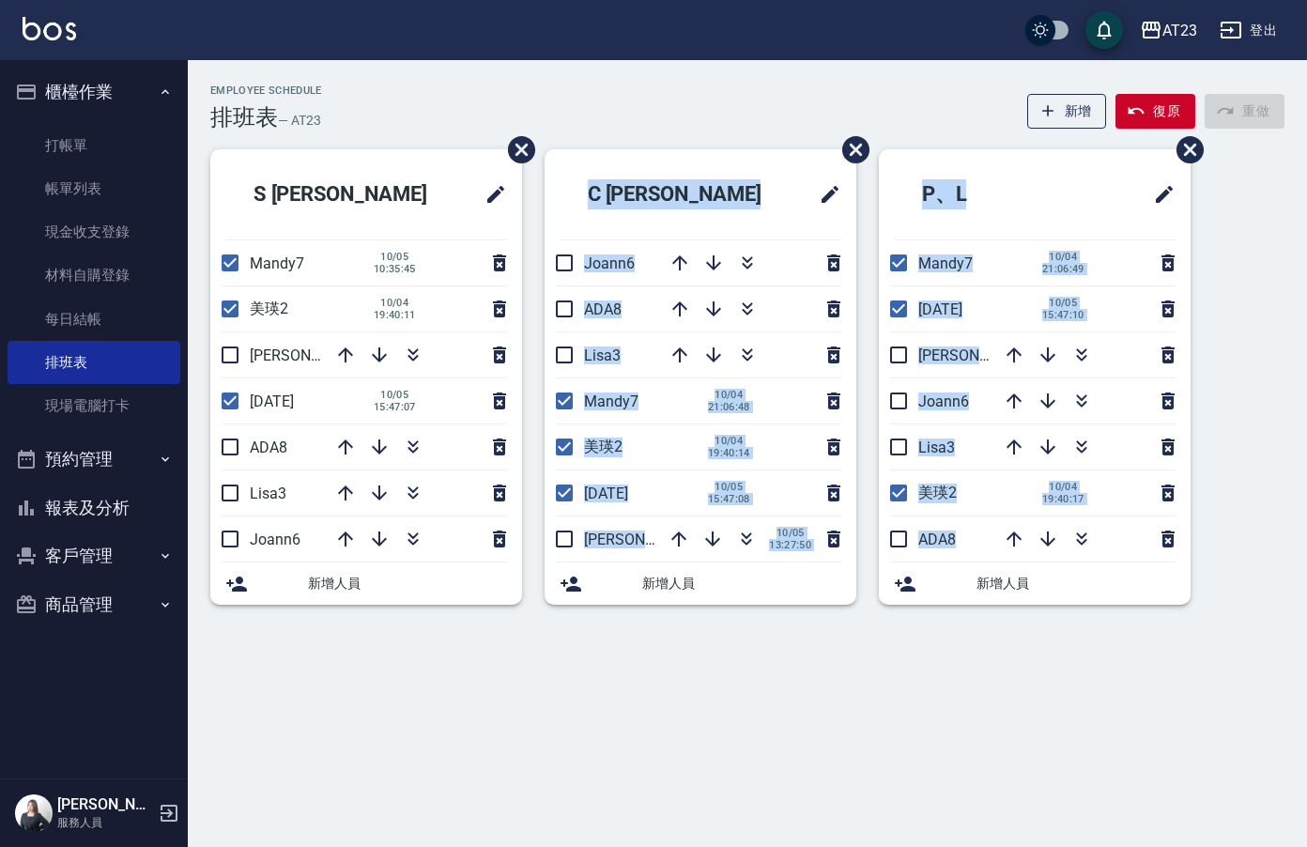
drag, startPoint x: 401, startPoint y: 719, endPoint x: 1290, endPoint y: 701, distance: 889.5
click at [1306, 706] on div "Employee Schedule 排班表 — AT23 新增 復原 重做 S 班 Mandy7 10/05 10:35:45 美瑛2 10/04 19:40…" at bounding box center [653, 423] width 1307 height 847
click at [855, 687] on div "Employee Schedule 排班表 — AT23 新增 復原 重做 S 班 Mandy7 10/05 10:35:45 美瑛2 10/04 19:40…" at bounding box center [653, 423] width 1307 height 847
drag, startPoint x: 220, startPoint y: 665, endPoint x: 1133, endPoint y: 677, distance: 913.8
click at [1196, 679] on div "Employee Schedule 排班表 — AT23 新增 復原 重做 S 班 Mandy7 10/05 10:35:45 美瑛2 10/04 19:40…" at bounding box center [653, 423] width 1307 height 847
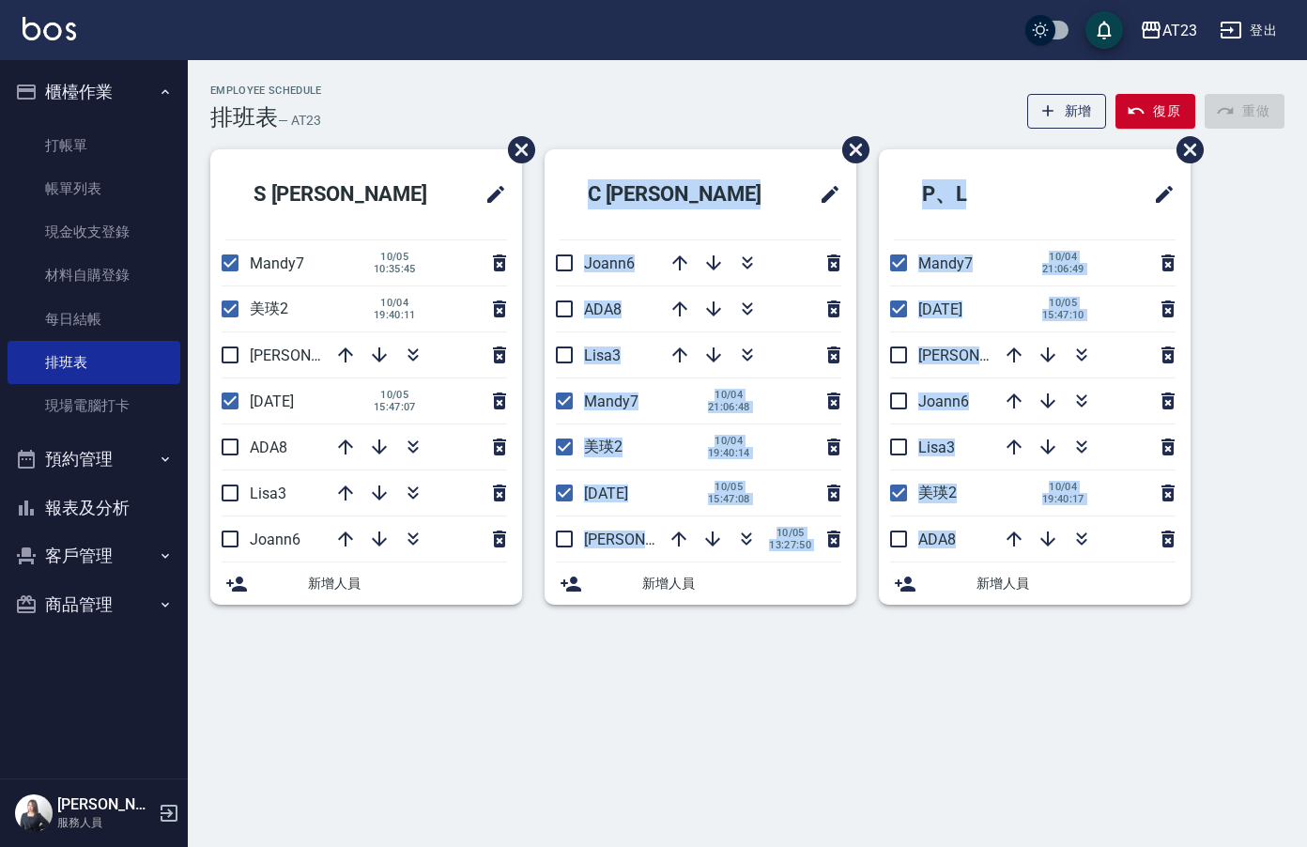
click at [695, 706] on div "Employee Schedule 排班表 — AT23 新增 復原 重做 S 班 Mandy7 10/05 10:35:45 美瑛2 10/04 19:40…" at bounding box center [653, 423] width 1307 height 847
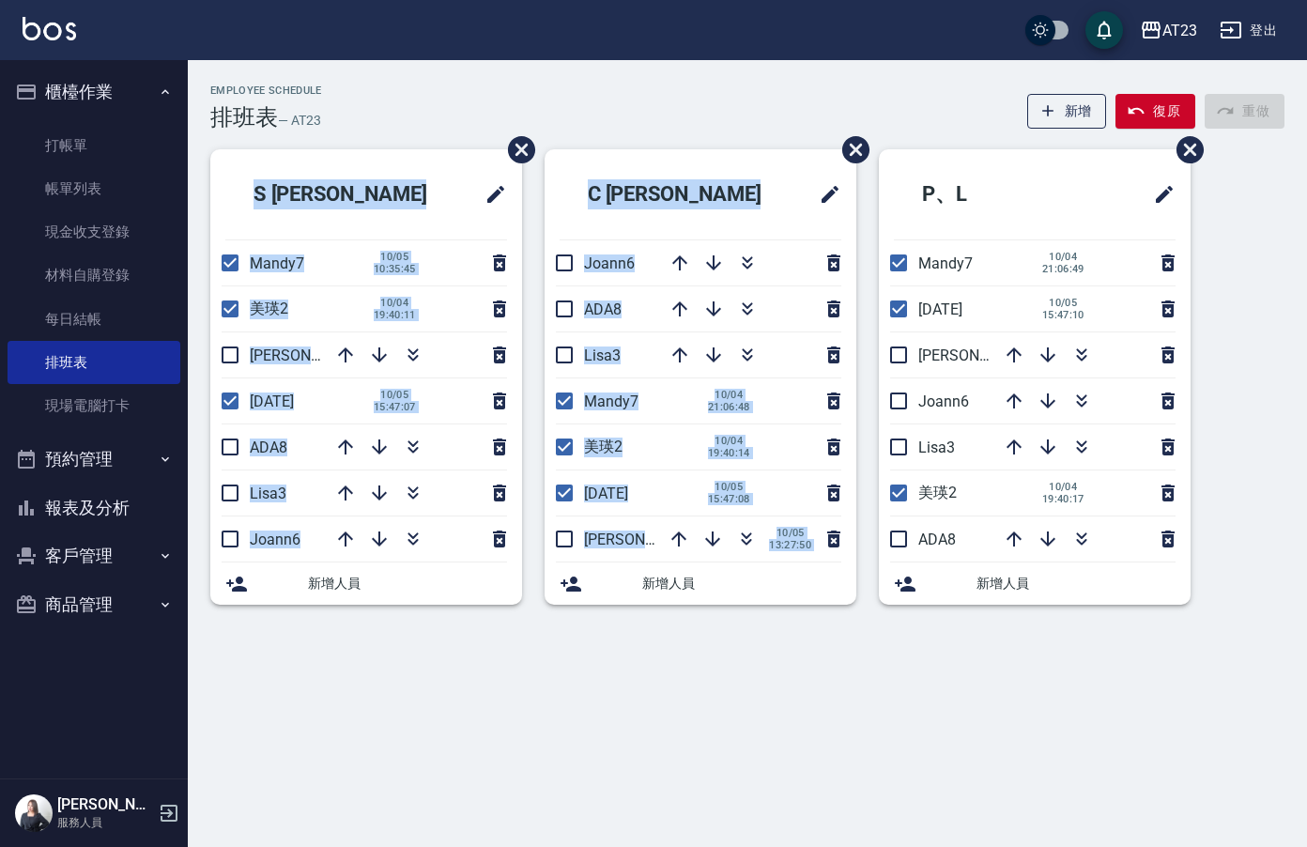
drag, startPoint x: 225, startPoint y: 221, endPoint x: 686, endPoint y: 674, distance: 646.1
click at [781, 674] on div "Employee Schedule 排班表 — AT23 新增 復原 重做 S 班 Mandy7 10/05 10:35:45 美瑛2 10/04 19:40…" at bounding box center [653, 423] width 1307 height 847
click at [686, 674] on div "Employee Schedule 排班表 — AT23 新增 復原 重做 S 班 Mandy7 10/05 10:35:45 美瑛2 10/04 19:40…" at bounding box center [653, 423] width 1307 height 847
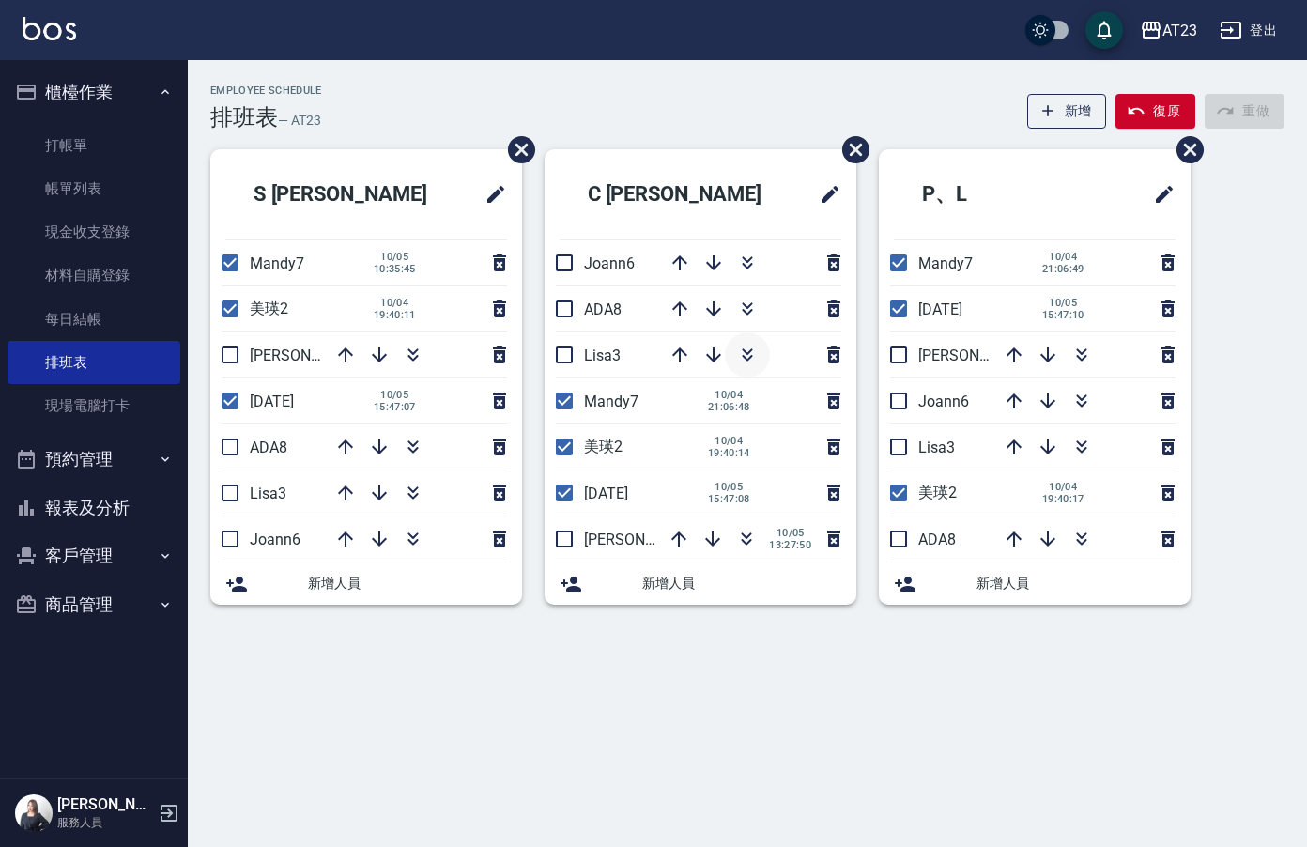
click at [743, 356] on icon "button" at bounding box center [747, 358] width 10 height 7
click at [410, 358] on icon "button" at bounding box center [413, 358] width 10 height 7
